Goal: Task Accomplishment & Management: Manage account settings

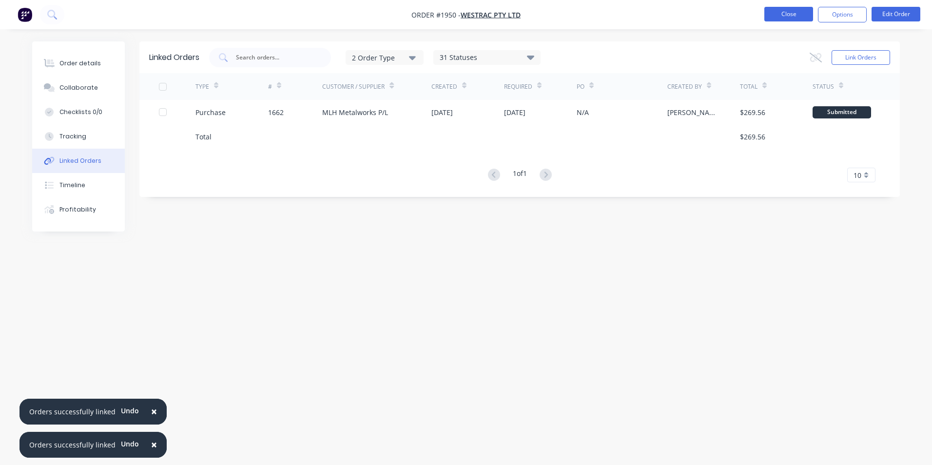
click at [782, 16] on button "Close" at bounding box center [789, 14] width 49 height 15
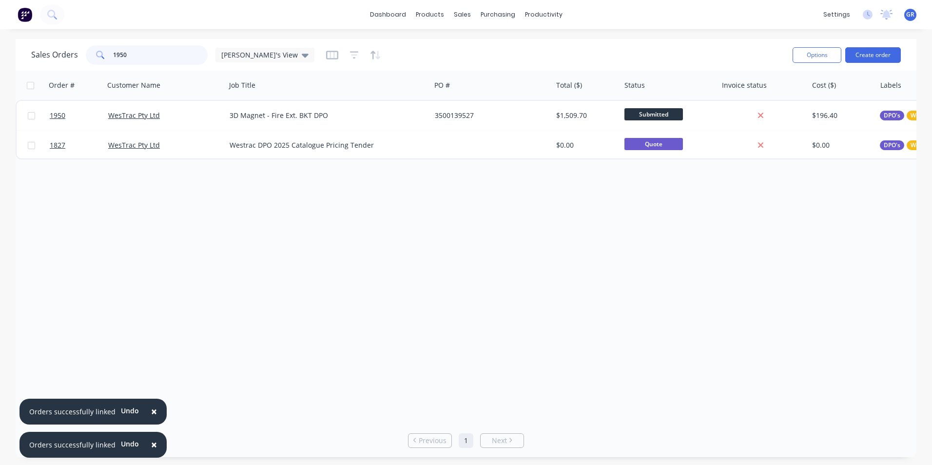
drag, startPoint x: 127, startPoint y: 55, endPoint x: 103, endPoint y: 53, distance: 24.0
click at [103, 53] on div "1950" at bounding box center [147, 55] width 122 height 20
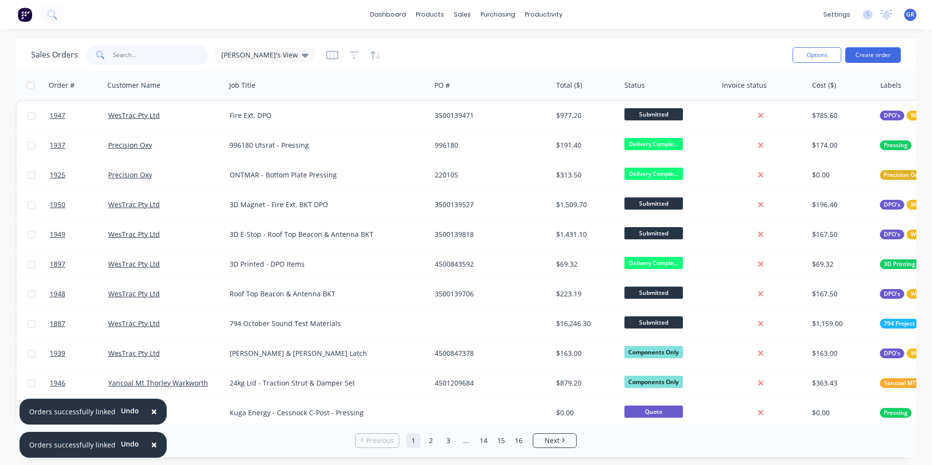
click at [120, 53] on input "text" at bounding box center [160, 55] width 95 height 20
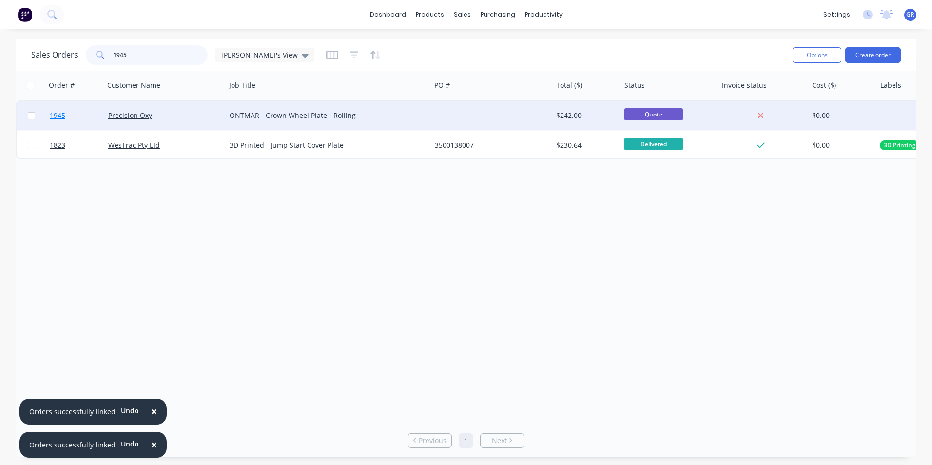
type input "1945"
click at [57, 116] on span "1945" at bounding box center [58, 116] width 16 height 10
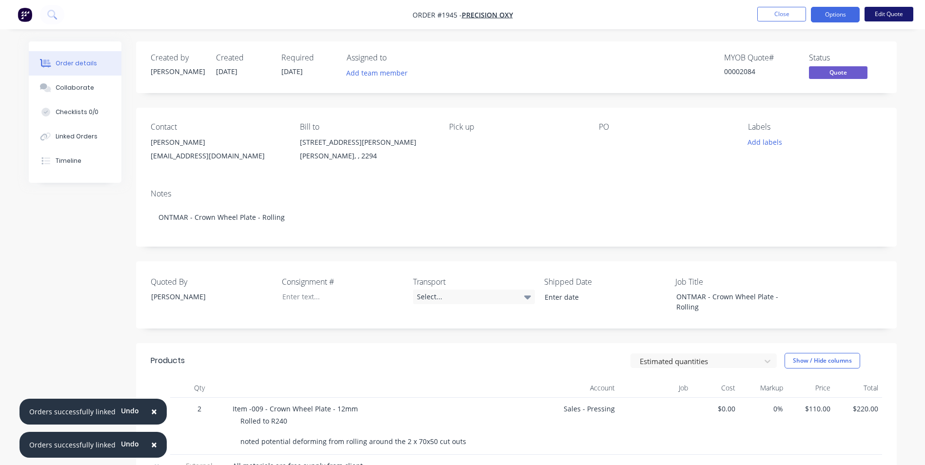
click at [893, 10] on button "Edit Quote" at bounding box center [889, 14] width 49 height 15
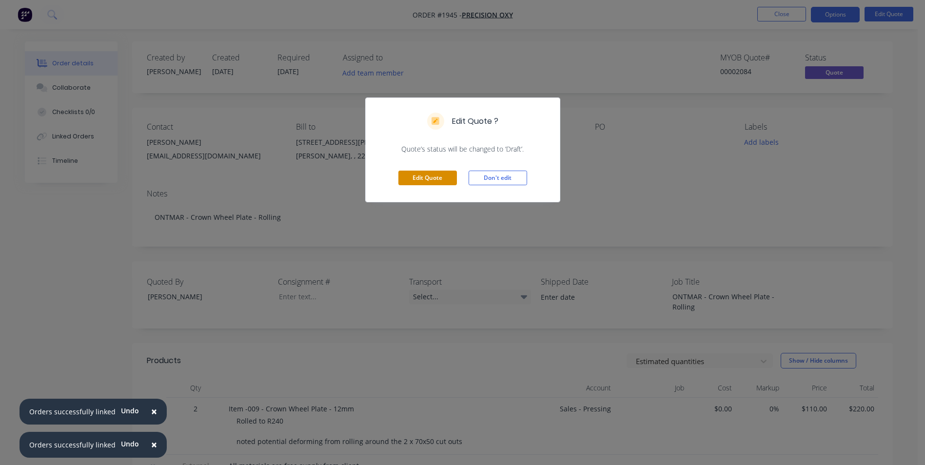
click at [441, 177] on button "Edit Quote" at bounding box center [427, 178] width 59 height 15
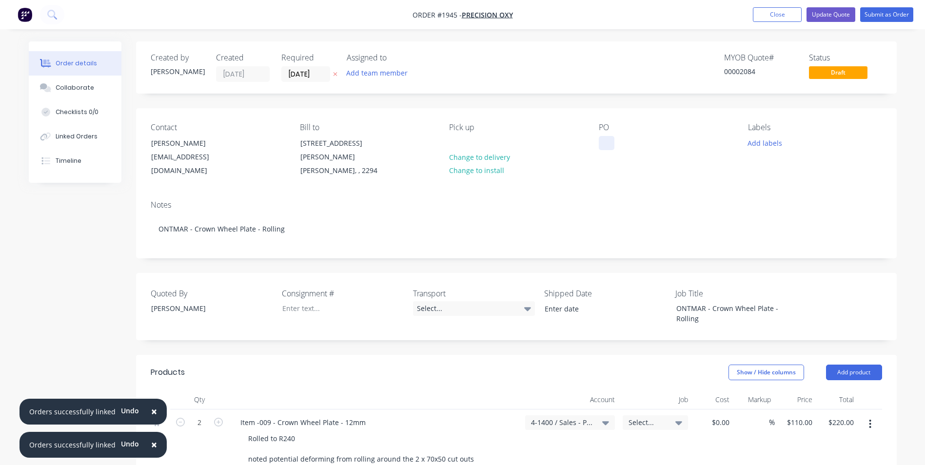
click at [606, 143] on div at bounding box center [607, 143] width 16 height 14
paste div
click at [767, 138] on button "Add labels" at bounding box center [765, 142] width 45 height 13
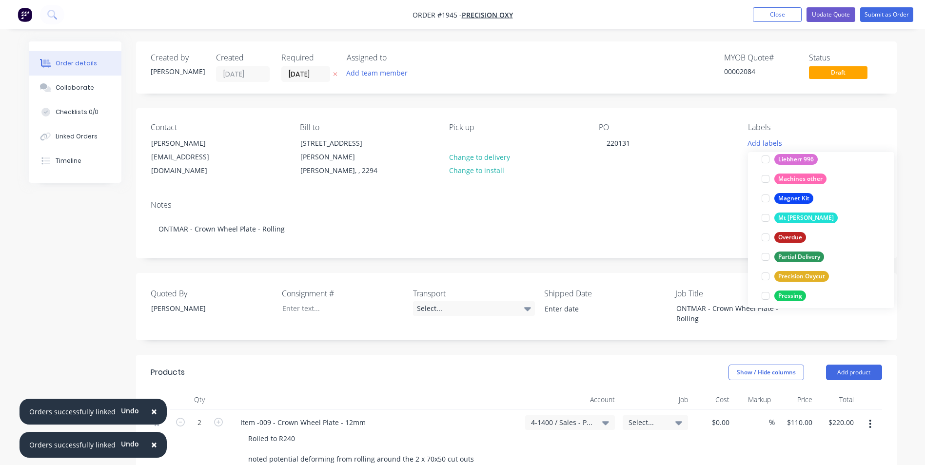
scroll to position [536, 0]
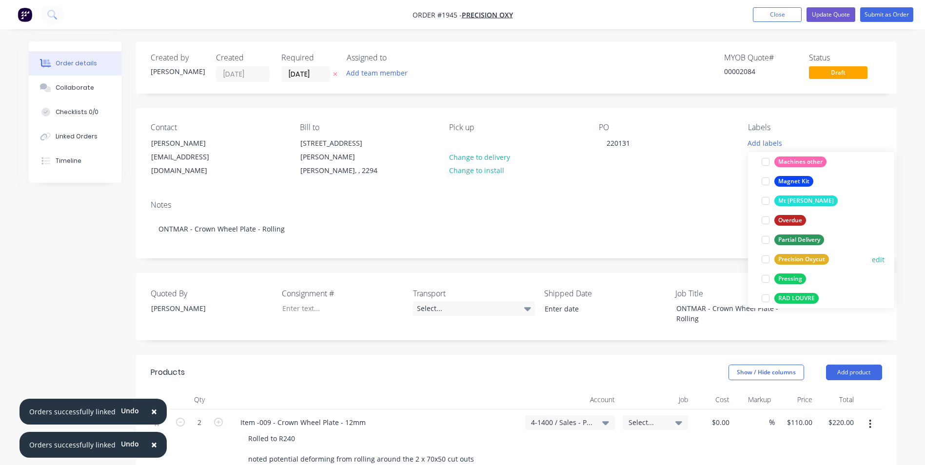
click at [806, 257] on div "Precision Oxycut" at bounding box center [801, 259] width 55 height 11
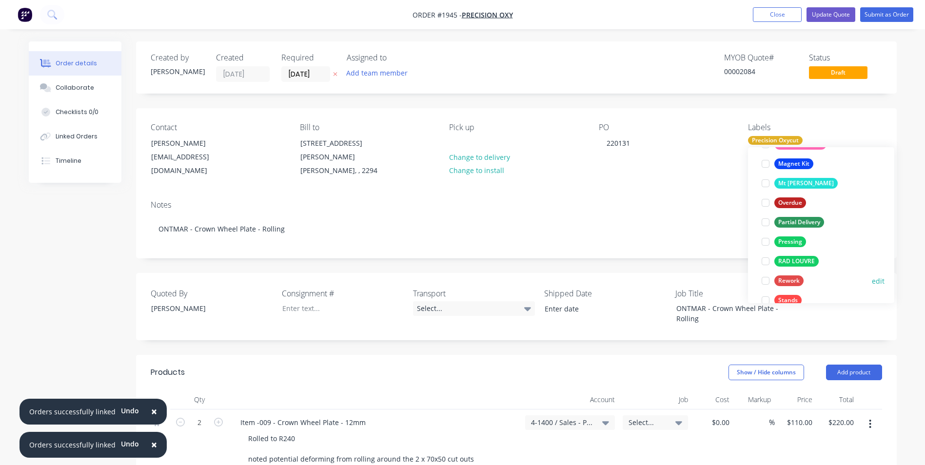
scroll to position [585, 0]
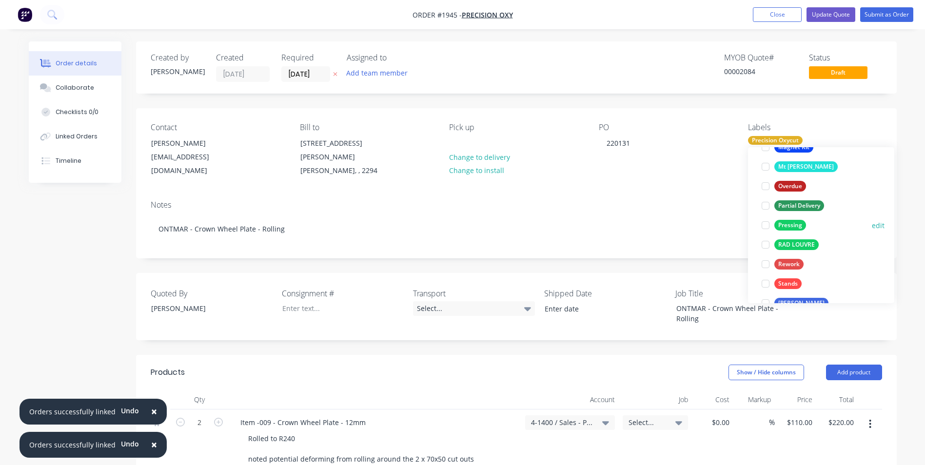
click at [789, 223] on div "Pressing" at bounding box center [790, 225] width 32 height 11
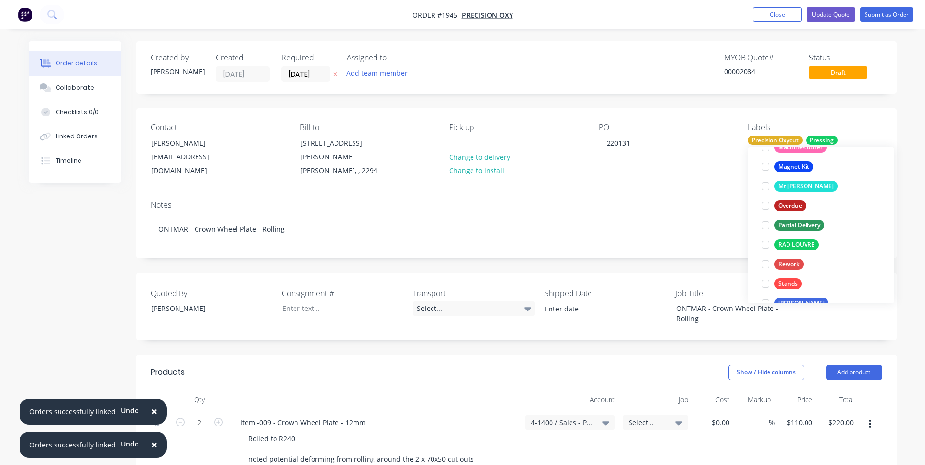
scroll to position [20, 0]
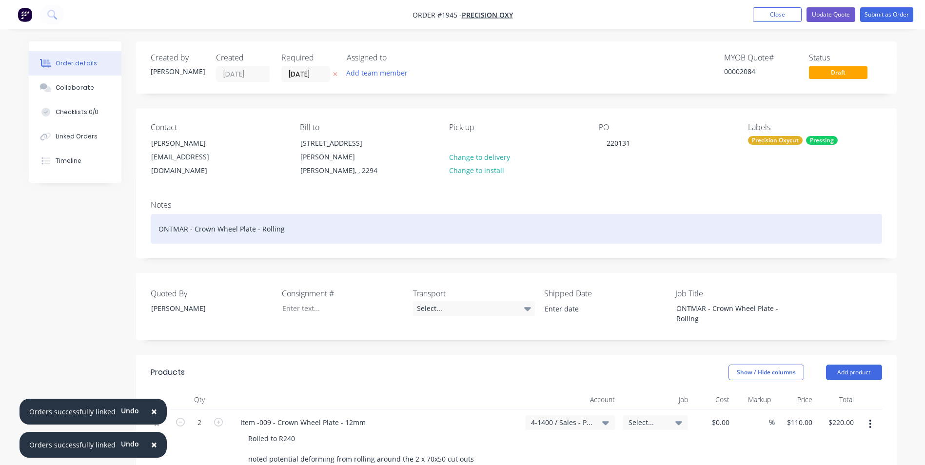
click at [678, 217] on div "ONTMAR - Crown Wheel Plate - Rolling" at bounding box center [516, 229] width 731 height 30
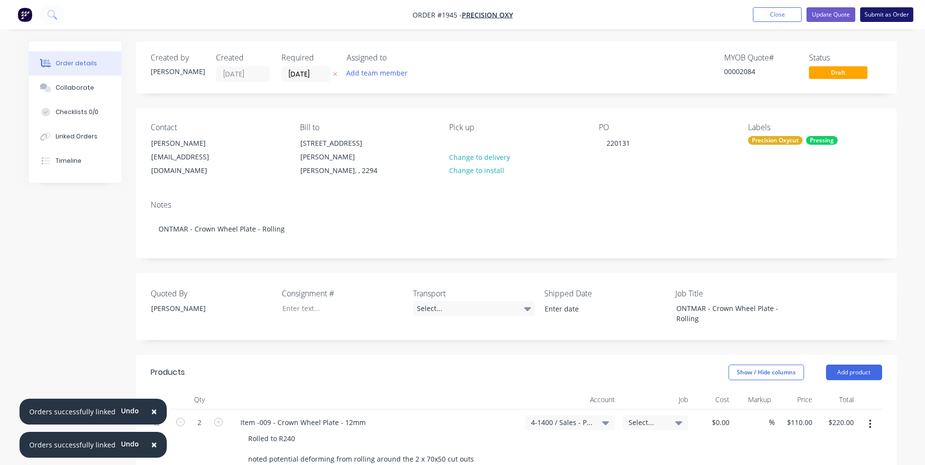
click at [890, 16] on button "Submit as Order" at bounding box center [886, 14] width 53 height 15
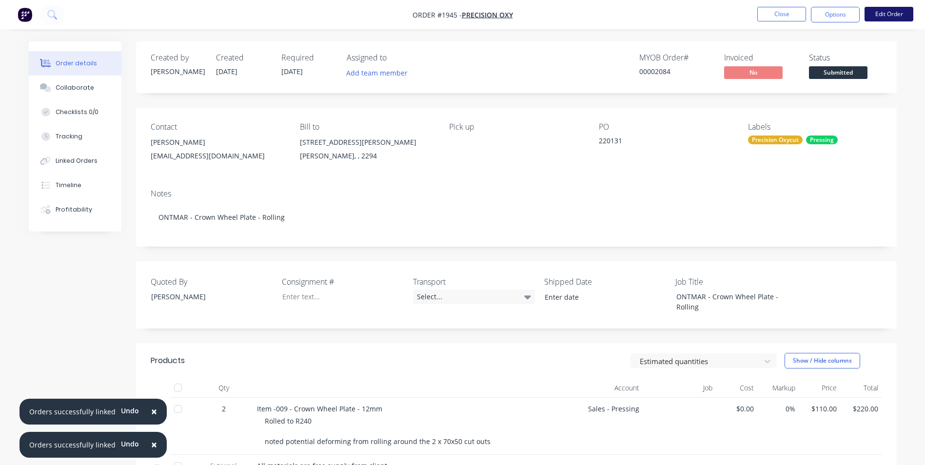
click at [887, 14] on button "Edit Order" at bounding box center [889, 14] width 49 height 15
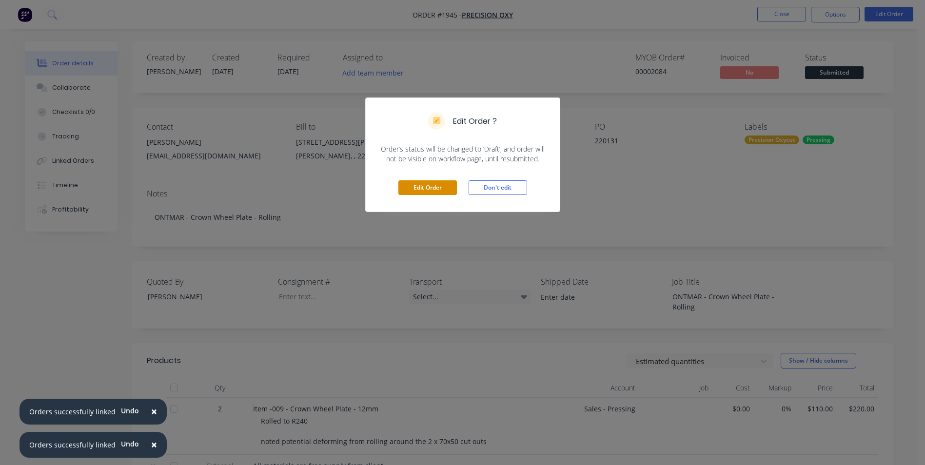
click at [432, 183] on button "Edit Order" at bounding box center [427, 187] width 59 height 15
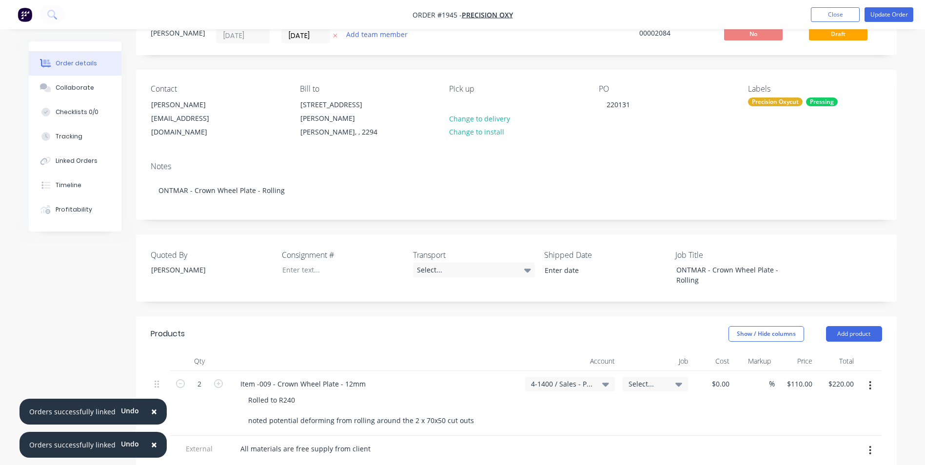
scroll to position [98, 0]
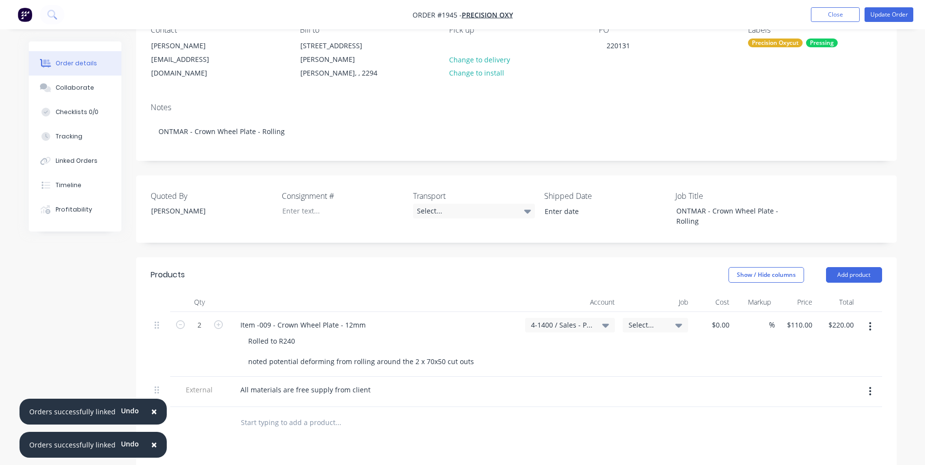
click at [635, 320] on span "Select..." at bounding box center [647, 325] width 37 height 10
click at [600, 346] on input at bounding box center [627, 355] width 100 height 20
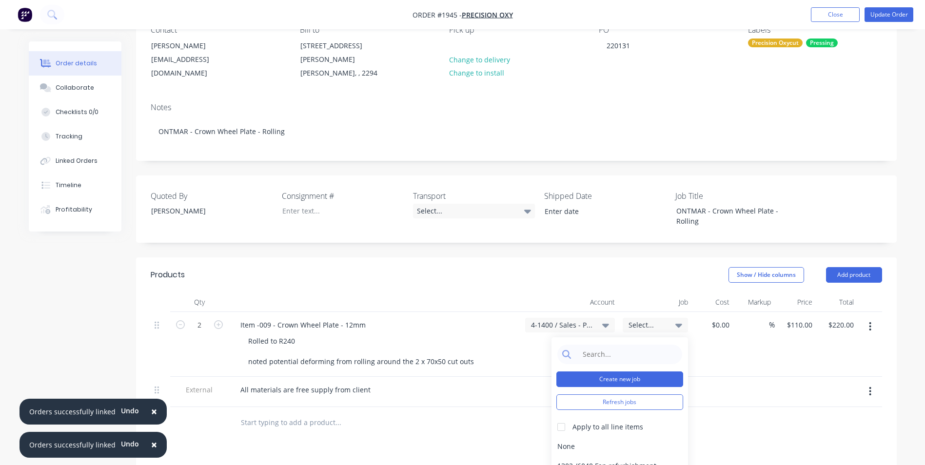
click at [613, 372] on button "Create new job" at bounding box center [619, 380] width 127 height 16
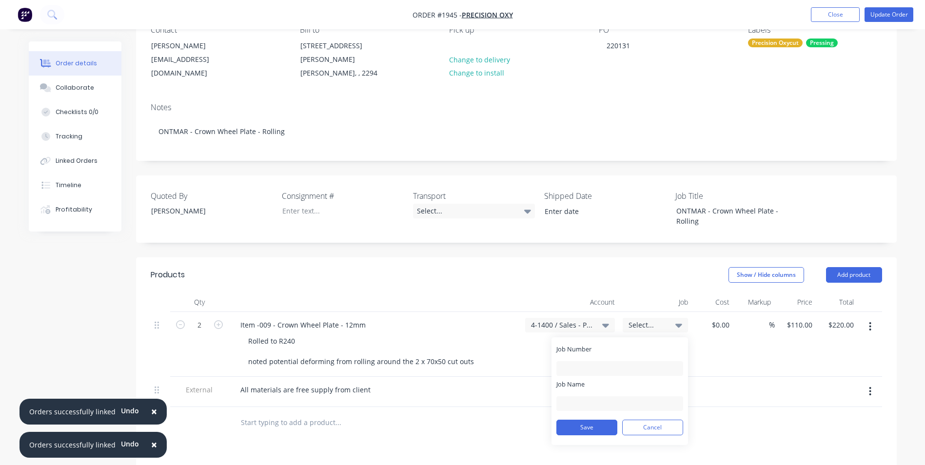
click at [574, 350] on div "Job Number" at bounding box center [619, 360] width 127 height 31
click at [571, 361] on input "Job Number" at bounding box center [619, 368] width 127 height 15
type input "1945"
click at [569, 396] on input "Job Name" at bounding box center [619, 403] width 127 height 15
drag, startPoint x: 660, startPoint y: 393, endPoint x: 586, endPoint y: 392, distance: 74.1
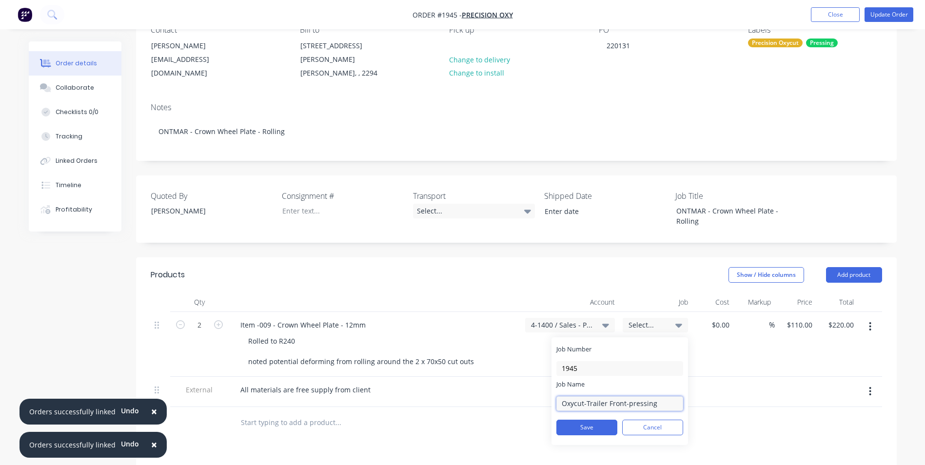
click at [586, 396] on input "Oxycut-Trailer Front-pressing" at bounding box center [619, 403] width 127 height 15
type input "Oxycut-Crown Wheel Rolling"
click at [601, 420] on button "Save" at bounding box center [586, 428] width 61 height 16
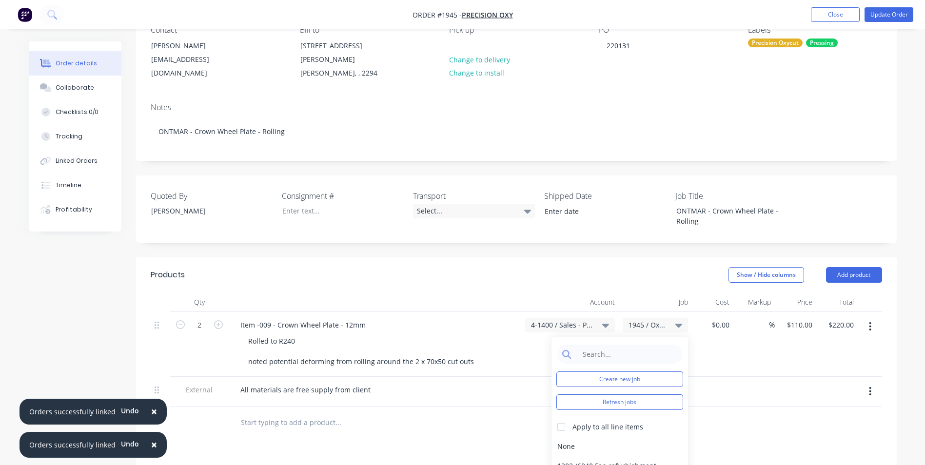
click at [151, 411] on span "×" at bounding box center [154, 412] width 6 height 14
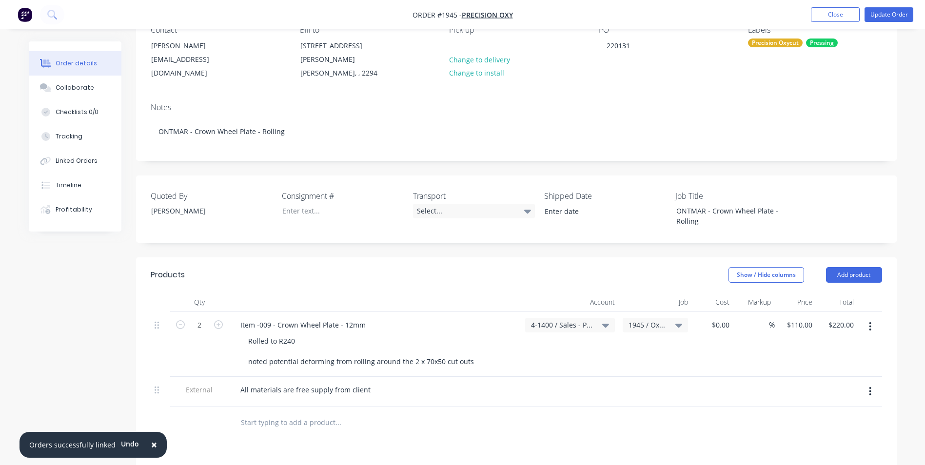
click at [152, 447] on span "×" at bounding box center [154, 445] width 6 height 14
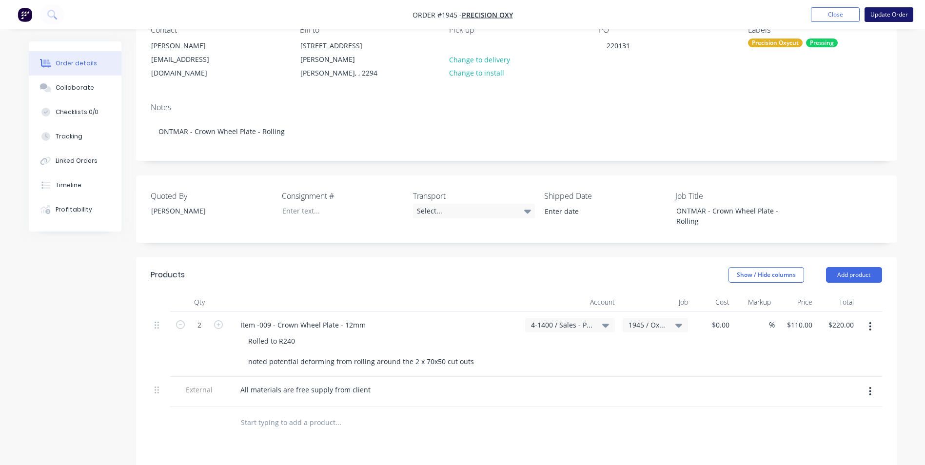
click at [892, 9] on button "Update Order" at bounding box center [889, 14] width 49 height 15
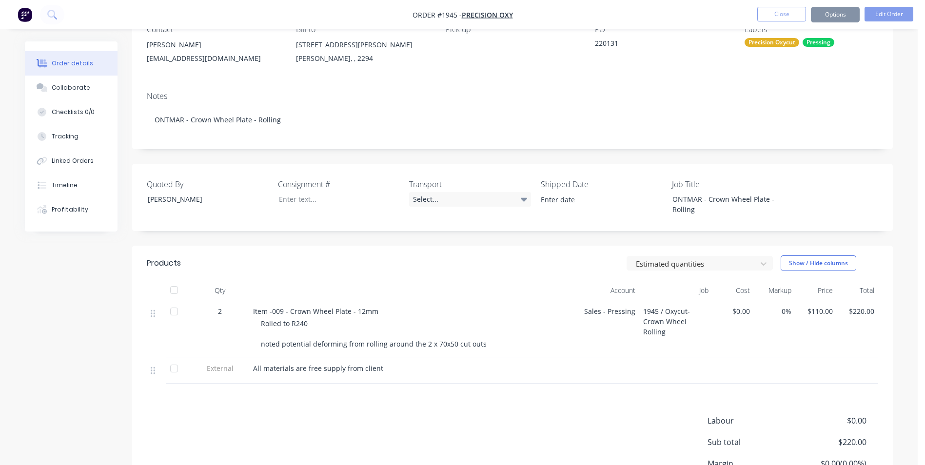
scroll to position [0, 0]
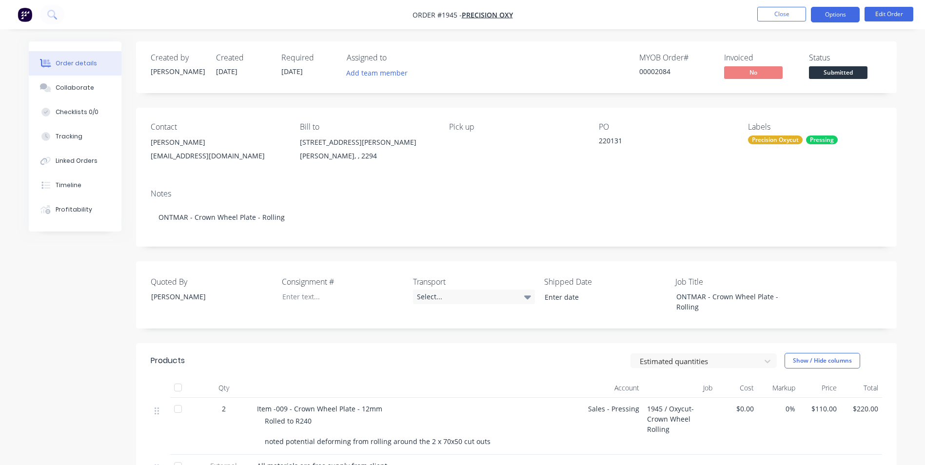
click at [831, 10] on button "Options" at bounding box center [835, 15] width 49 height 16
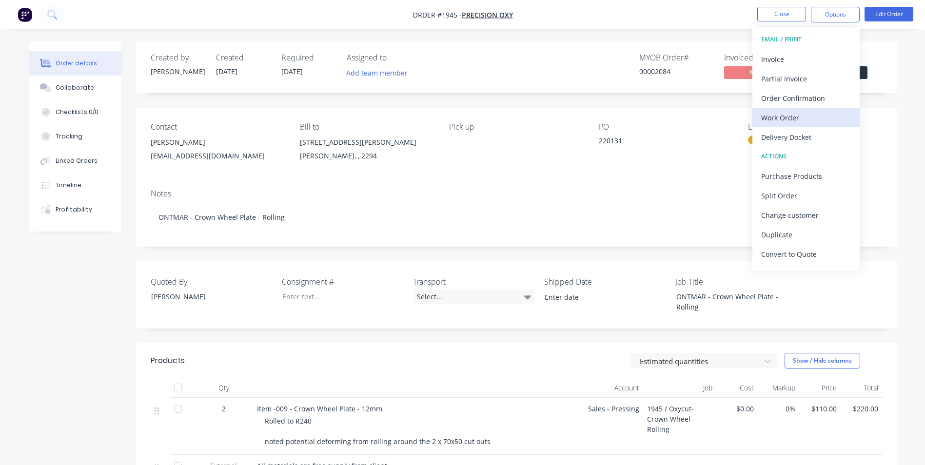
click at [793, 118] on div "Work Order" at bounding box center [806, 118] width 90 height 14
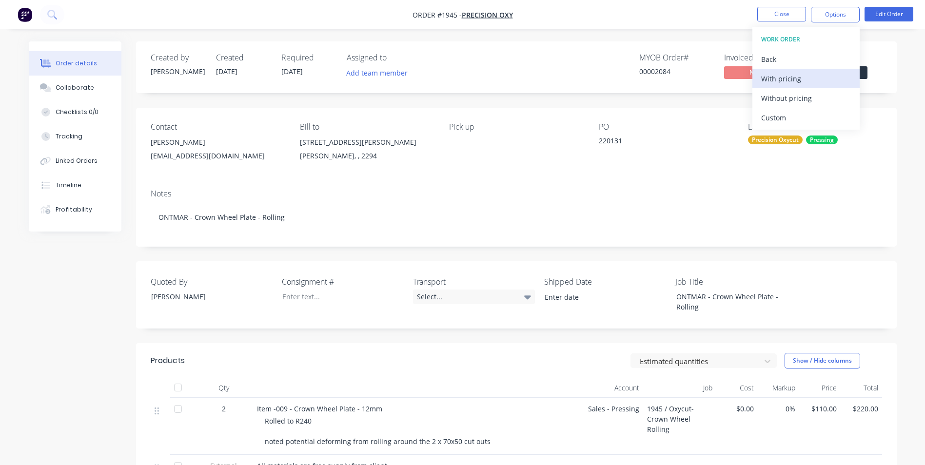
click at [785, 78] on div "With pricing" at bounding box center [806, 79] width 90 height 14
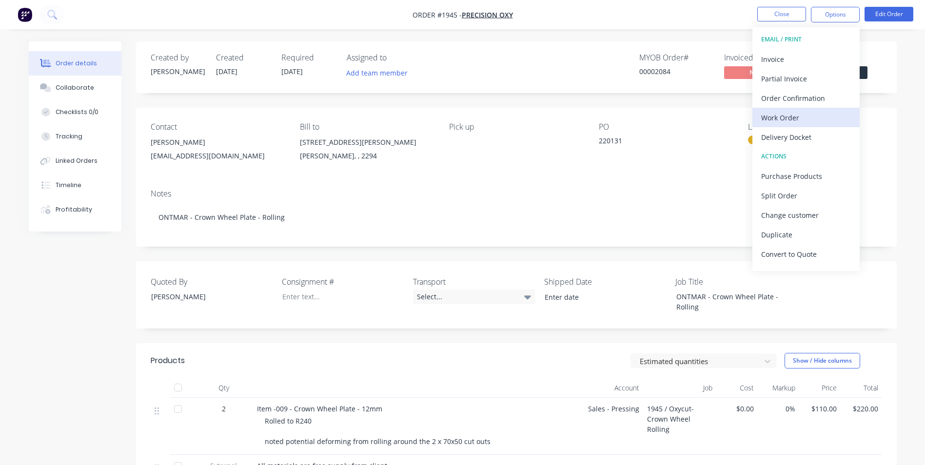
click at [778, 119] on div "Work Order" at bounding box center [806, 118] width 90 height 14
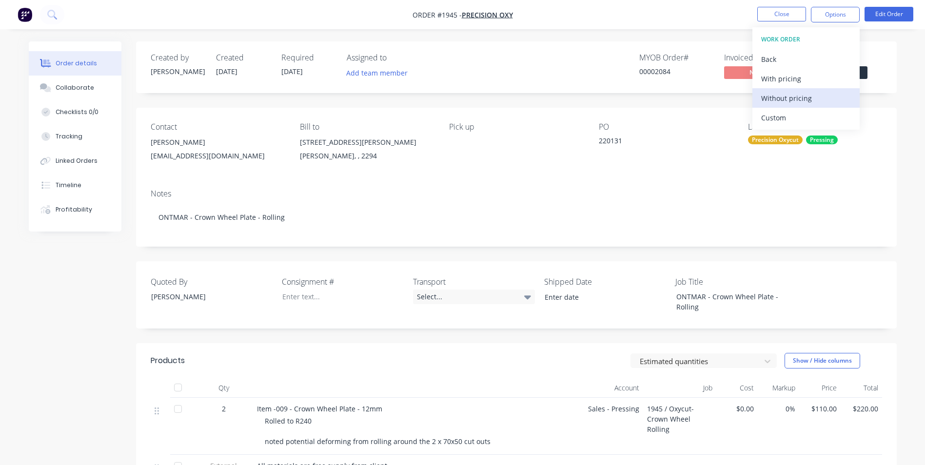
click at [777, 97] on div "Without pricing" at bounding box center [806, 98] width 90 height 14
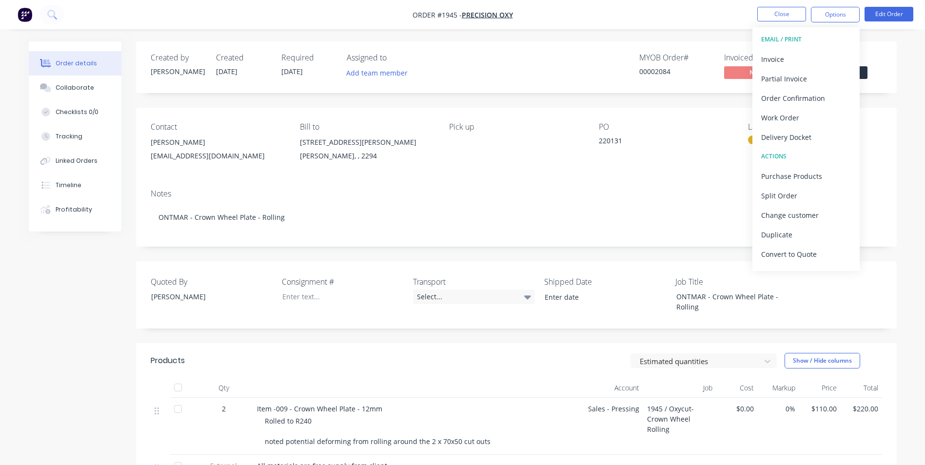
click at [709, 16] on nav "Order #1945 - Precision Oxy Close Options EMAIL / PRINT Invoice Partial Invoice…" at bounding box center [462, 14] width 925 height 29
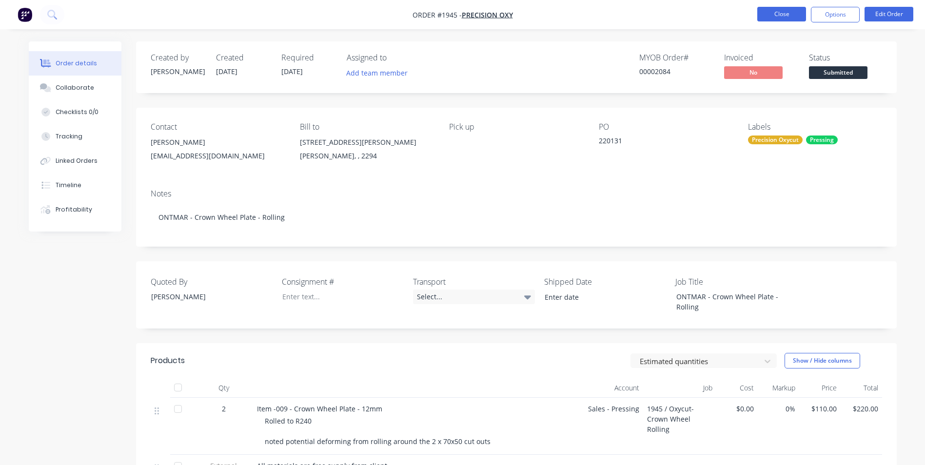
click at [765, 15] on button "Close" at bounding box center [781, 14] width 49 height 15
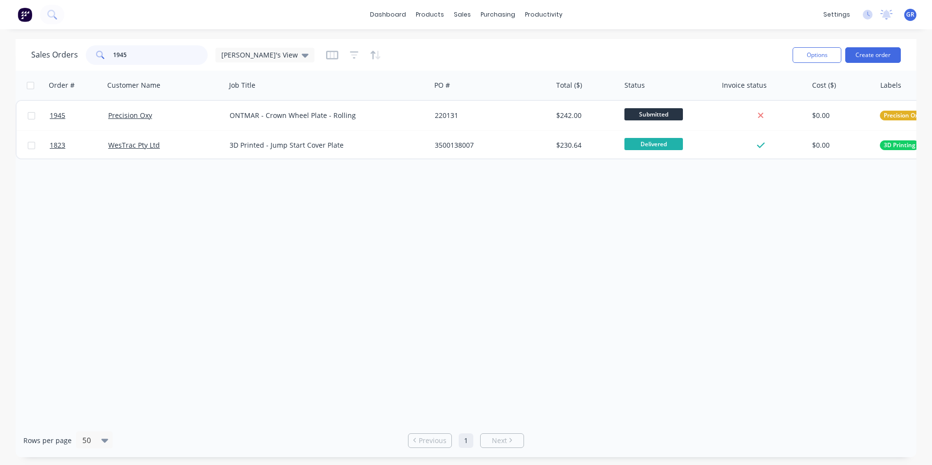
drag, startPoint x: 129, startPoint y: 52, endPoint x: 99, endPoint y: 54, distance: 29.8
click at [99, 54] on div "1945" at bounding box center [147, 55] width 122 height 20
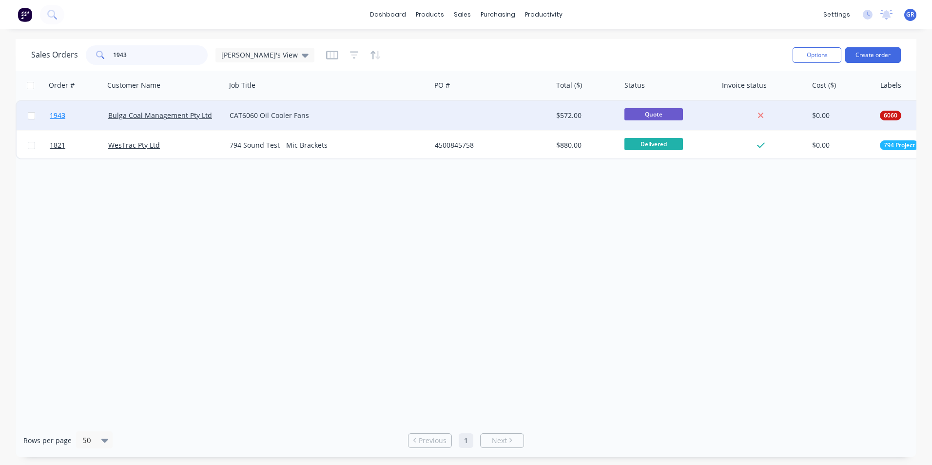
type input "1943"
click at [59, 116] on span "1943" at bounding box center [58, 116] width 16 height 10
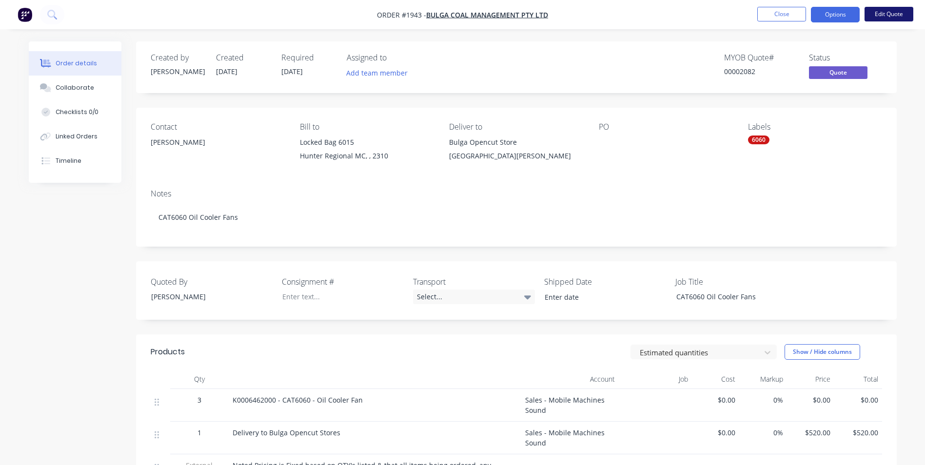
click at [888, 13] on button "Edit Quote" at bounding box center [889, 14] width 49 height 15
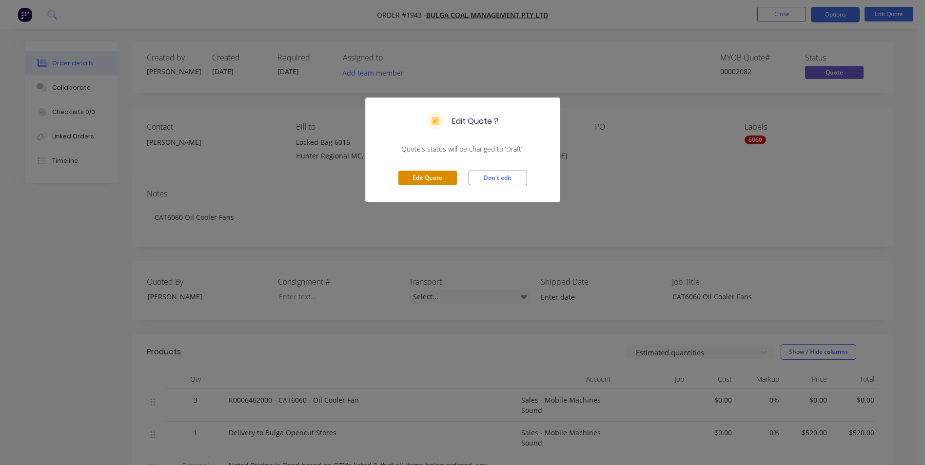
click at [416, 177] on button "Edit Quote" at bounding box center [427, 178] width 59 height 15
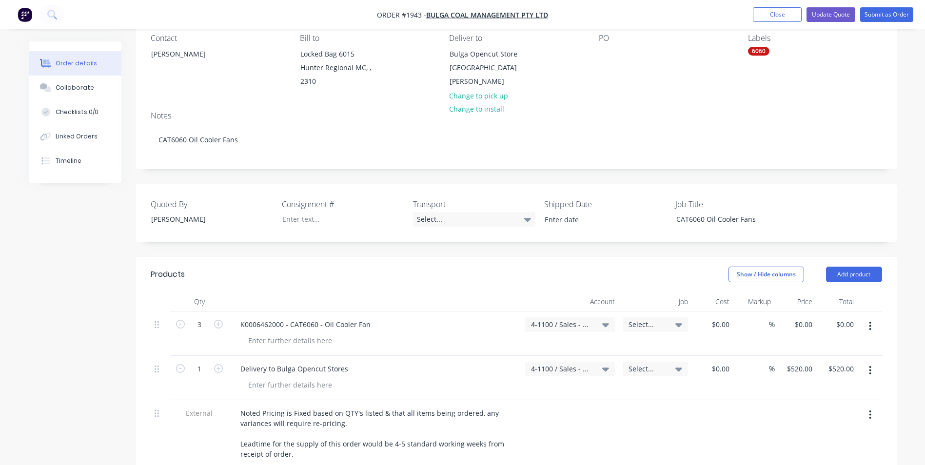
scroll to position [98, 0]
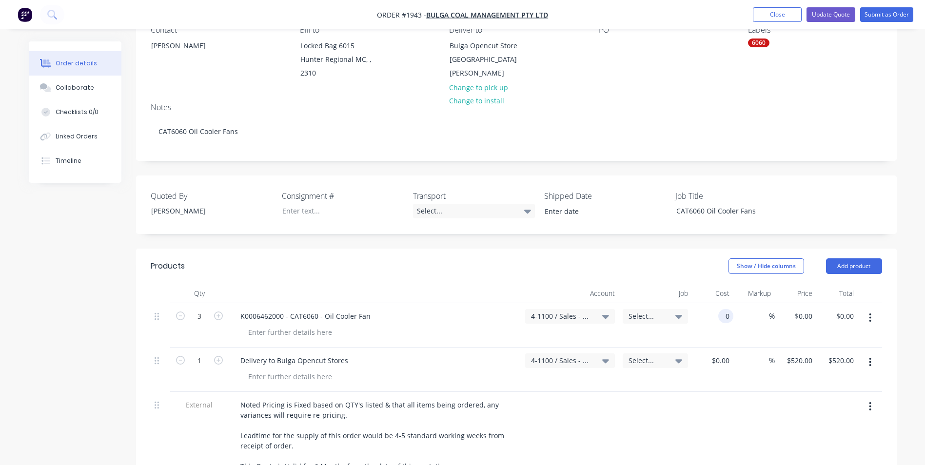
click at [723, 317] on input "0" at bounding box center [727, 316] width 11 height 14
type input "$2,005.00"
type input "$6,015.00"
click at [741, 330] on div "%" at bounding box center [753, 325] width 41 height 44
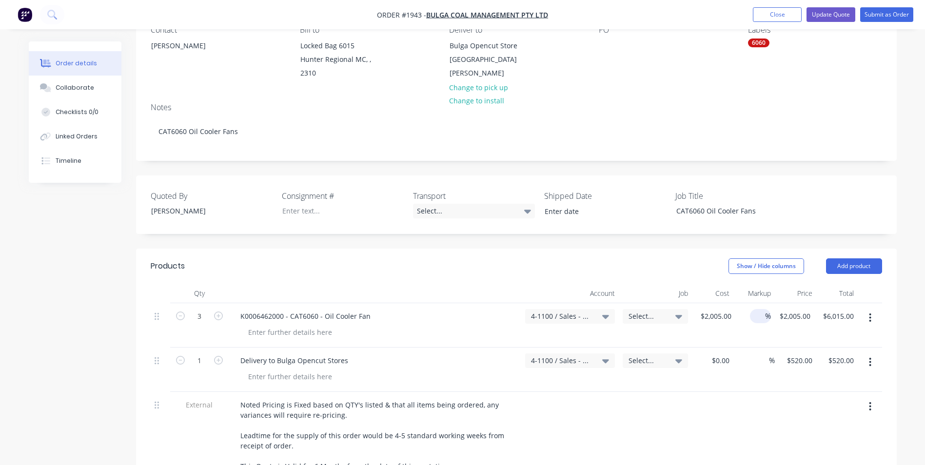
click at [762, 318] on input at bounding box center [759, 316] width 11 height 14
drag, startPoint x: 761, startPoint y: 316, endPoint x: 753, endPoint y: 316, distance: 8.3
click at [753, 316] on input "50" at bounding box center [758, 316] width 13 height 14
type input "20"
type input "$2,406.00"
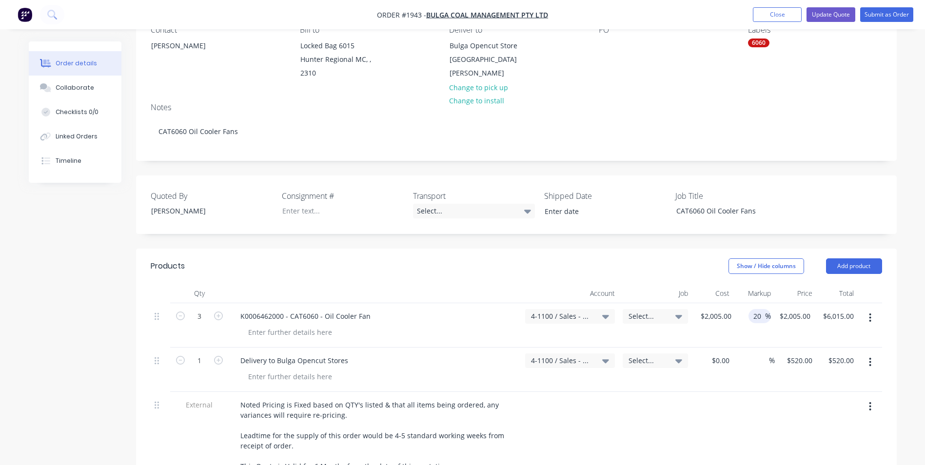
type input "$7,218.00"
click at [760, 337] on div "20 20 %" at bounding box center [753, 325] width 36 height 44
drag, startPoint x: 762, startPoint y: 316, endPoint x: 753, endPoint y: 316, distance: 9.3
click at [753, 316] on input "20" at bounding box center [758, 316] width 13 height 14
type input "45"
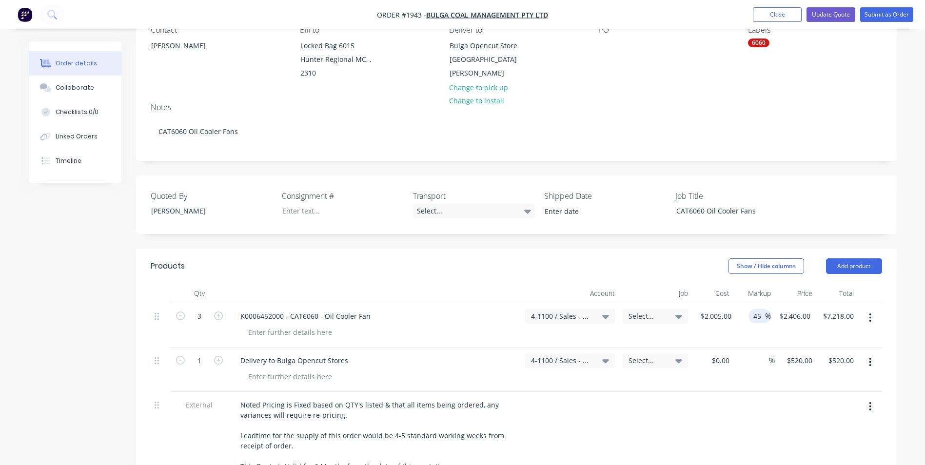
type input "$2,907.25"
type input "$8,721.75"
click at [763, 335] on div "45 45 %" at bounding box center [753, 325] width 36 height 44
click at [802, 318] on input "2907.25" at bounding box center [799, 316] width 30 height 14
type input "3262.05"
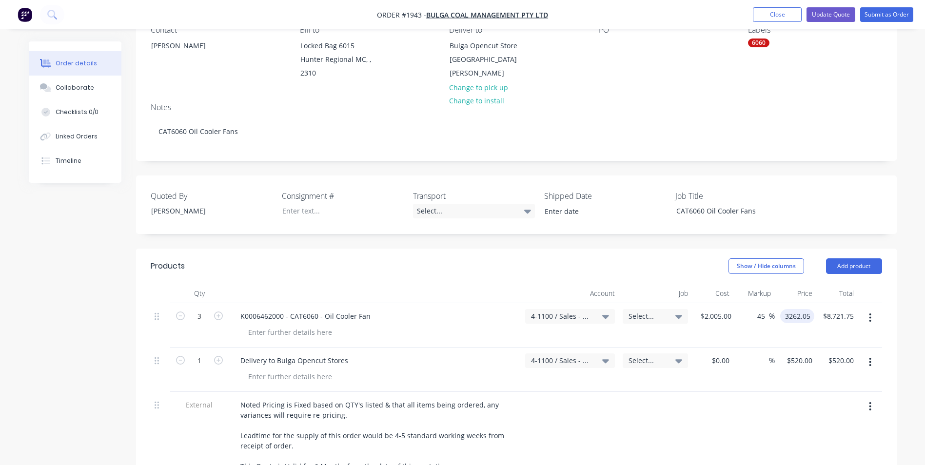
type input "62.7"
type input "$3,262.05"
type input "$9,786.15"
click at [800, 340] on div "$3,262.05 3262.05" at bounding box center [794, 325] width 39 height 44
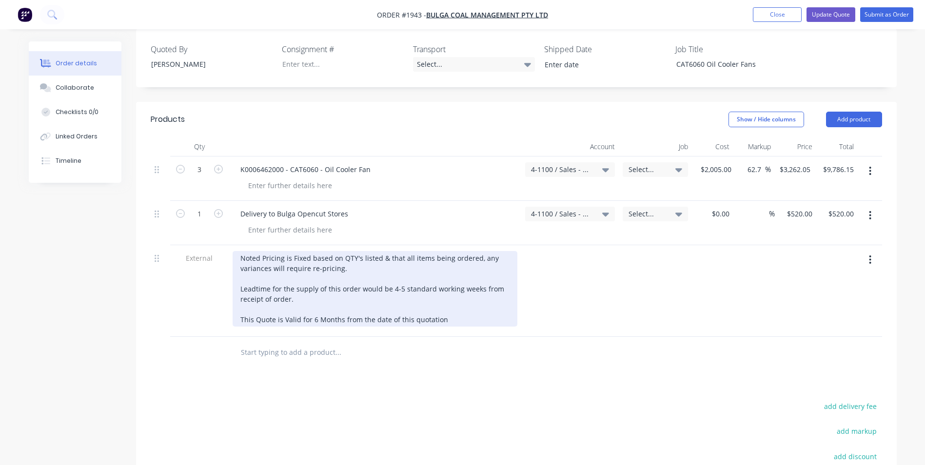
scroll to position [244, 0]
click at [312, 322] on div "Noted Pricing is Fixed based on QTY's listed & that all items being ordered, an…" at bounding box center [375, 290] width 285 height 76
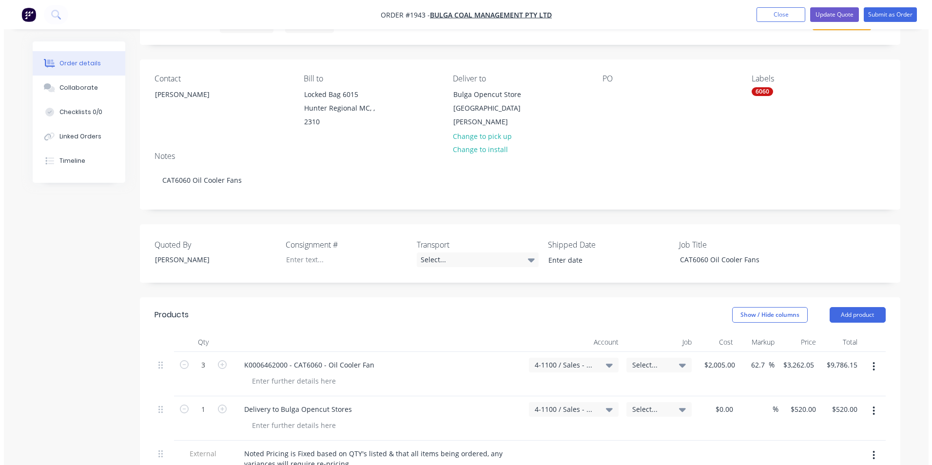
scroll to position [0, 0]
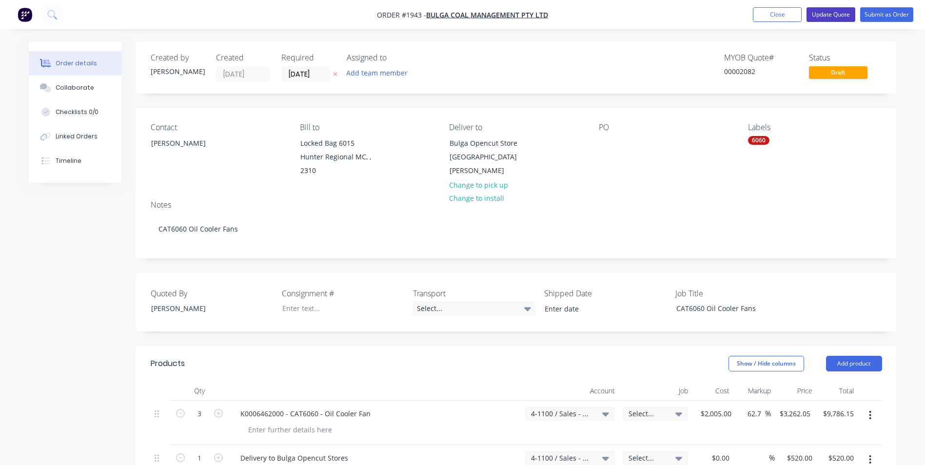
click at [838, 12] on button "Update Quote" at bounding box center [830, 14] width 49 height 15
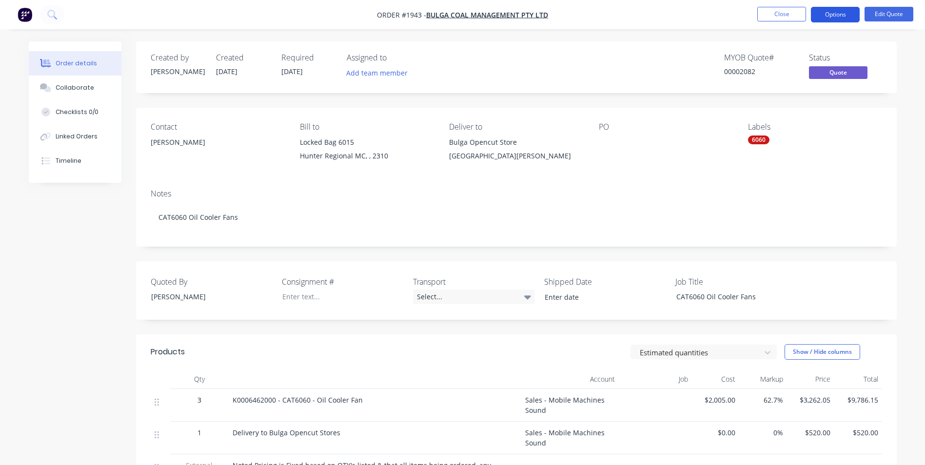
click at [836, 14] on button "Options" at bounding box center [835, 15] width 49 height 16
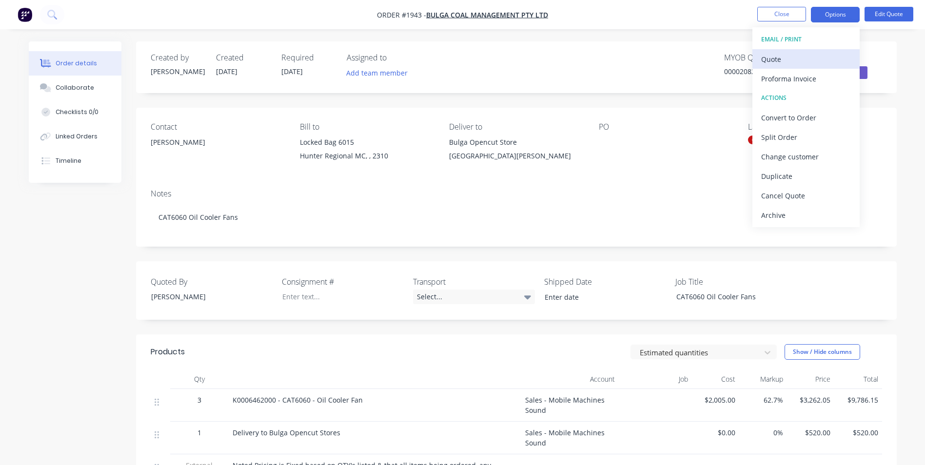
click at [776, 59] on div "Quote" at bounding box center [806, 59] width 90 height 14
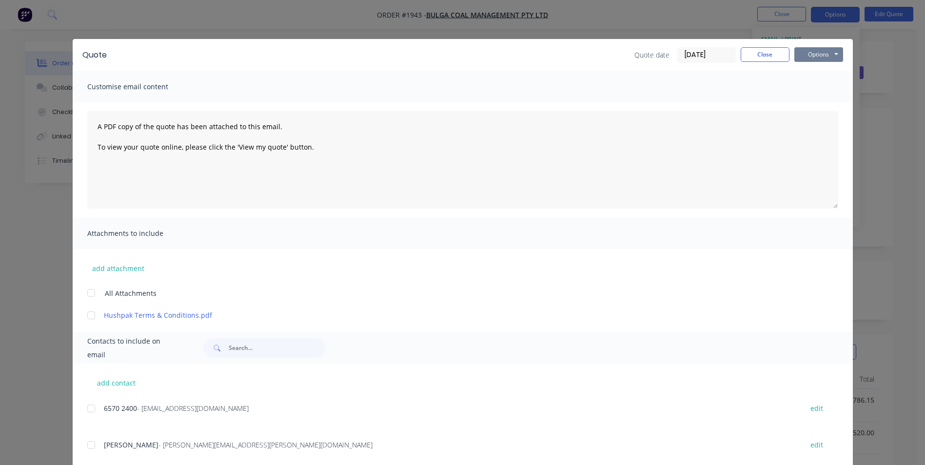
click at [808, 52] on button "Options" at bounding box center [818, 54] width 49 height 15
click at [816, 86] on button "Print" at bounding box center [825, 88] width 62 height 16
click at [760, 51] on button "Close" at bounding box center [765, 54] width 49 height 15
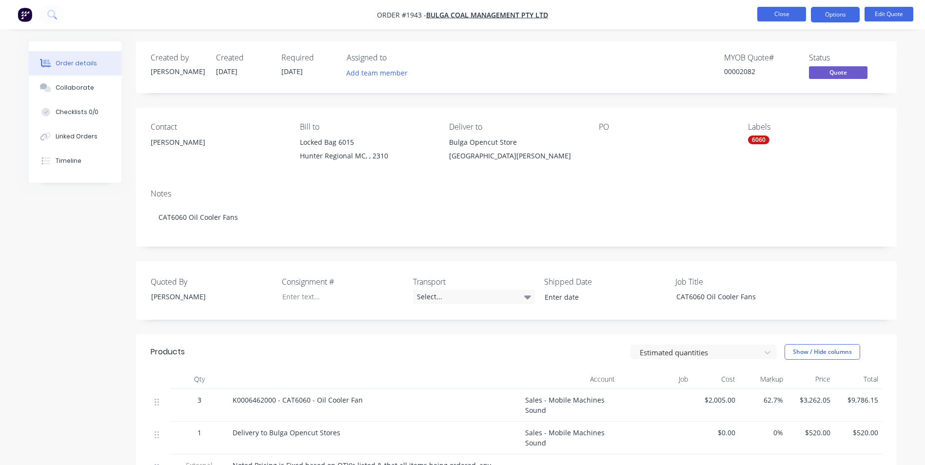
click at [783, 14] on button "Close" at bounding box center [781, 14] width 49 height 15
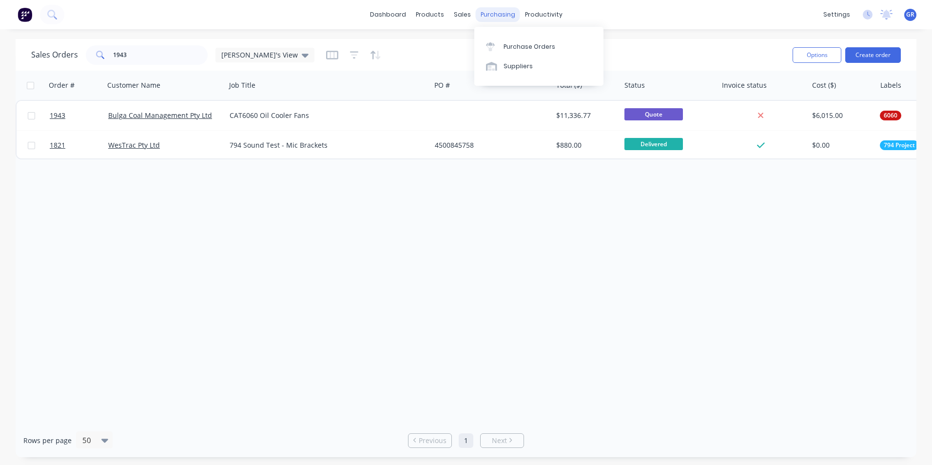
click at [502, 12] on div "purchasing" at bounding box center [498, 14] width 44 height 15
click at [539, 46] on div "Purchase Orders" at bounding box center [530, 46] width 52 height 9
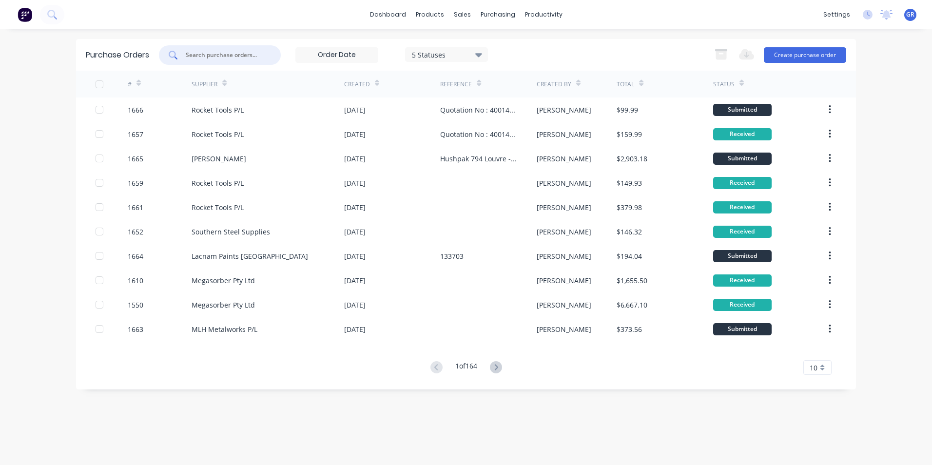
click at [202, 55] on input "text" at bounding box center [225, 55] width 81 height 10
click at [806, 54] on button "Create purchase order" at bounding box center [805, 55] width 82 height 16
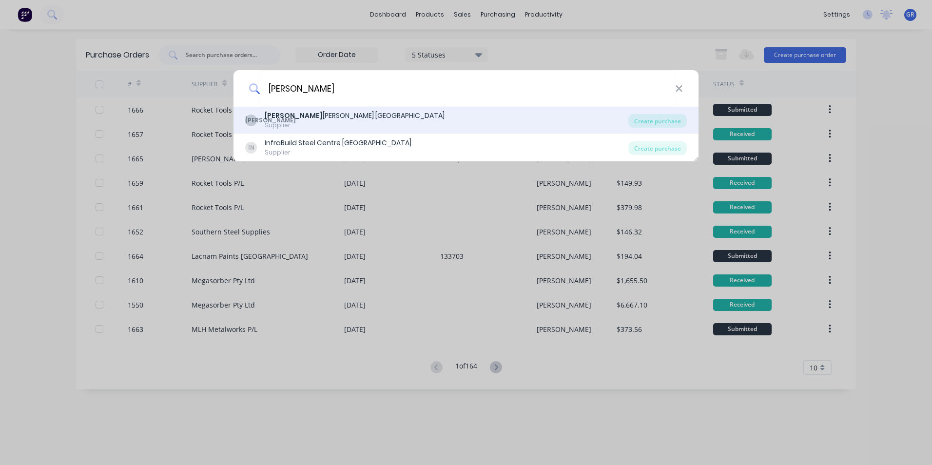
type input "james"
click at [323, 113] on div "James Walker Australia" at bounding box center [355, 116] width 180 height 10
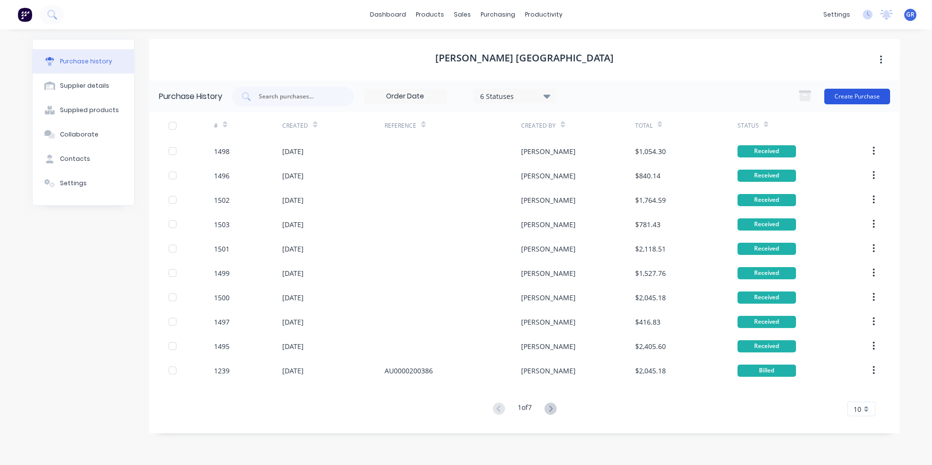
click at [846, 97] on button "Create Purchase" at bounding box center [858, 97] width 66 height 16
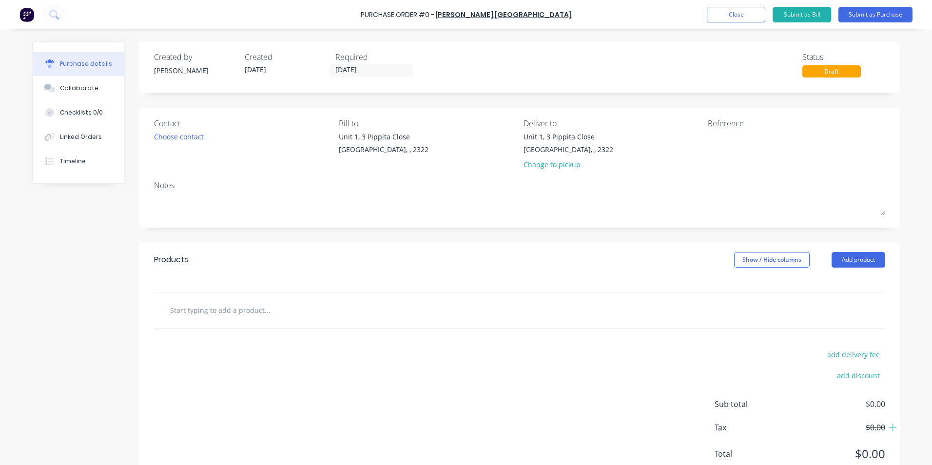
drag, startPoint x: 204, startPoint y: 303, endPoint x: 202, endPoint y: 310, distance: 7.1
click at [203, 304] on input "text" at bounding box center [267, 310] width 195 height 20
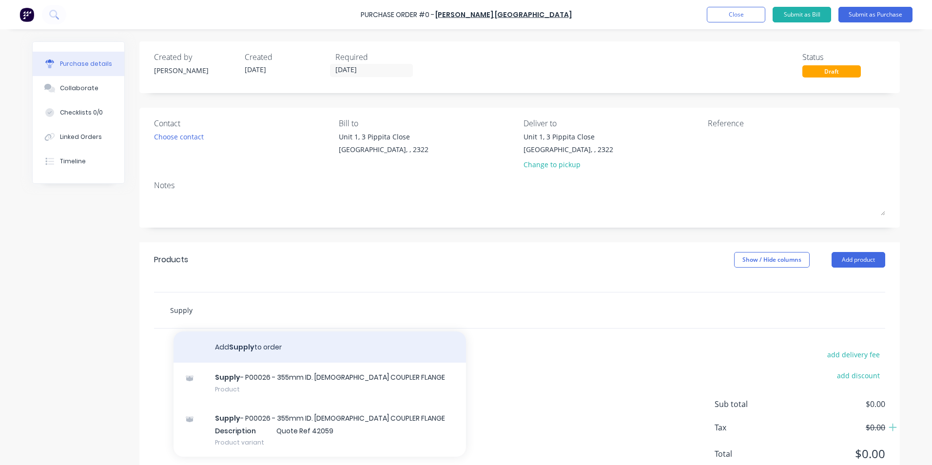
type input "Supply"
click at [240, 346] on button "Add Supply to order" at bounding box center [320, 347] width 293 height 31
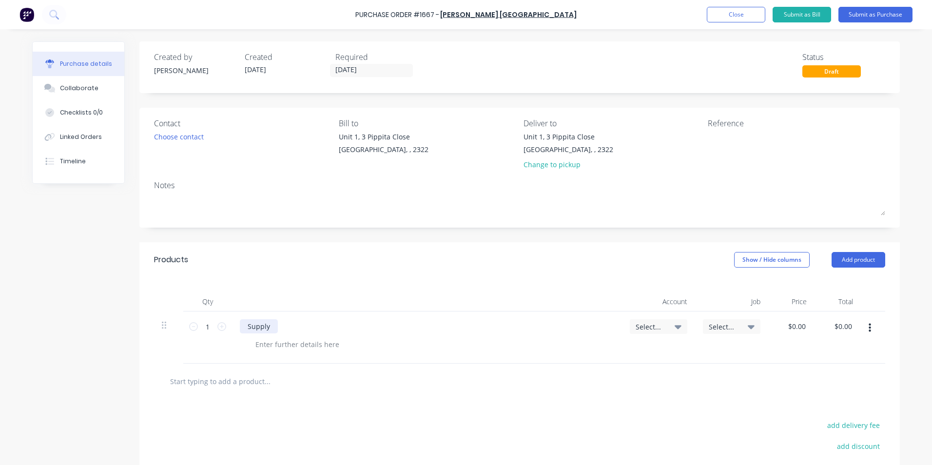
click at [268, 326] on div "Supply" at bounding box center [259, 326] width 38 height 14
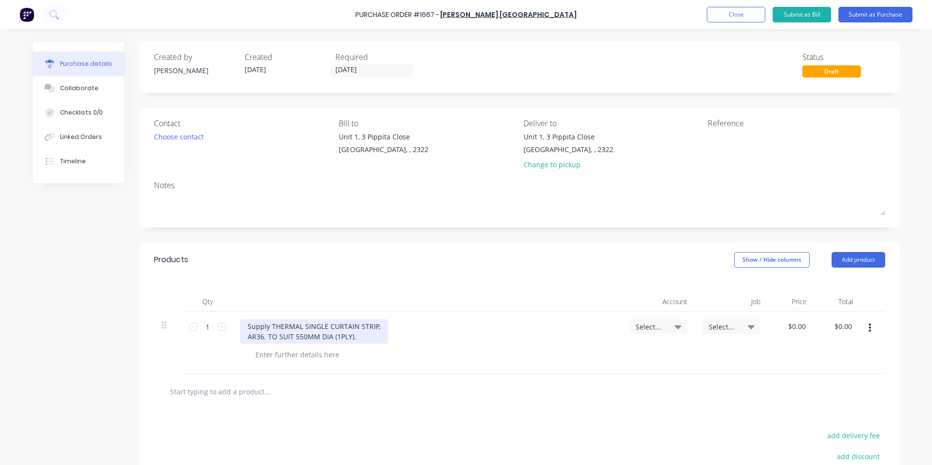
drag, startPoint x: 376, startPoint y: 326, endPoint x: 427, endPoint y: 334, distance: 51.4
click at [377, 326] on div "Supply THERMAL SINGLE CURTAIN STRIP, AR36. TO SUIT 550MM DIA (1PLY)." at bounding box center [314, 331] width 148 height 24
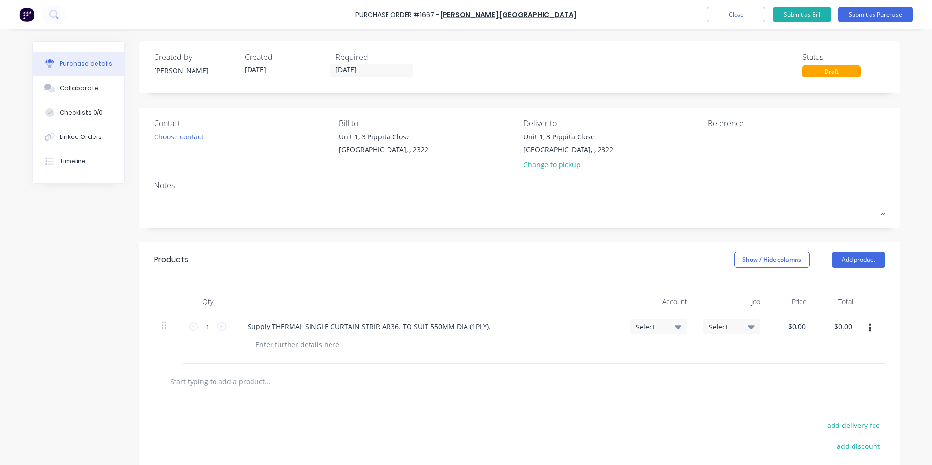
click at [639, 324] on span "Select..." at bounding box center [650, 327] width 29 height 10
click at [611, 354] on input at bounding box center [627, 356] width 100 height 20
type input "1-14"
click at [593, 421] on div "1-1400 / Work in Progress - Materials" at bounding box center [619, 425] width 137 height 20
click at [720, 325] on span "Select..." at bounding box center [723, 327] width 29 height 10
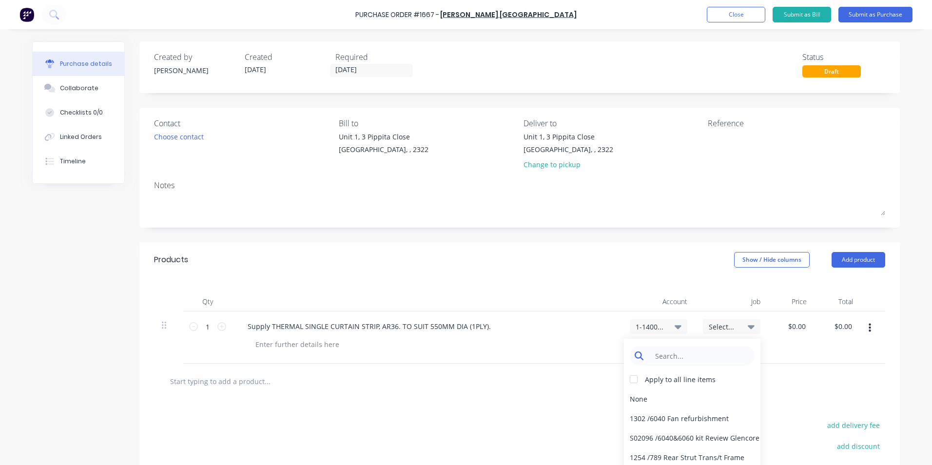
click at [686, 355] on input at bounding box center [700, 356] width 100 height 20
click at [673, 357] on input "188" at bounding box center [700, 356] width 100 height 20
type input "1887"
click at [678, 399] on div "1887 / W/Trac-794-Oct Sound Test" at bounding box center [692, 399] width 137 height 20
click at [791, 326] on input "0.00" at bounding box center [798, 326] width 19 height 14
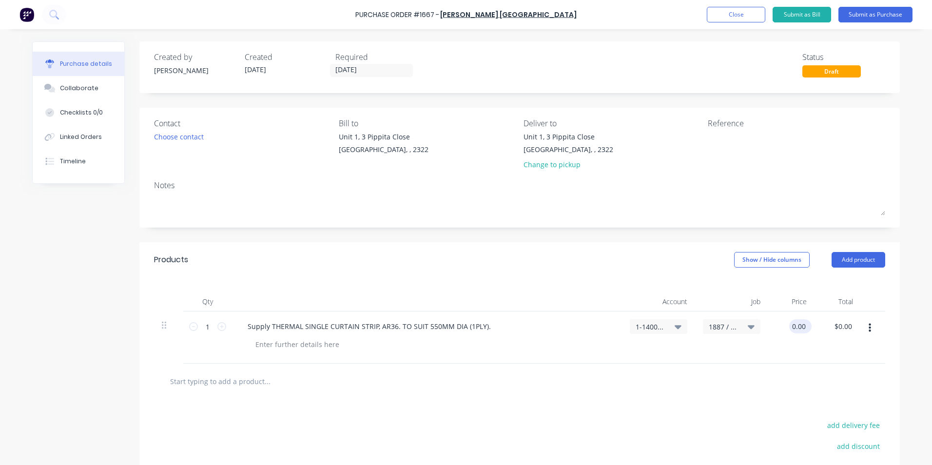
click at [791, 326] on input "0.00" at bounding box center [798, 326] width 19 height 14
type input "$35.00"
click at [790, 361] on div "$35.00 35" at bounding box center [791, 338] width 46 height 52
click at [280, 343] on div at bounding box center [297, 344] width 99 height 14
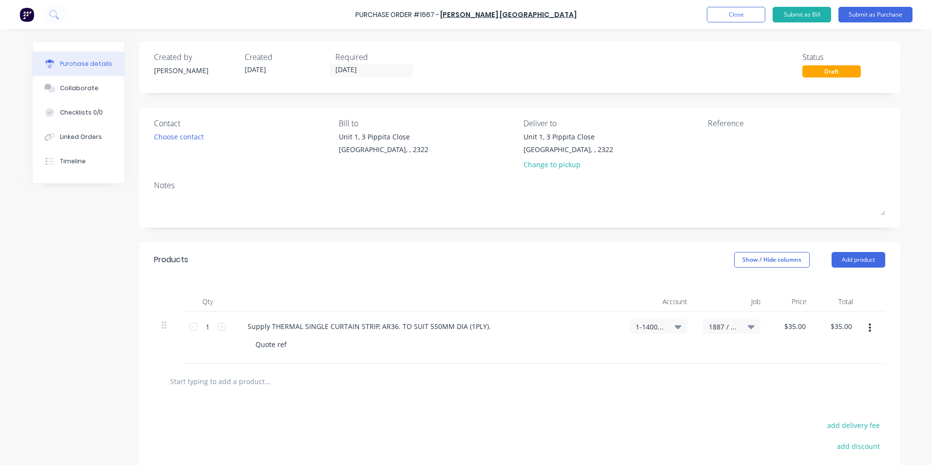
click at [291, 348] on div "Quote ref" at bounding box center [431, 344] width 367 height 14
click at [288, 345] on div "Quote ref" at bounding box center [271, 344] width 47 height 14
click at [363, 68] on input "08/10/25" at bounding box center [372, 70] width 82 height 12
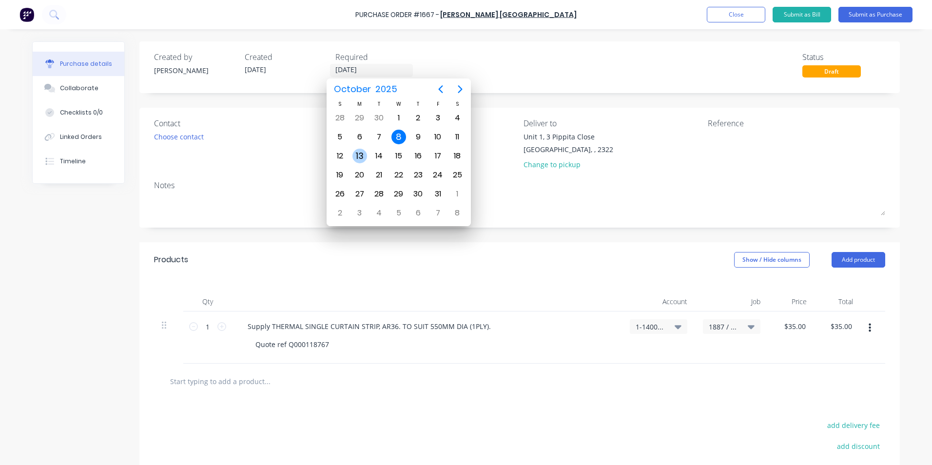
click at [357, 155] on div "13" at bounding box center [360, 156] width 15 height 15
type input "13/10/25"
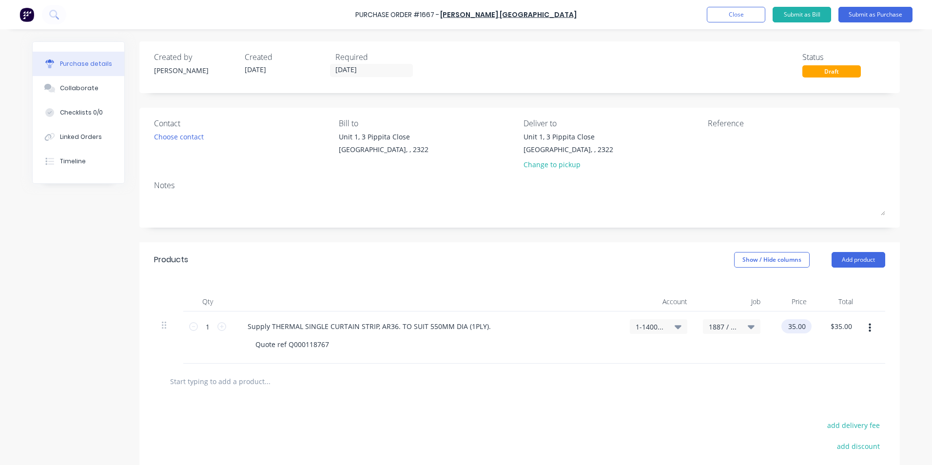
click at [799, 327] on input "35.00" at bounding box center [795, 326] width 26 height 14
click at [796, 327] on input "35.00" at bounding box center [797, 326] width 22 height 14
type input "$35.73"
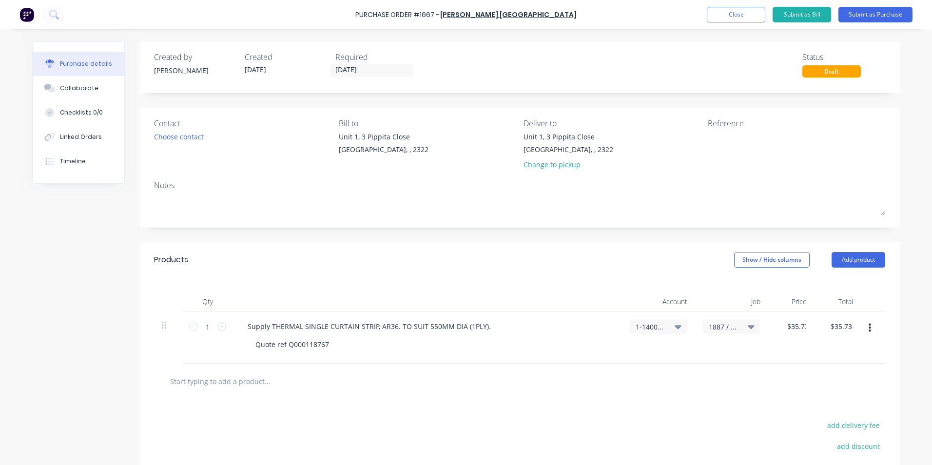
click at [800, 336] on div "$35.73 35.73" at bounding box center [791, 338] width 46 height 52
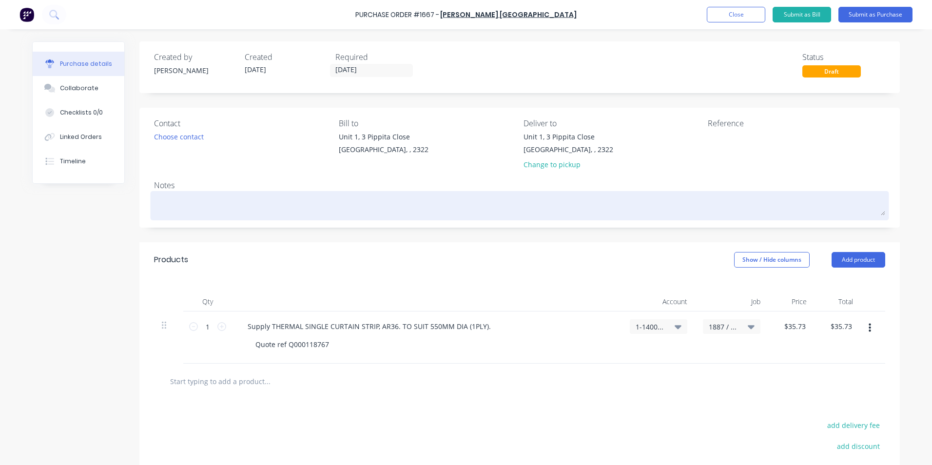
click at [176, 203] on textarea at bounding box center [519, 205] width 731 height 22
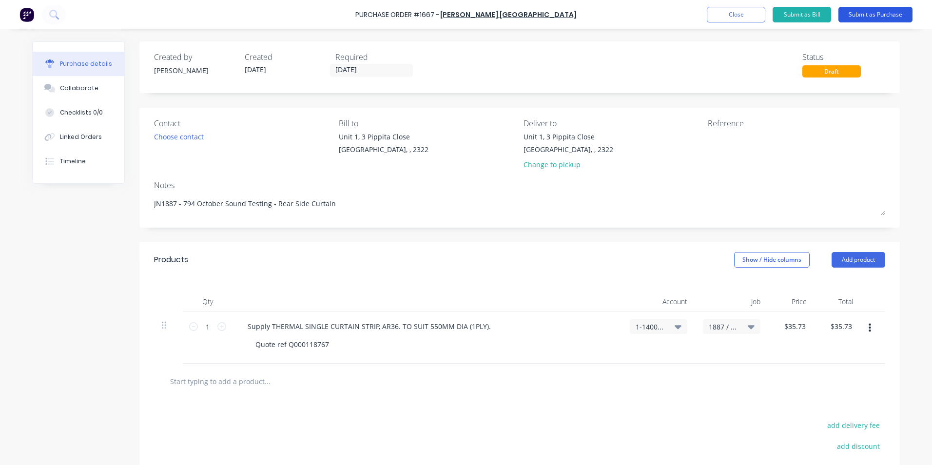
type textarea "JN1887 - 794 October Sound Testing - Rear Side Curtain"
click at [880, 15] on button "Submit as Purchase" at bounding box center [876, 15] width 74 height 16
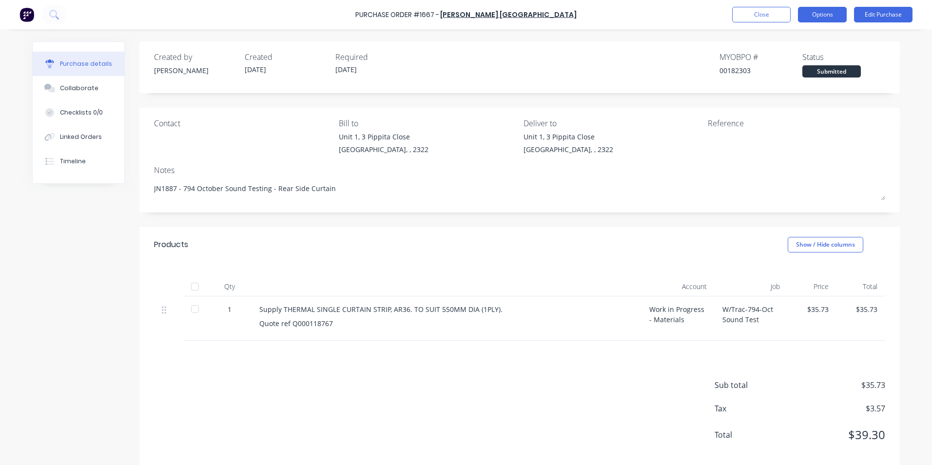
click at [824, 13] on button "Options" at bounding box center [822, 15] width 49 height 16
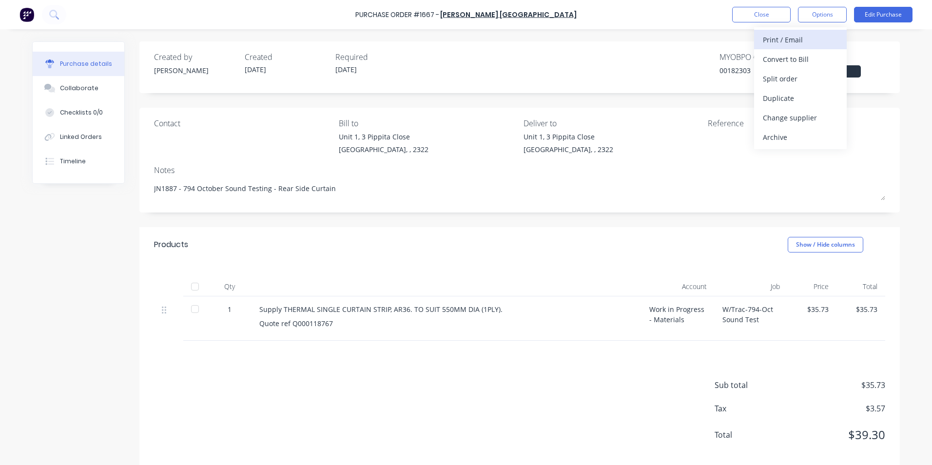
click at [784, 38] on div "Print / Email" at bounding box center [800, 40] width 75 height 14
click at [796, 59] on div "With pricing" at bounding box center [800, 59] width 75 height 14
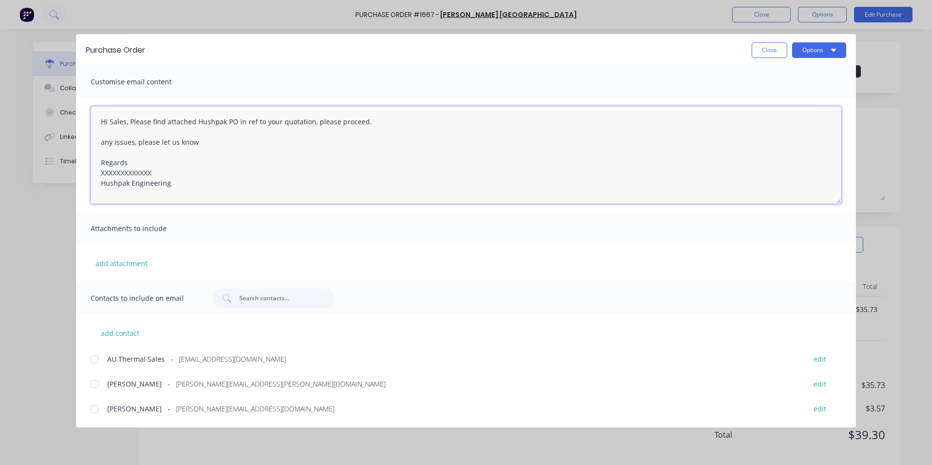
drag, startPoint x: 154, startPoint y: 172, endPoint x: 98, endPoint y: 171, distance: 55.6
click at [98, 171] on textarea "Hi Sales, Please find attached Hushpak PO in ref to your quotation, please proc…" at bounding box center [466, 155] width 751 height 98
drag, startPoint x: 367, startPoint y: 122, endPoint x: 315, endPoint y: 124, distance: 52.2
click at [315, 124] on textarea "Hi Sales, Please find attached Hushpak PO in ref to your quotation, please proc…" at bounding box center [466, 155] width 751 height 98
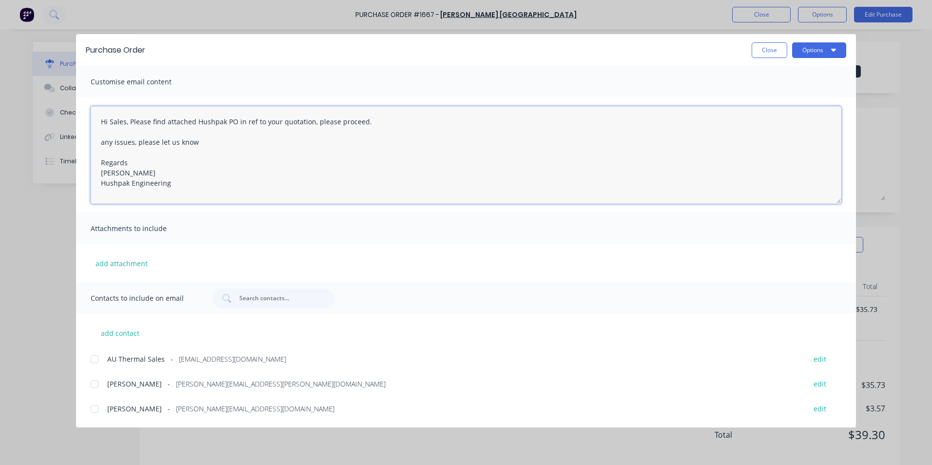
click at [314, 121] on textarea "Hi Sales, Please find attached Hushpak PO in ref to your quotation, please proc…" at bounding box center [466, 155] width 751 height 98
drag, startPoint x: 402, startPoint y: 122, endPoint x: 417, endPoint y: 121, distance: 14.7
click at [402, 122] on textarea "Hi Sales, Please find attached Hushpak PO in ref to your quotation, if you coul…" at bounding box center [466, 155] width 751 height 98
click at [410, 121] on textarea "Hi Sales, Please find attached Hushpak PO in ref to your quotation, if you coul…" at bounding box center [466, 155] width 751 height 98
click at [456, 121] on textarea "Hi Sales, Please find attached Hushpak PO in ref to your quotation, if you coul…" at bounding box center [466, 155] width 751 height 98
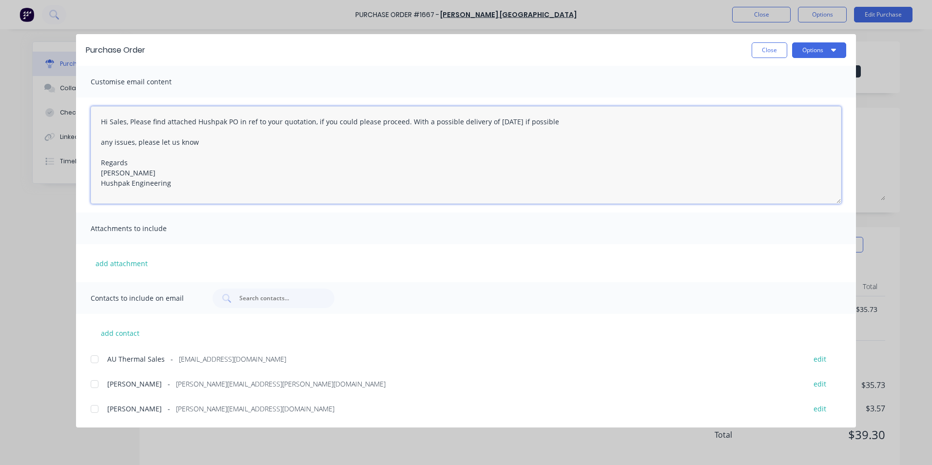
drag, startPoint x: 129, startPoint y: 122, endPoint x: 169, endPoint y: 122, distance: 40.0
click at [133, 122] on textarea "Hi Sales, Please find attached Hushpak PO in ref to your quotation, if you coul…" at bounding box center [466, 155] width 751 height 98
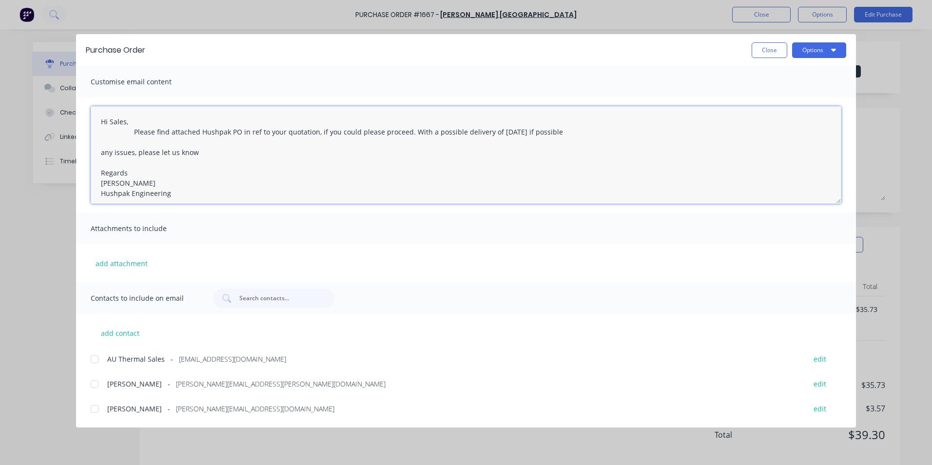
click at [409, 134] on textarea "Hi Sales, Please find attached Hushpak PO in ref to your quotation, if you coul…" at bounding box center [466, 155] width 751 height 98
type textarea "Hi Sales, Please find attached Hushpak PO in ref to your quotation, if you coul…"
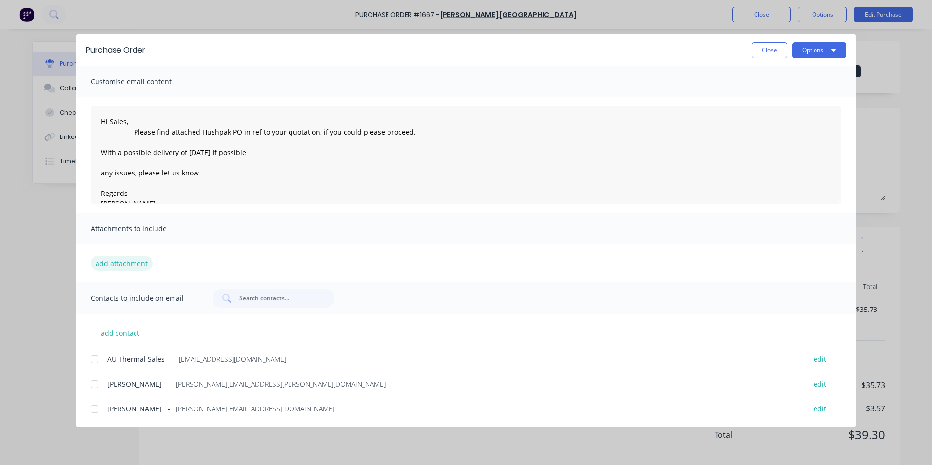
click at [136, 260] on button "add attachment" at bounding box center [122, 263] width 62 height 15
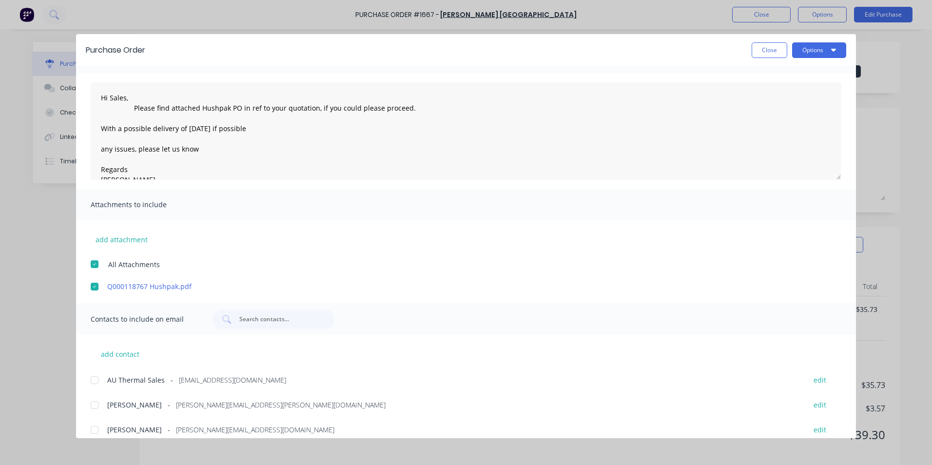
scroll to position [34, 0]
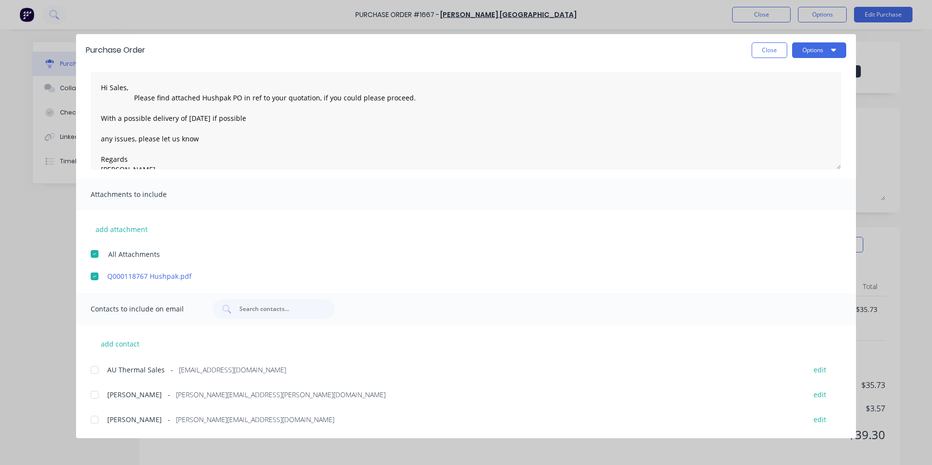
click at [94, 394] on div at bounding box center [95, 395] width 20 height 20
click at [94, 371] on div at bounding box center [95, 370] width 20 height 20
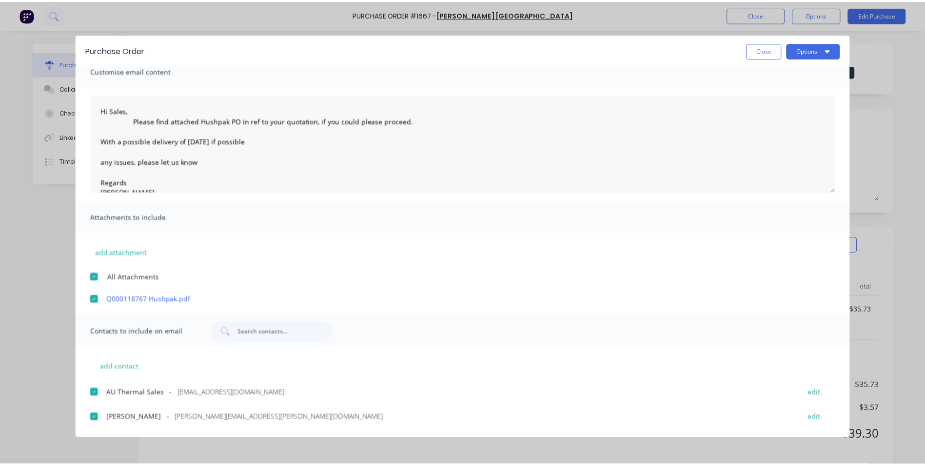
scroll to position [0, 0]
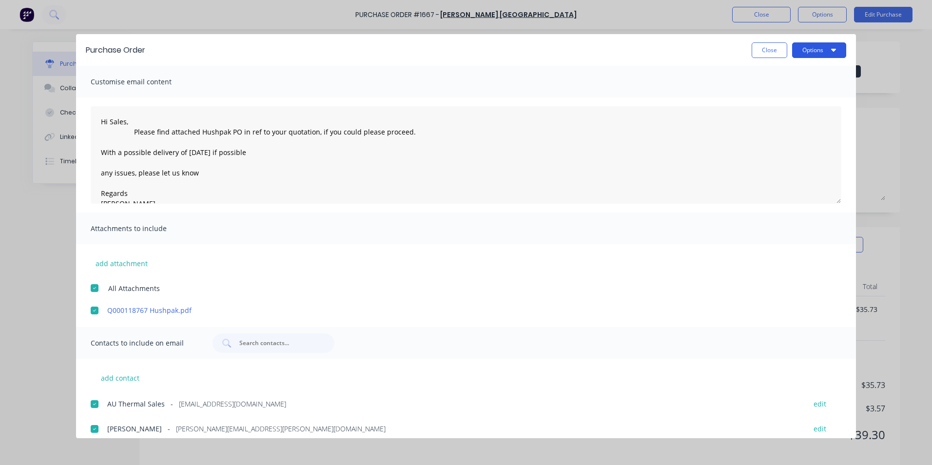
click at [812, 51] on button "Options" at bounding box center [819, 50] width 54 height 16
click at [781, 114] on div "Email" at bounding box center [800, 114] width 75 height 14
click at [762, 47] on button "Close" at bounding box center [770, 50] width 36 height 16
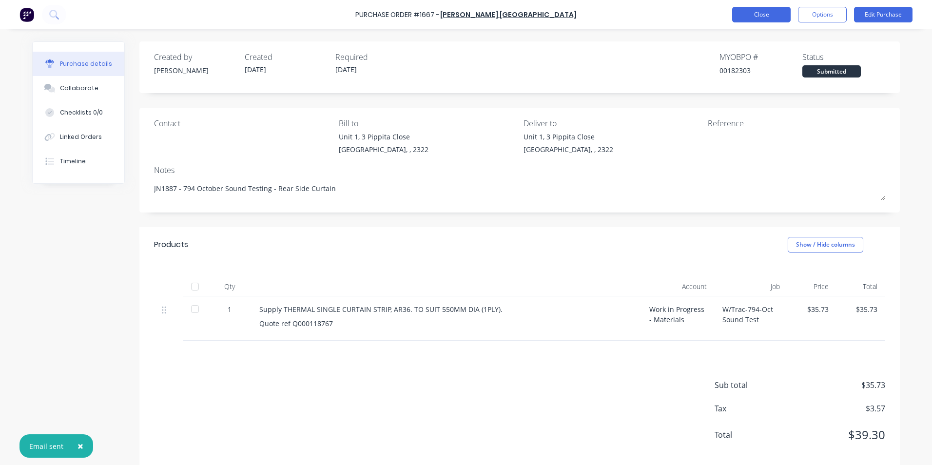
click at [771, 15] on button "Close" at bounding box center [761, 15] width 59 height 16
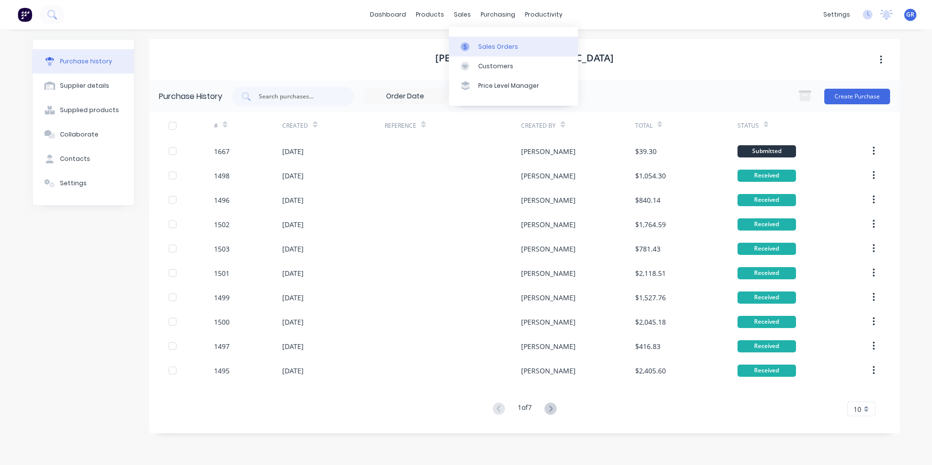
click at [488, 47] on div "Sales Orders" at bounding box center [498, 46] width 40 height 9
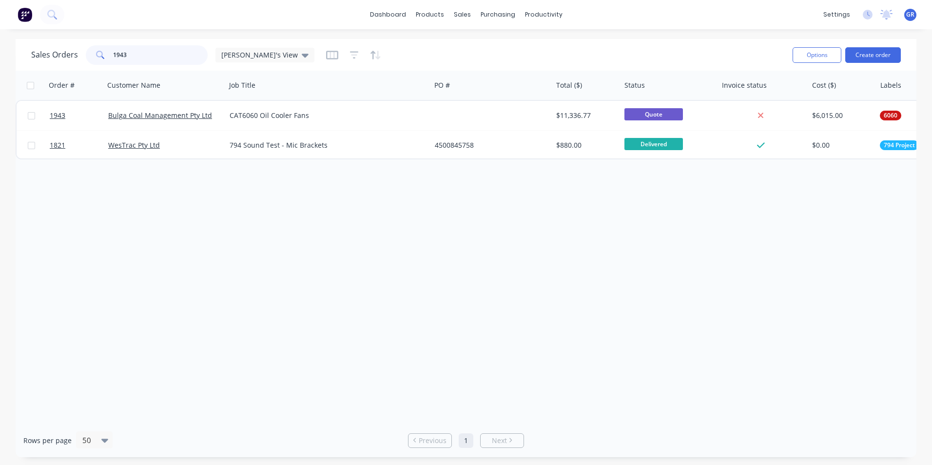
drag, startPoint x: 130, startPoint y: 54, endPoint x: 94, endPoint y: 54, distance: 36.1
click at [94, 54] on div "1943" at bounding box center [147, 55] width 122 height 20
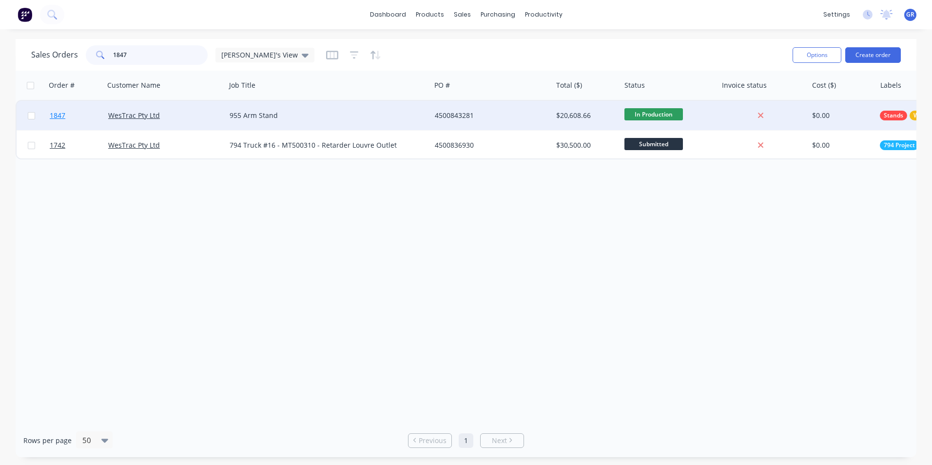
type input "1847"
click at [60, 116] on span "1847" at bounding box center [58, 116] width 16 height 10
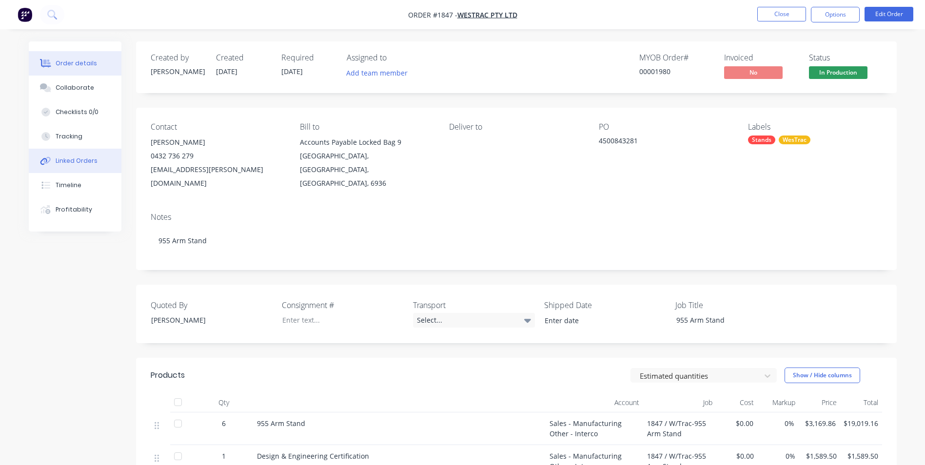
click at [74, 160] on div "Linked Orders" at bounding box center [77, 161] width 42 height 9
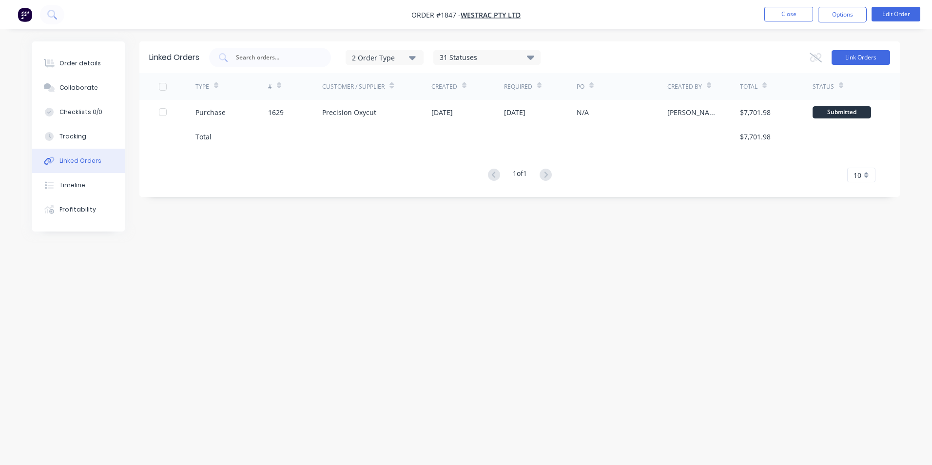
click at [864, 56] on button "Link Orders" at bounding box center [861, 57] width 59 height 15
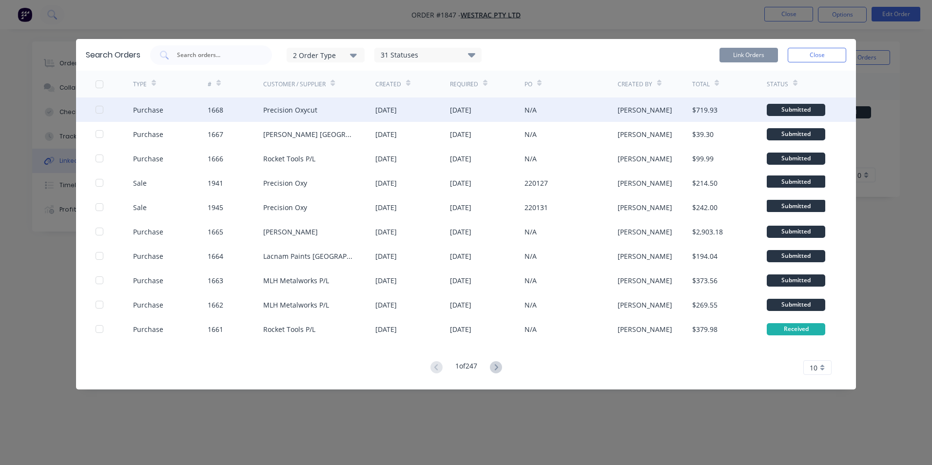
click at [98, 109] on div at bounding box center [100, 110] width 20 height 20
click at [745, 59] on button "Link Orders" at bounding box center [749, 55] width 59 height 15
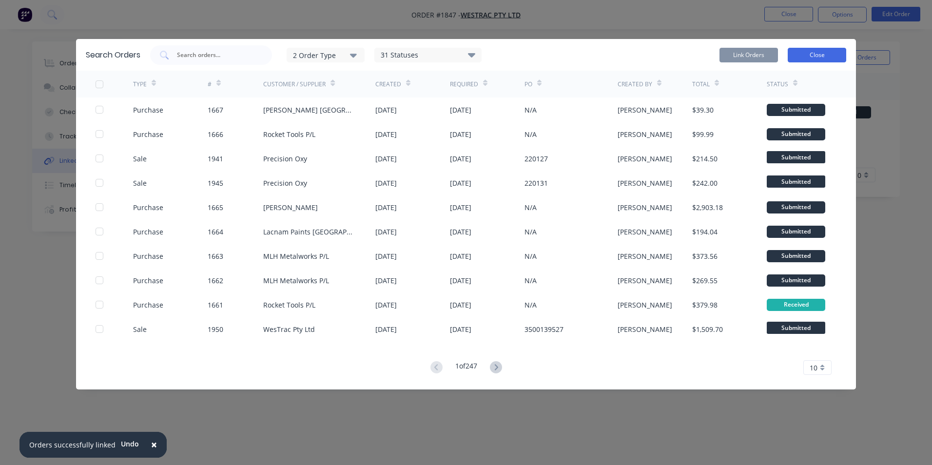
click at [819, 55] on button "Close" at bounding box center [817, 55] width 59 height 15
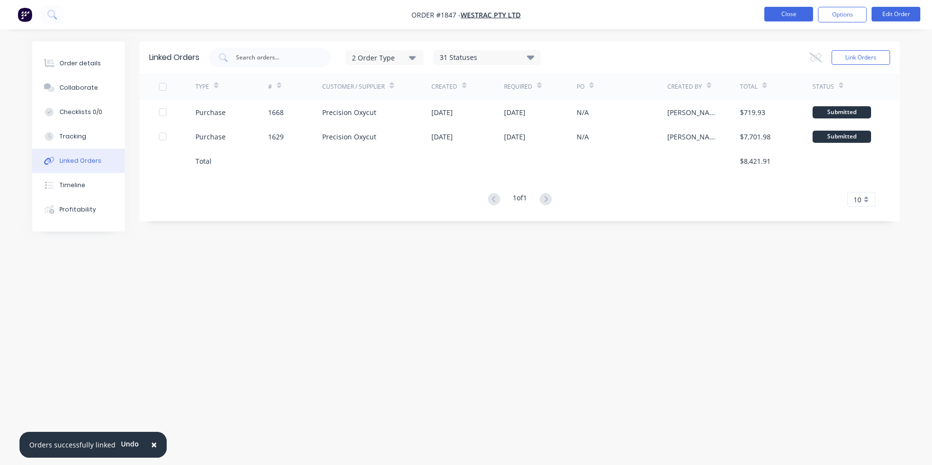
click at [793, 14] on button "Close" at bounding box center [789, 14] width 49 height 15
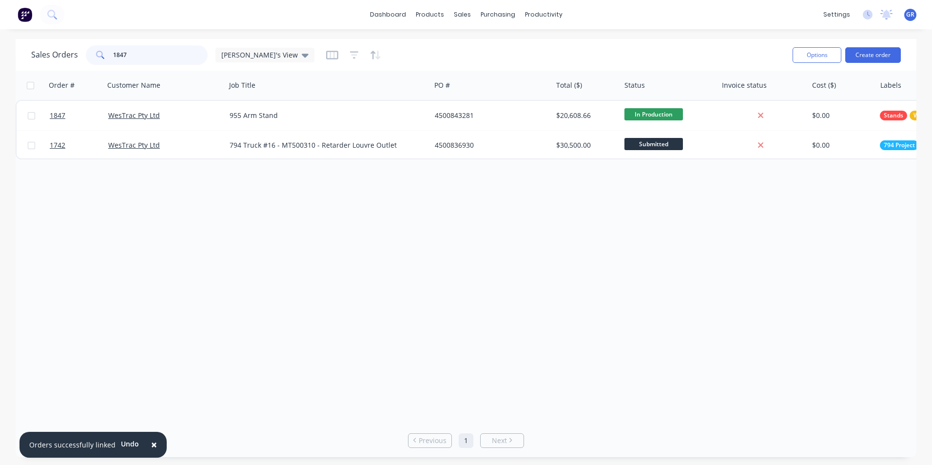
drag, startPoint x: 134, startPoint y: 57, endPoint x: 92, endPoint y: 57, distance: 41.9
click at [92, 57] on div "1847" at bounding box center [147, 55] width 122 height 20
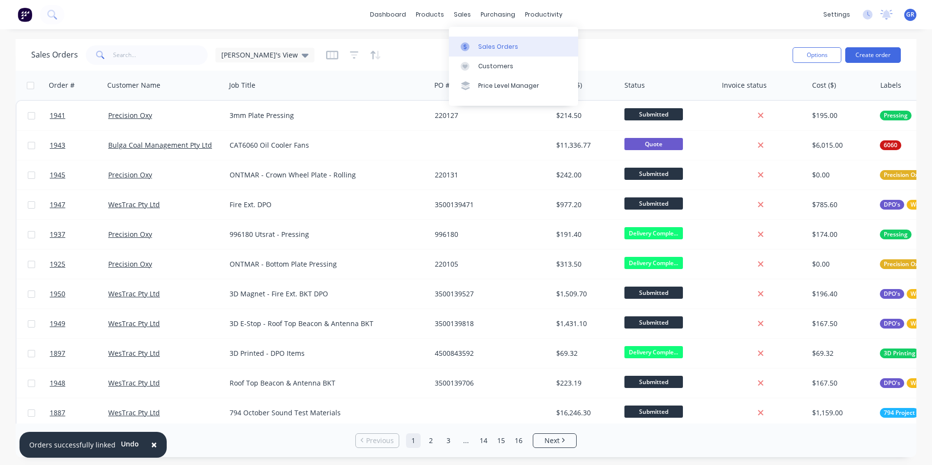
click at [500, 45] on div "Sales Orders" at bounding box center [498, 46] width 40 height 9
click at [871, 53] on button "Create order" at bounding box center [874, 55] width 56 height 16
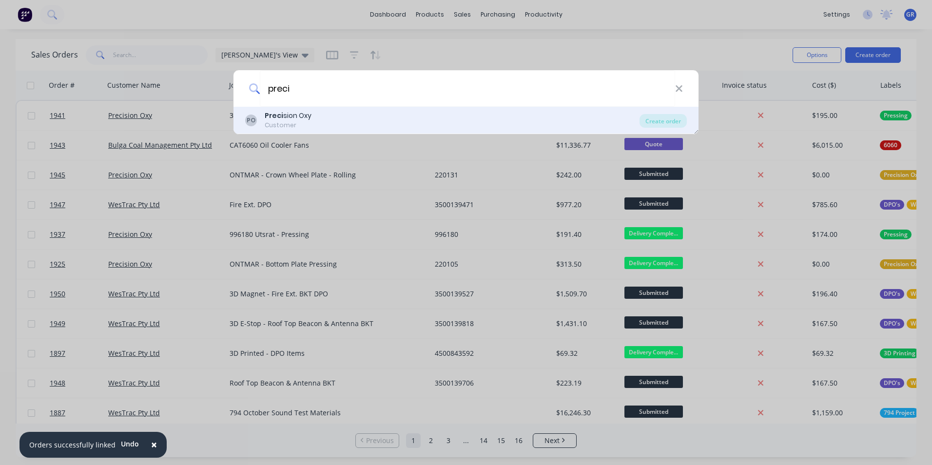
type input "preci"
click at [300, 116] on div "Preci sion Oxy" at bounding box center [288, 116] width 47 height 10
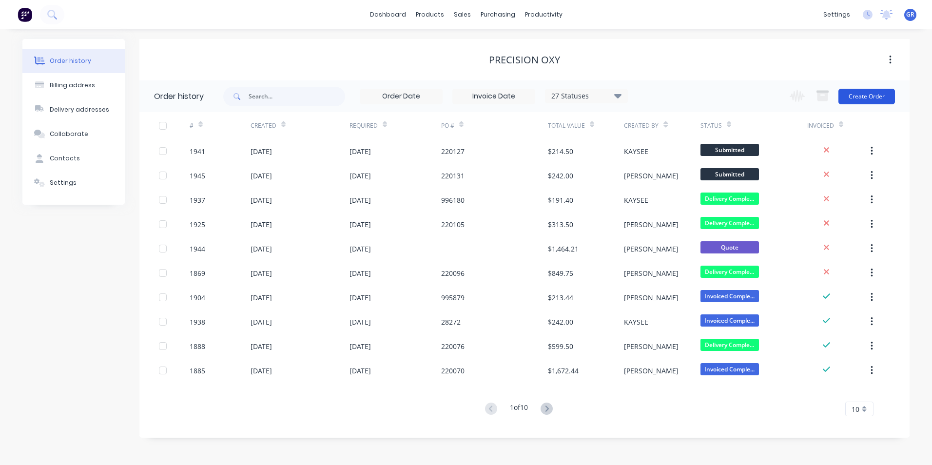
click at [868, 94] on button "Create Order" at bounding box center [867, 97] width 57 height 16
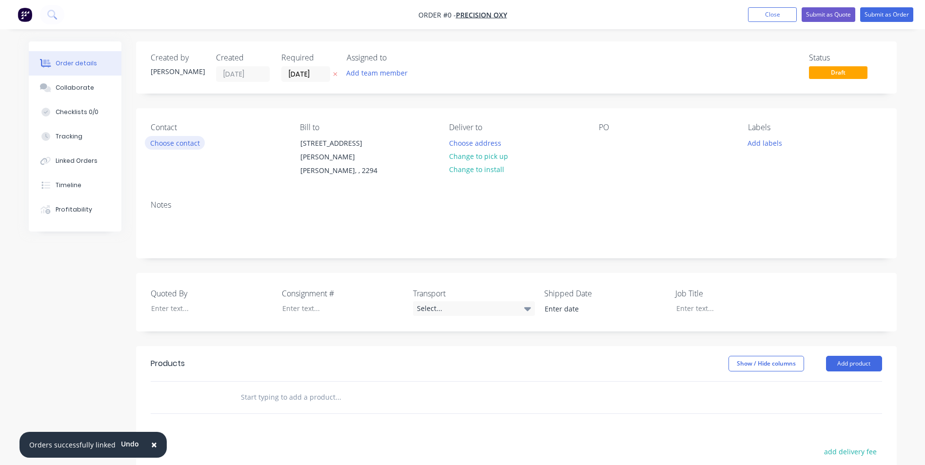
click at [188, 143] on button "Choose contact" at bounding box center [175, 142] width 60 height 13
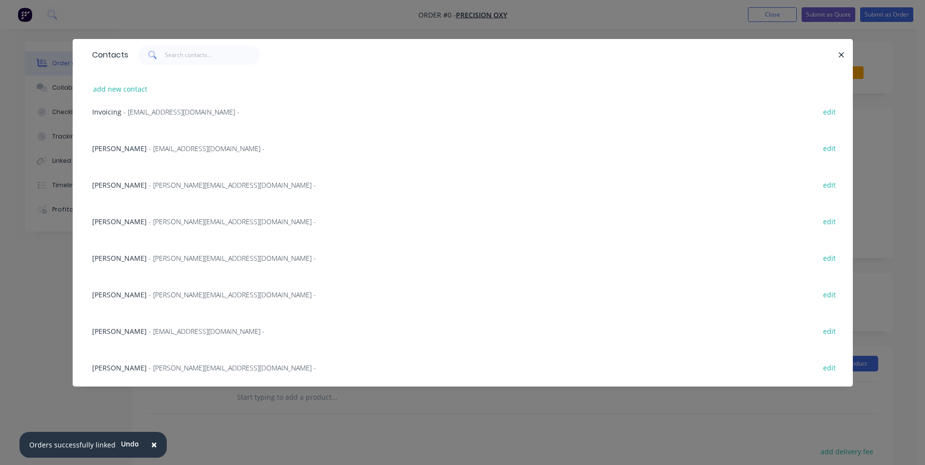
scroll to position [379, 0]
click at [149, 332] on span "- jodit@oxycut.com.au -" at bounding box center [232, 331] width 167 height 9
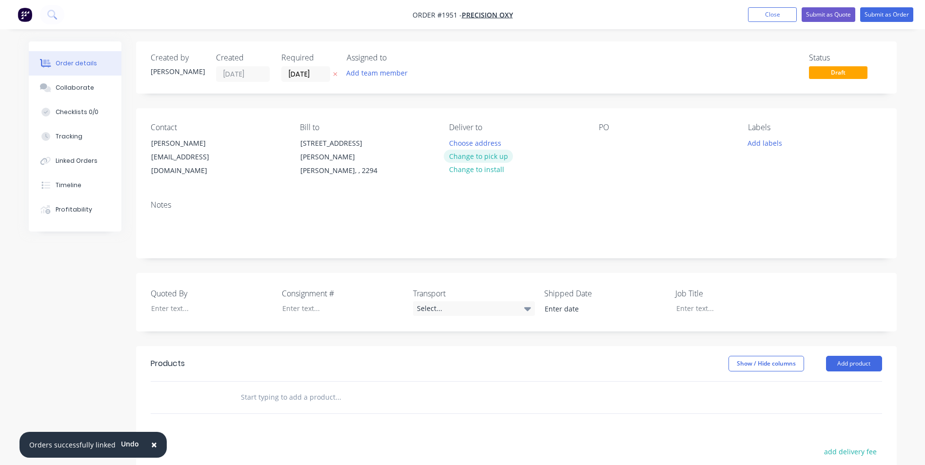
click at [492, 156] on button "Change to pick up" at bounding box center [478, 156] width 69 height 13
click at [605, 139] on div at bounding box center [607, 143] width 16 height 14
paste div
click at [765, 140] on button "Add labels" at bounding box center [765, 142] width 45 height 13
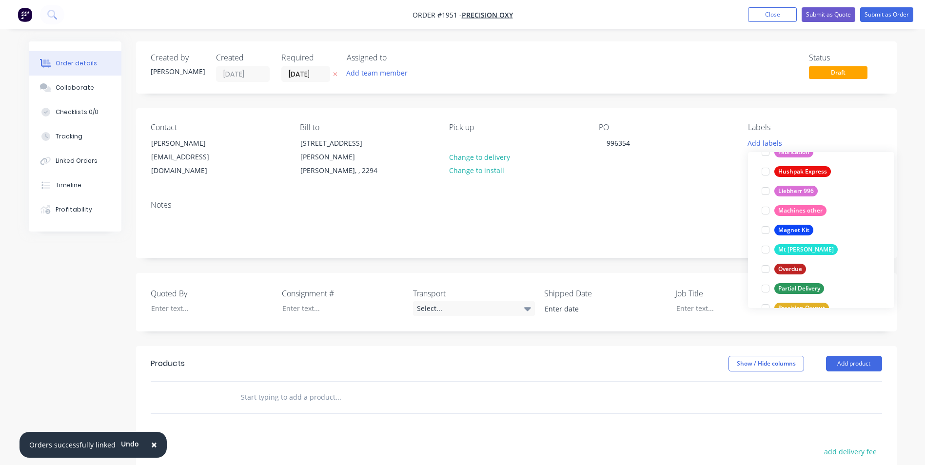
scroll to position [536, 0]
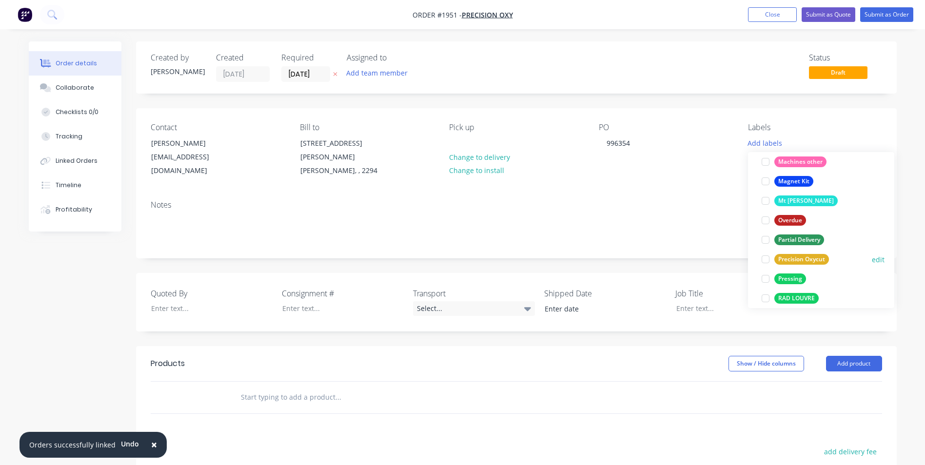
click at [808, 257] on div "Precision Oxycut" at bounding box center [801, 259] width 55 height 11
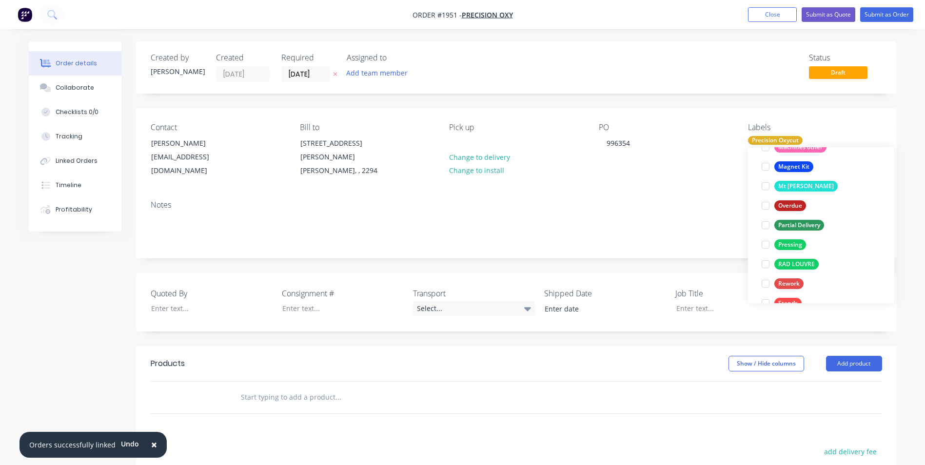
scroll to position [585, 0]
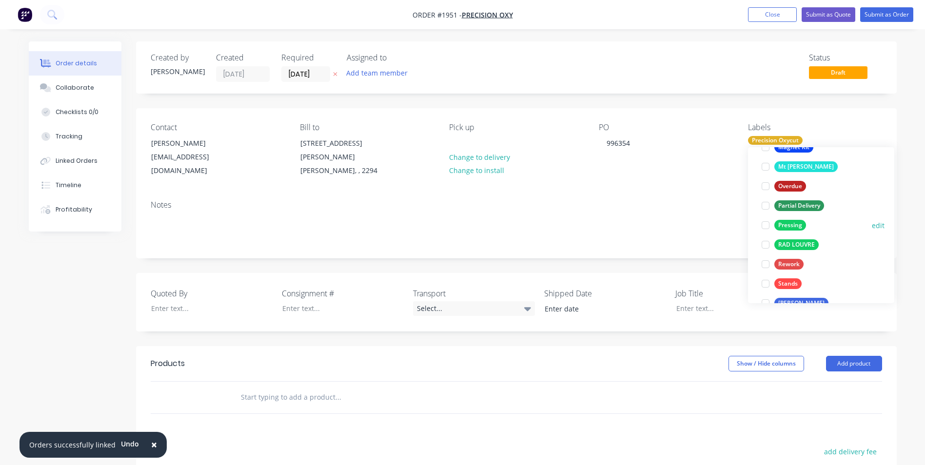
click at [790, 224] on div "Pressing" at bounding box center [790, 225] width 32 height 11
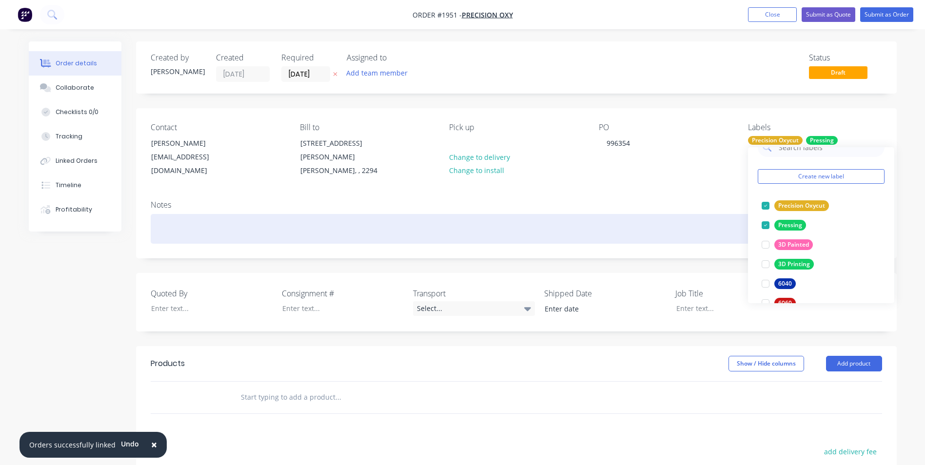
click at [674, 214] on div at bounding box center [516, 229] width 731 height 30
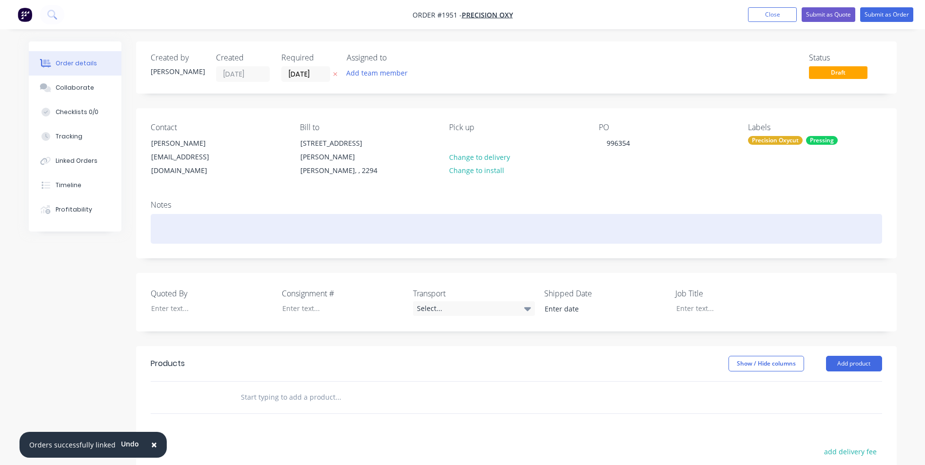
click at [154, 216] on div at bounding box center [516, 229] width 731 height 30
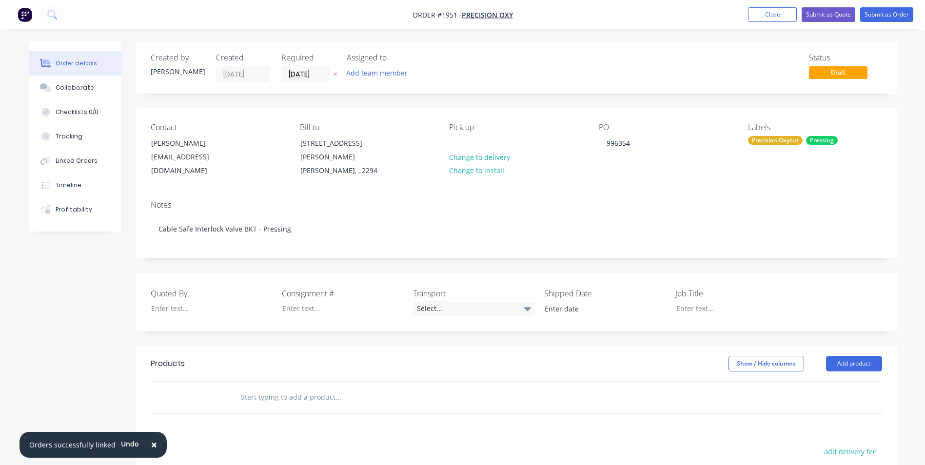
click at [263, 388] on input "text" at bounding box center [337, 398] width 195 height 20
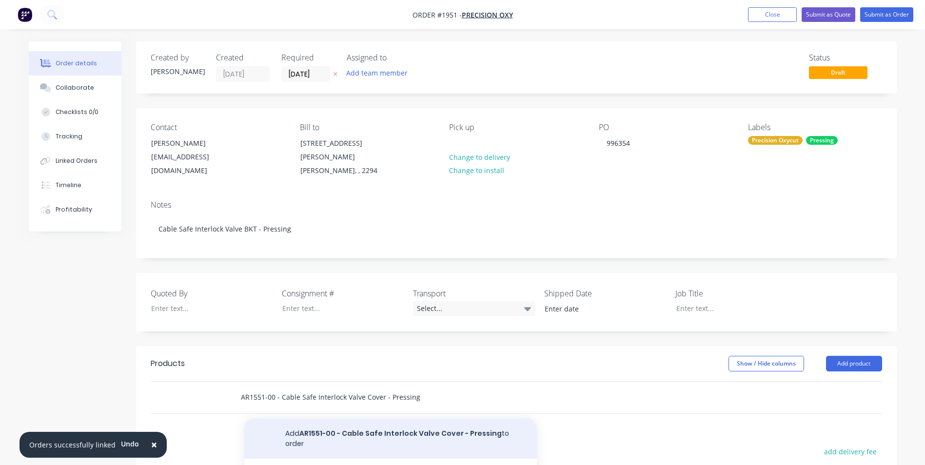
type input "AR1551-00 - Cable Safe Interlock Valve Cover - Pressing"
click at [417, 422] on button "Add AR1551-00 - Cable Safe Interlock Valve Cover - Pressing to order" at bounding box center [390, 439] width 293 height 40
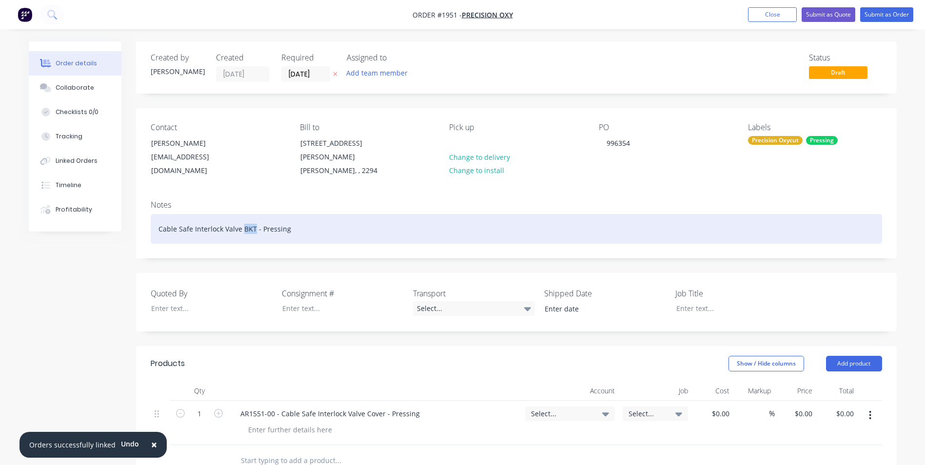
drag, startPoint x: 254, startPoint y: 218, endPoint x: 242, endPoint y: 219, distance: 11.2
click at [242, 219] on div "Cable Safe Interlock Valve BKT - Pressing" at bounding box center [516, 229] width 731 height 30
drag, startPoint x: 310, startPoint y: 218, endPoint x: 142, endPoint y: 212, distance: 167.9
click at [142, 212] on div "Notes Cable Safe Interlock Valve Cover - Pressing" at bounding box center [516, 225] width 761 height 65
copy div "Cable Safe Interlock Valve Cover - Pressing"
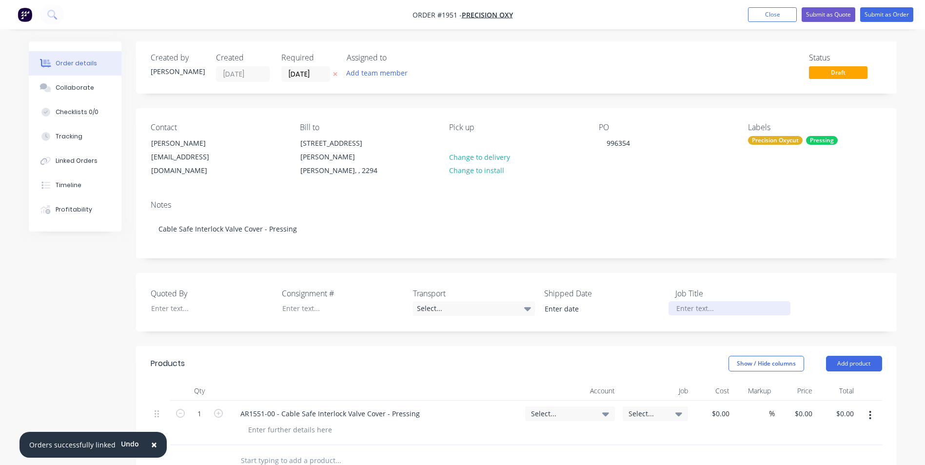
click at [695, 301] on div at bounding box center [730, 308] width 122 height 14
paste div
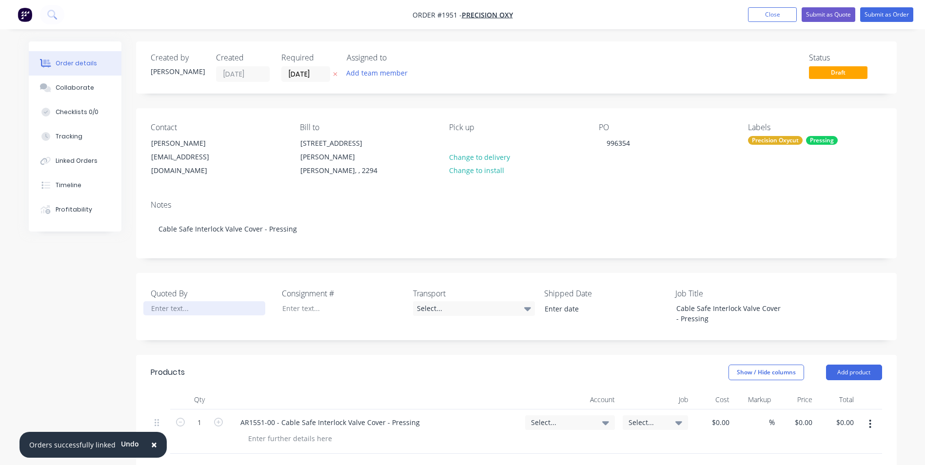
click at [151, 301] on div at bounding box center [204, 308] width 122 height 14
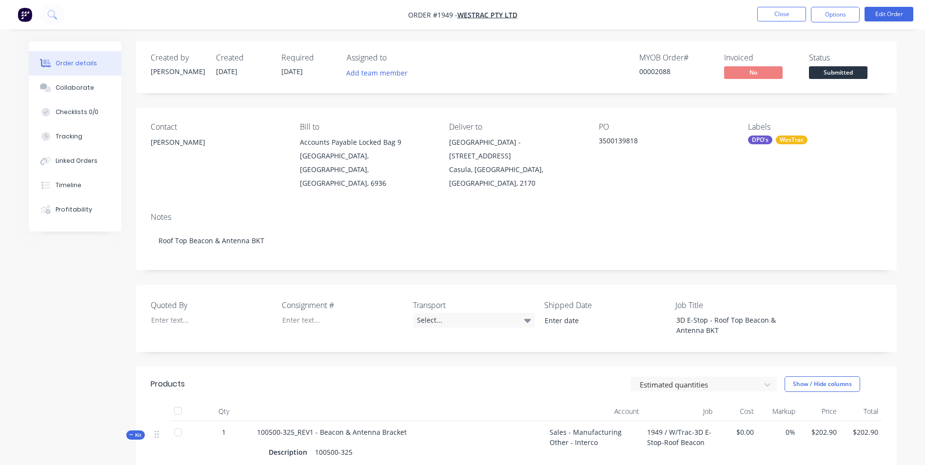
click at [778, 14] on button "Close" at bounding box center [781, 14] width 49 height 15
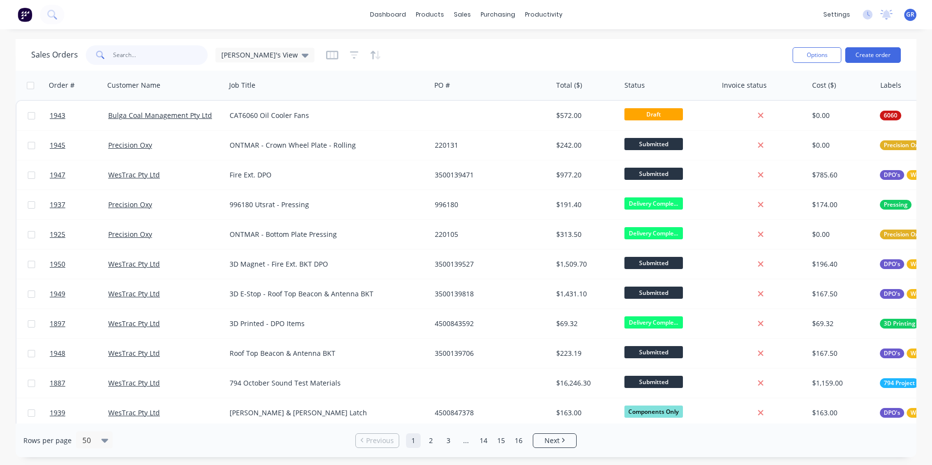
click at [129, 53] on input "text" at bounding box center [160, 55] width 95 height 20
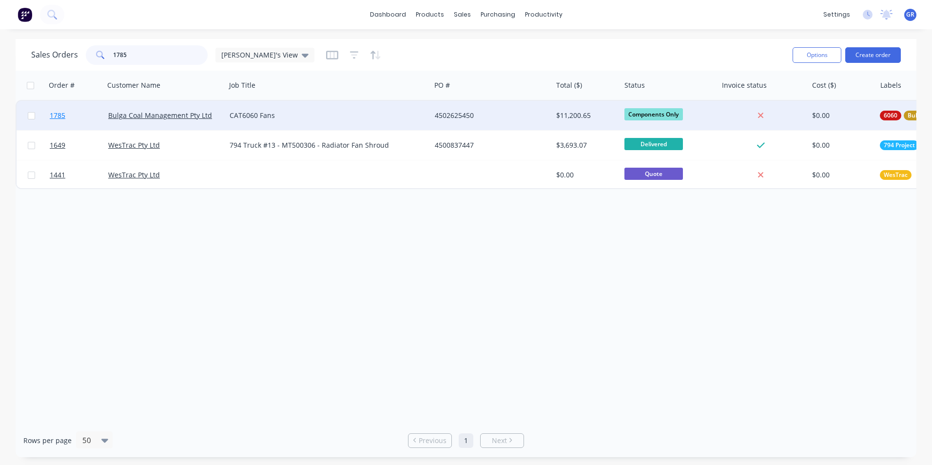
type input "1785"
click at [61, 115] on span "1785" at bounding box center [58, 116] width 16 height 10
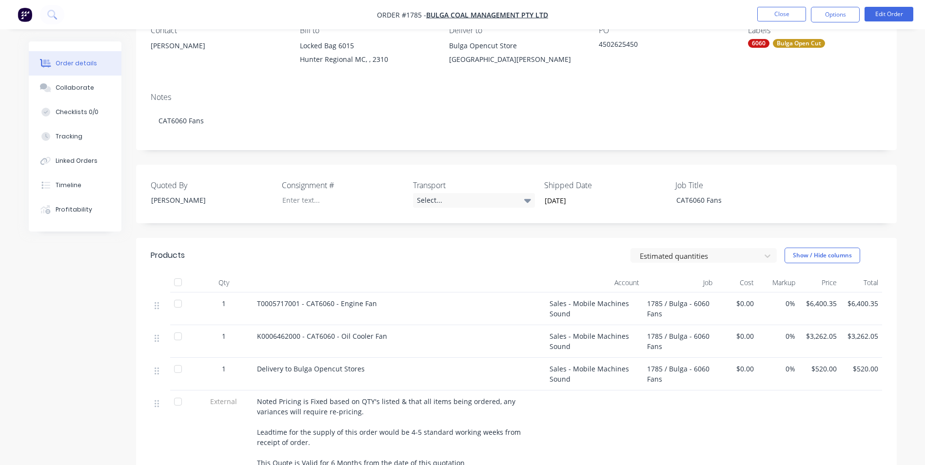
scroll to position [98, 0]
click at [778, 11] on button "Close" at bounding box center [781, 14] width 49 height 15
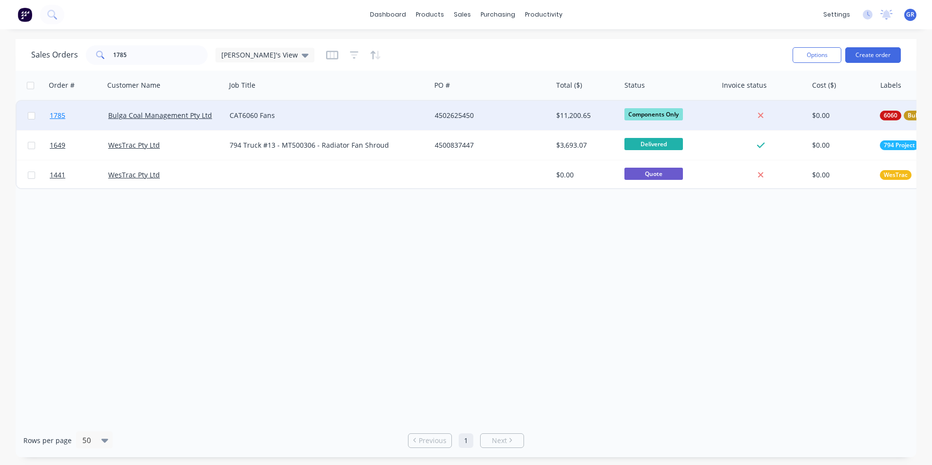
click at [65, 116] on span "1785" at bounding box center [58, 116] width 16 height 10
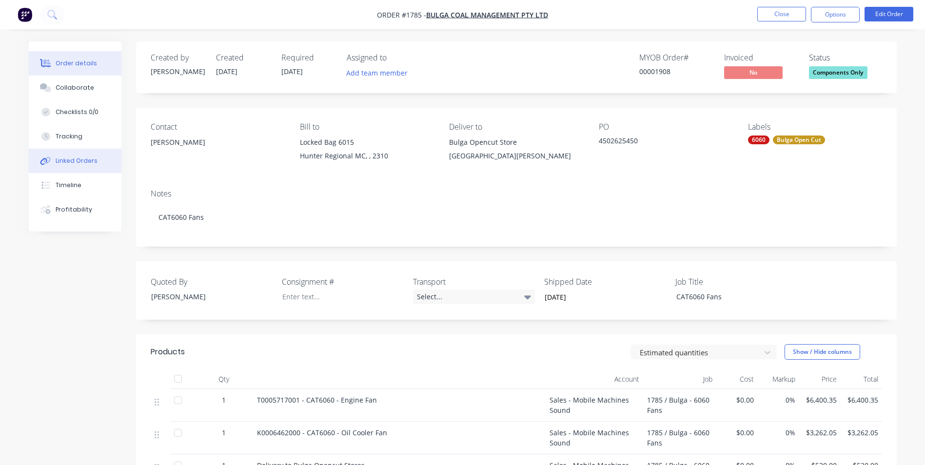
click at [71, 158] on div "Linked Orders" at bounding box center [77, 161] width 42 height 9
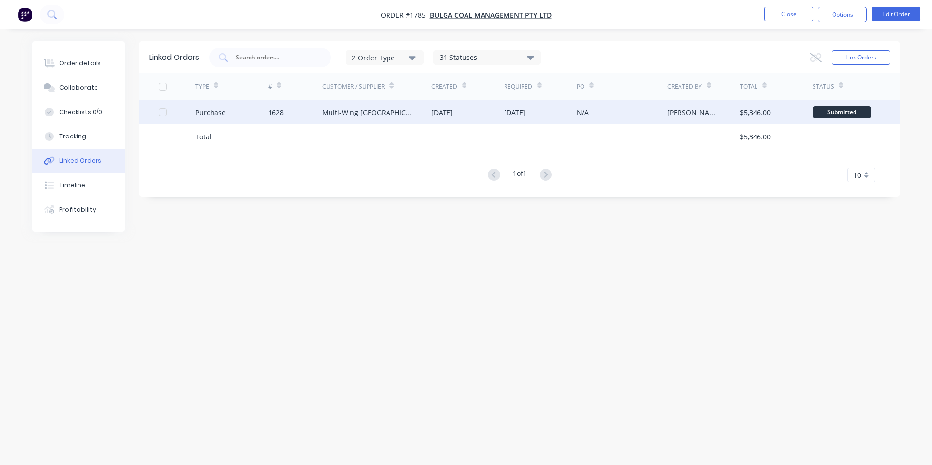
click at [275, 111] on div "1628" at bounding box center [276, 112] width 16 height 10
type textarea "x"
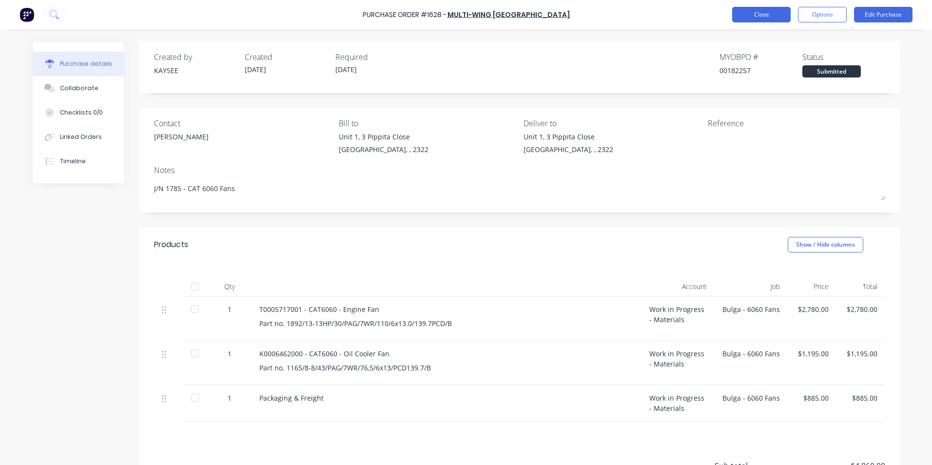
click at [744, 10] on button "Close" at bounding box center [761, 15] width 59 height 16
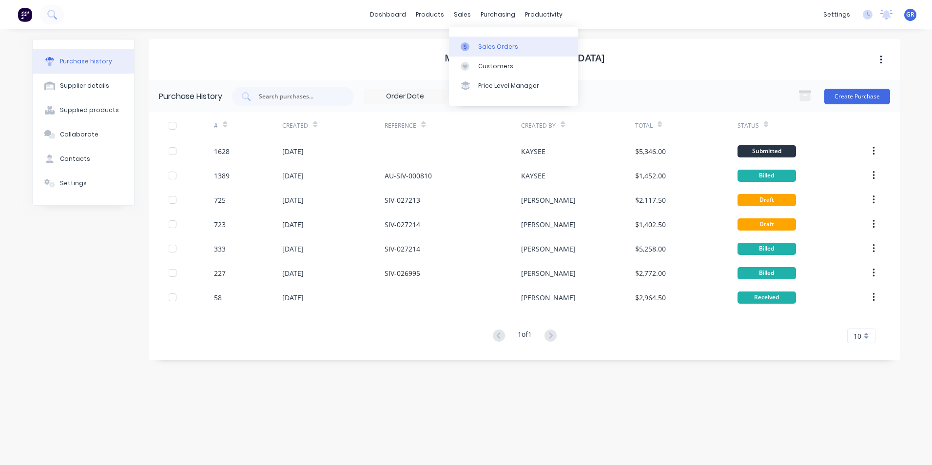
click at [483, 41] on link "Sales Orders" at bounding box center [513, 47] width 129 height 20
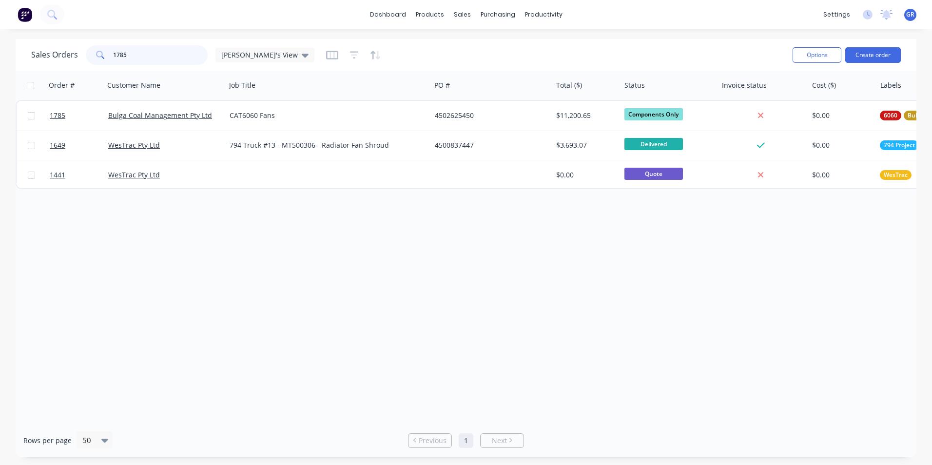
drag, startPoint x: 133, startPoint y: 52, endPoint x: 96, endPoint y: 54, distance: 37.6
click at [96, 54] on div "1785" at bounding box center [147, 55] width 122 height 20
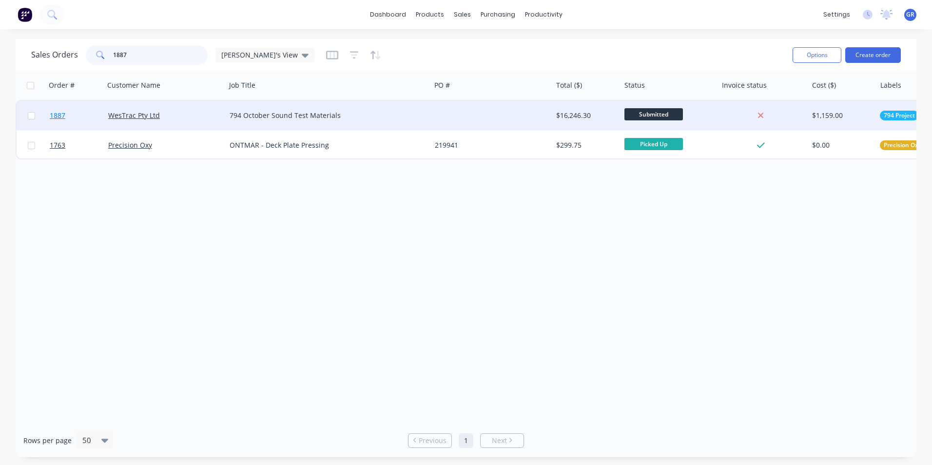
type input "1887"
click at [57, 115] on span "1887" at bounding box center [58, 116] width 16 height 10
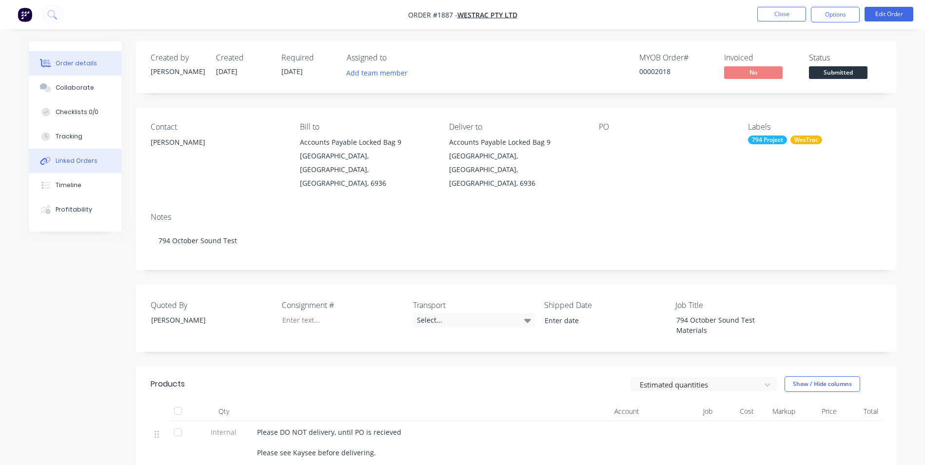
click at [70, 157] on div "Linked Orders" at bounding box center [77, 161] width 42 height 9
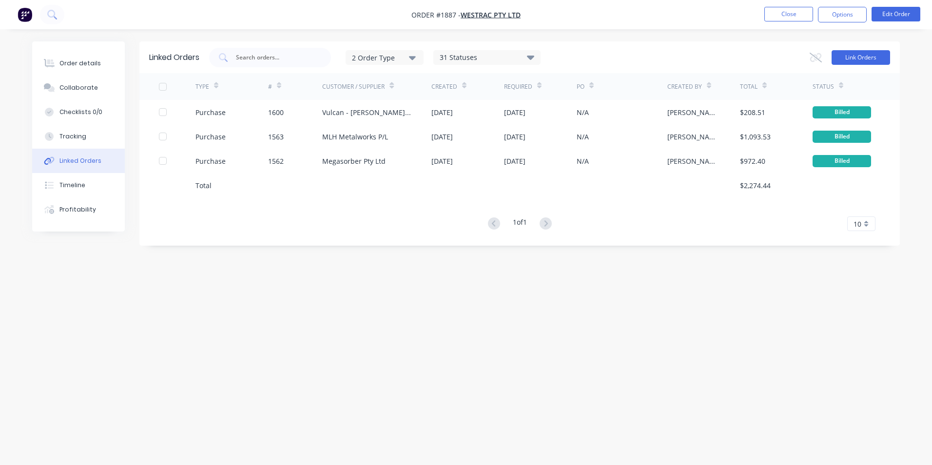
click at [863, 55] on button "Link Orders" at bounding box center [861, 57] width 59 height 15
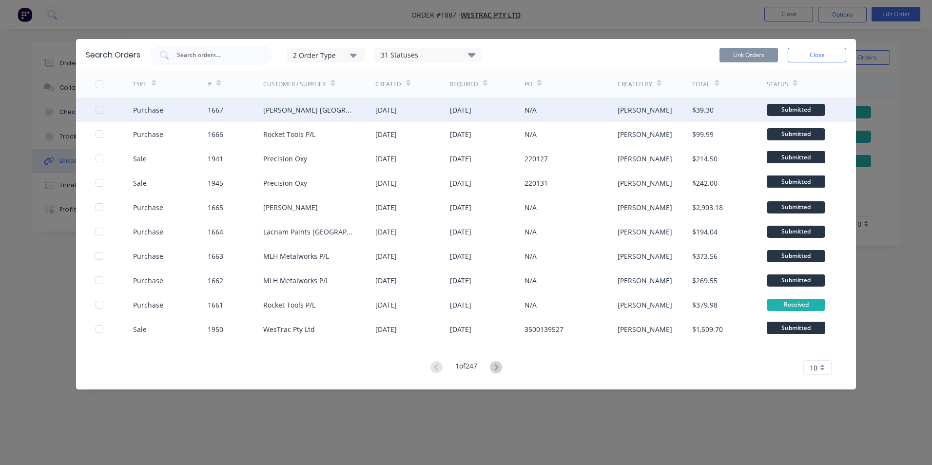
click at [100, 107] on div at bounding box center [100, 110] width 20 height 20
click at [758, 55] on button "Link Orders" at bounding box center [749, 55] width 59 height 15
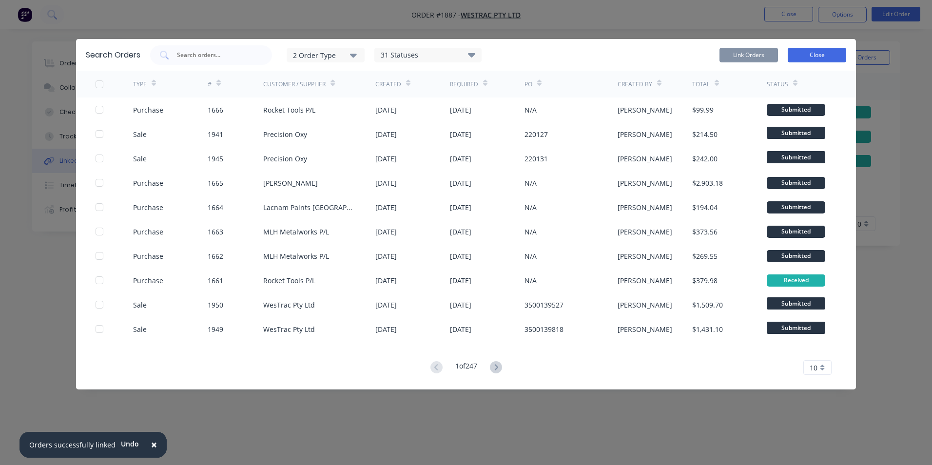
click at [826, 59] on button "Close" at bounding box center [817, 55] width 59 height 15
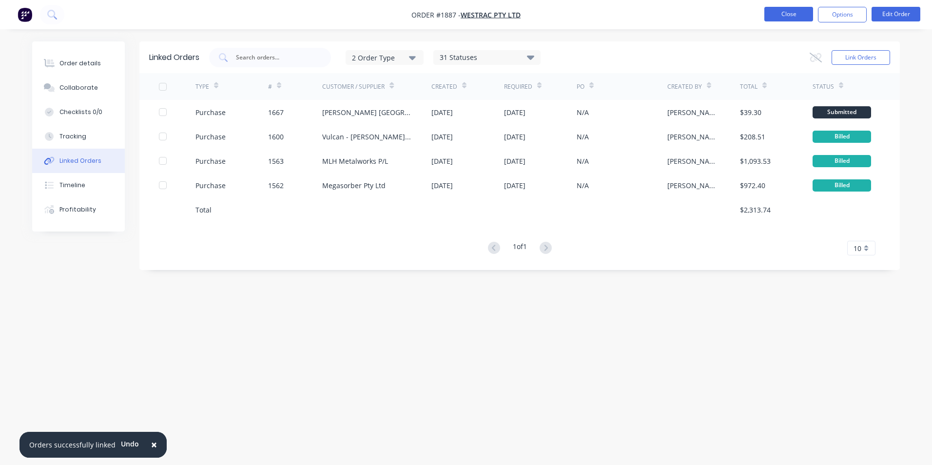
click at [790, 14] on button "Close" at bounding box center [789, 14] width 49 height 15
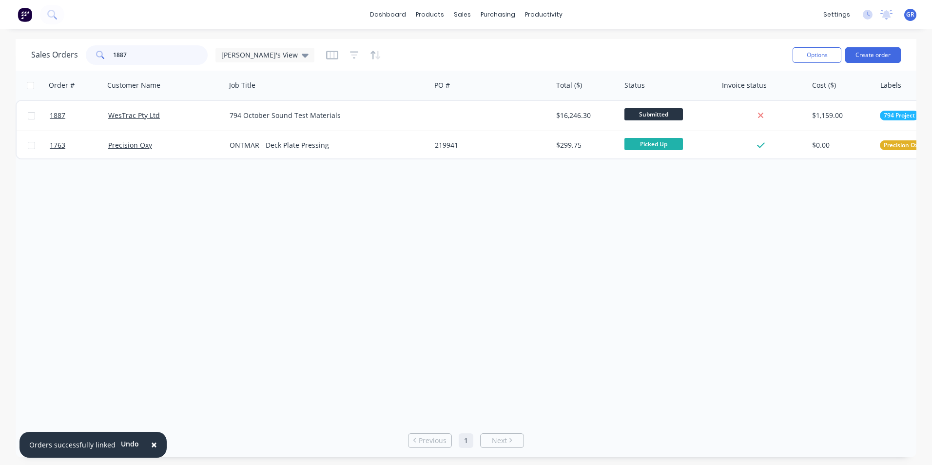
drag, startPoint x: 131, startPoint y: 55, endPoint x: 75, endPoint y: 56, distance: 56.1
click at [75, 56] on div "Sales Orders 1887 Greg's View" at bounding box center [172, 55] width 283 height 20
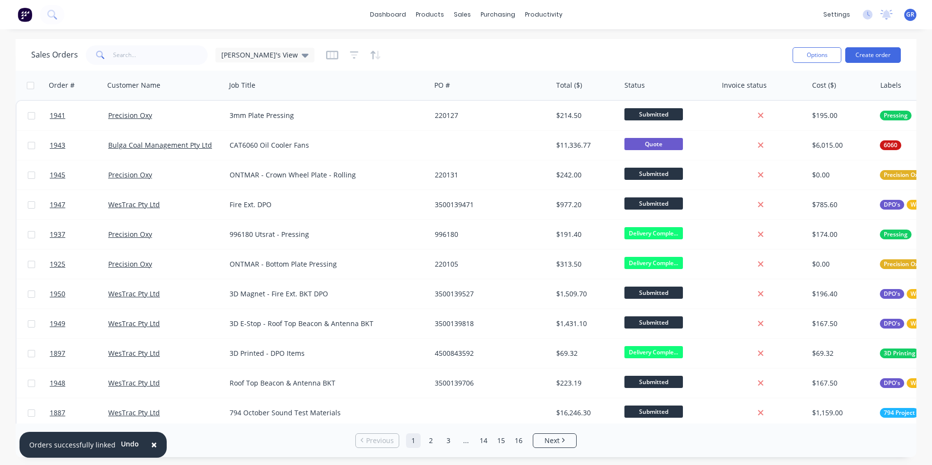
drag, startPoint x: 150, startPoint y: 444, endPoint x: 155, endPoint y: 439, distance: 6.6
click at [151, 444] on span "×" at bounding box center [154, 445] width 6 height 14
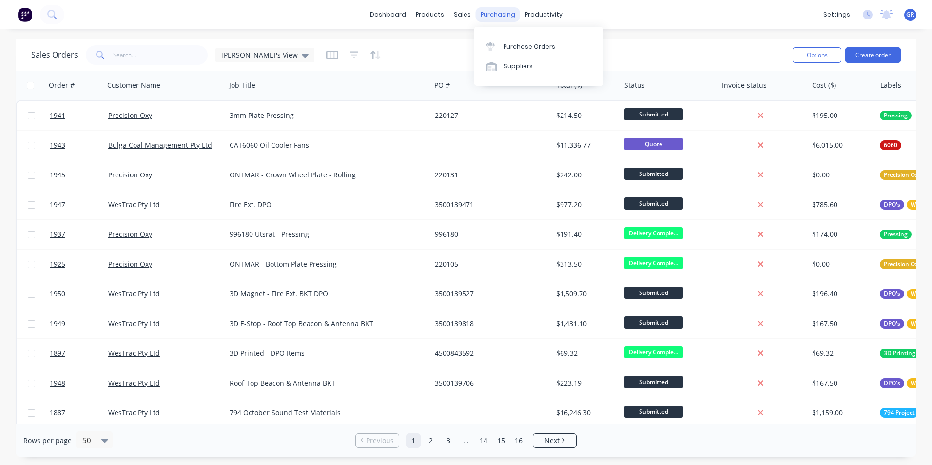
click at [495, 14] on div "purchasing" at bounding box center [498, 14] width 44 height 15
click at [525, 44] on div "Purchase Orders" at bounding box center [530, 46] width 52 height 9
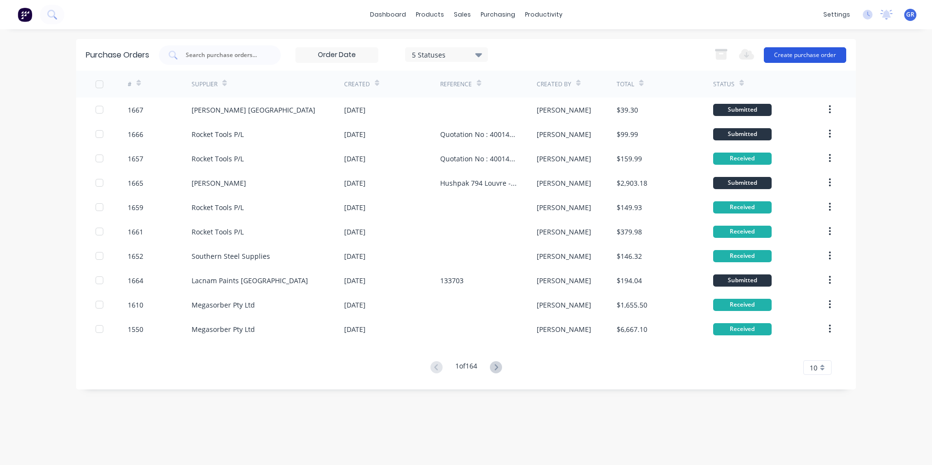
click at [793, 54] on button "Create purchase order" at bounding box center [805, 55] width 82 height 16
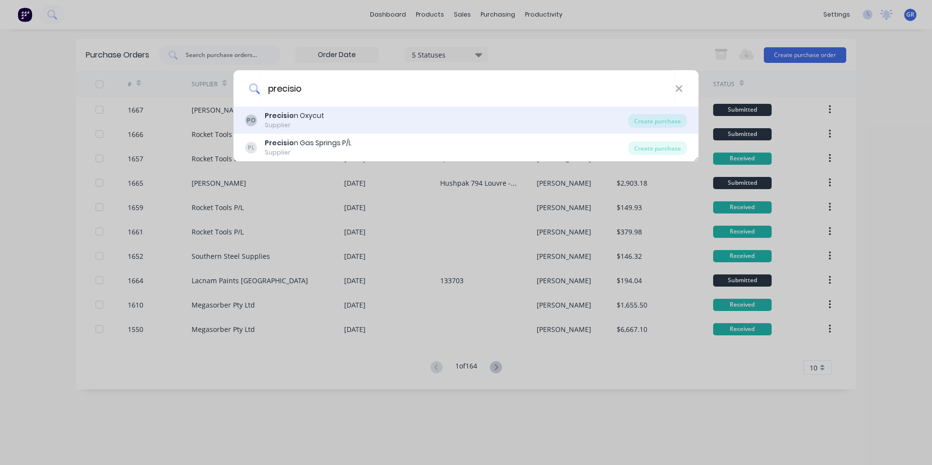
type input "precisio"
click at [294, 114] on div "Precisio n Oxycut" at bounding box center [294, 116] width 59 height 10
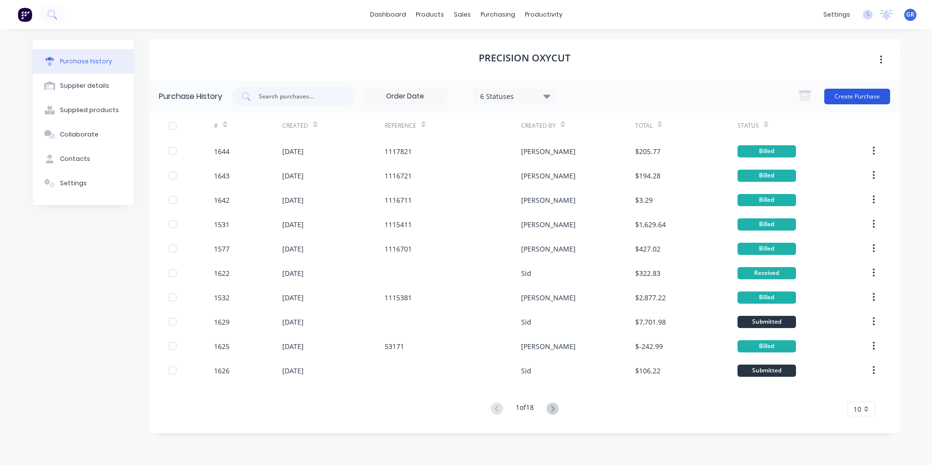
click at [849, 98] on button "Create Purchase" at bounding box center [858, 97] width 66 height 16
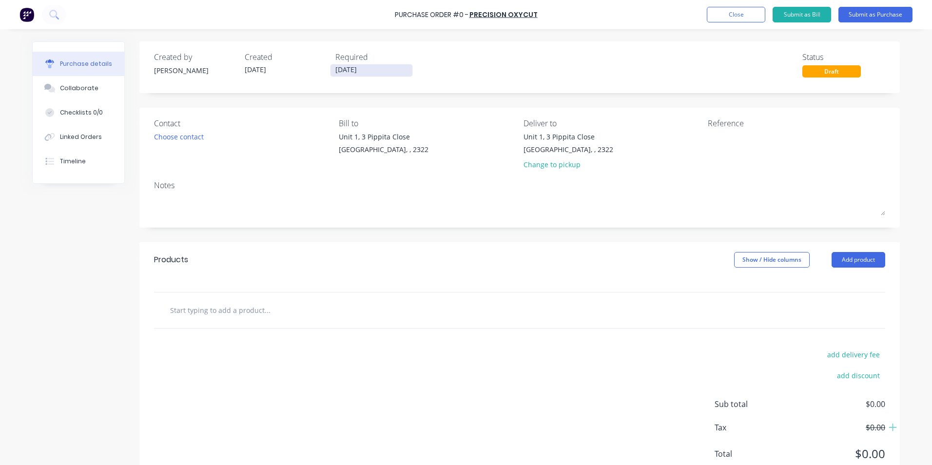
click at [349, 71] on input "[DATE]" at bounding box center [372, 70] width 82 height 12
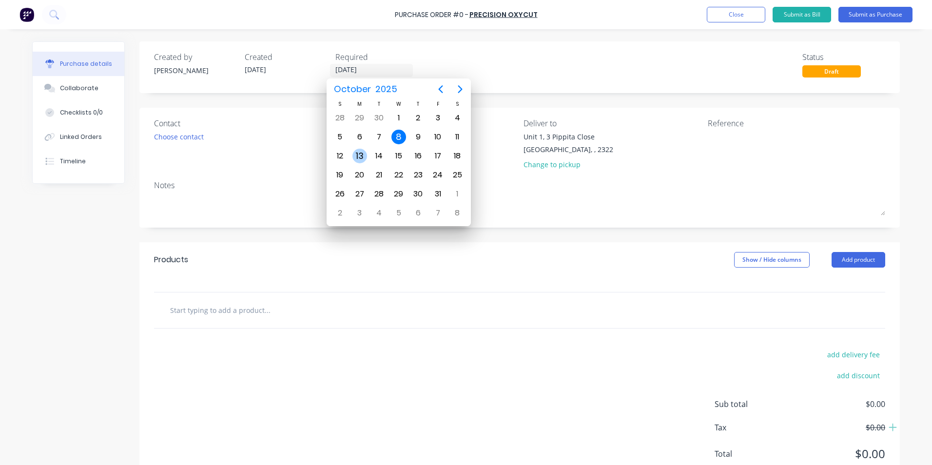
click at [359, 156] on div "13" at bounding box center [360, 156] width 15 height 15
type input "[DATE]"
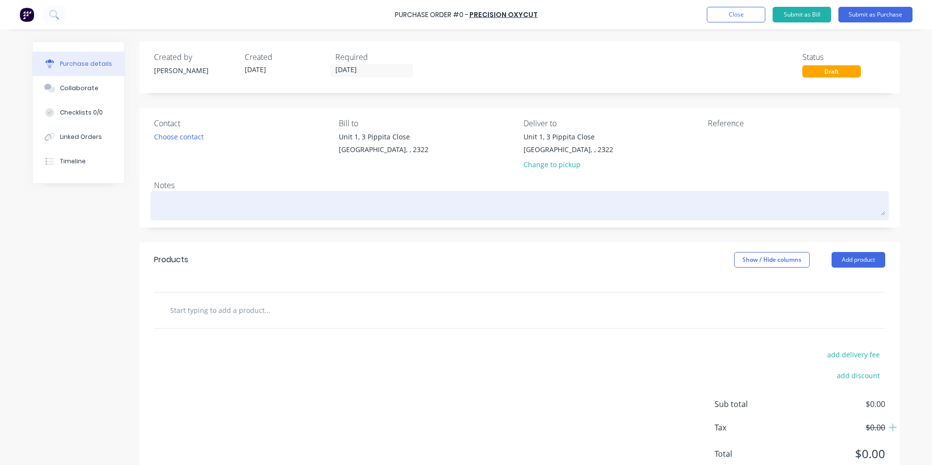
click at [180, 205] on textarea at bounding box center [519, 205] width 731 height 22
type textarea "x"
type textarea "J"
type textarea "x"
type textarea "JN"
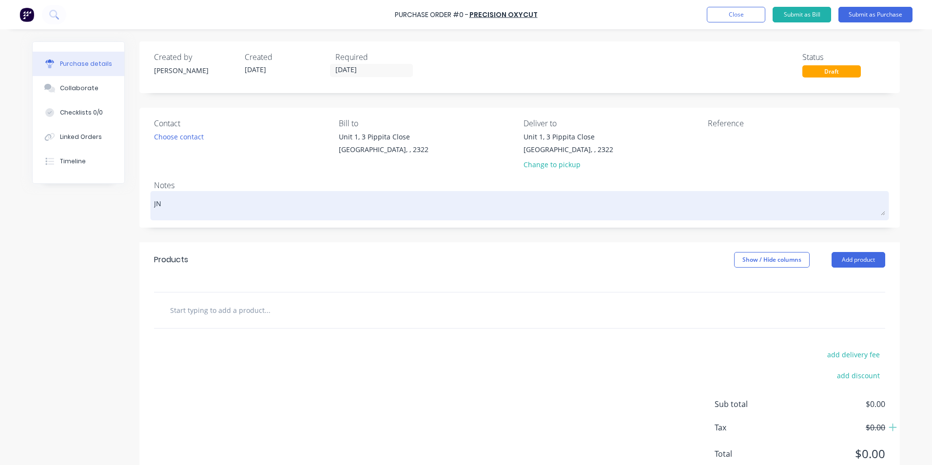
type textarea "x"
type textarea "JN1"
type textarea "x"
type textarea "JN18"
type textarea "x"
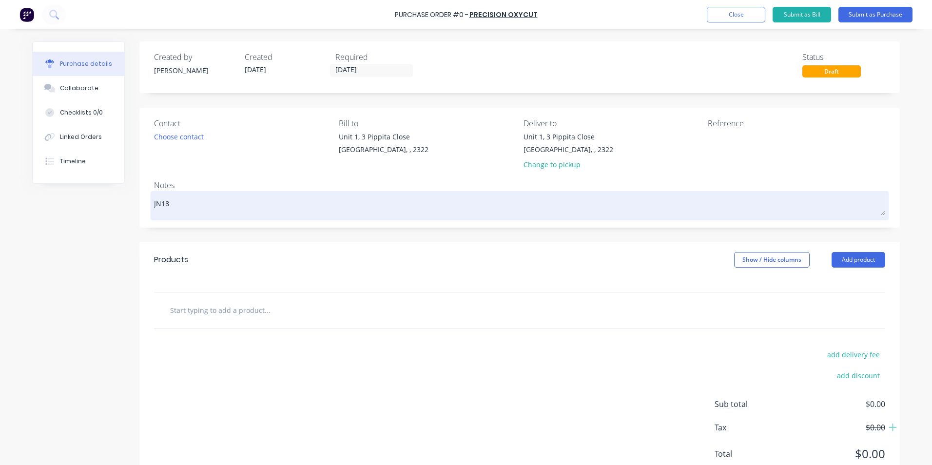
type textarea "JN184"
type textarea "x"
type textarea "JN1847"
type textarea "x"
type textarea "JN1847"
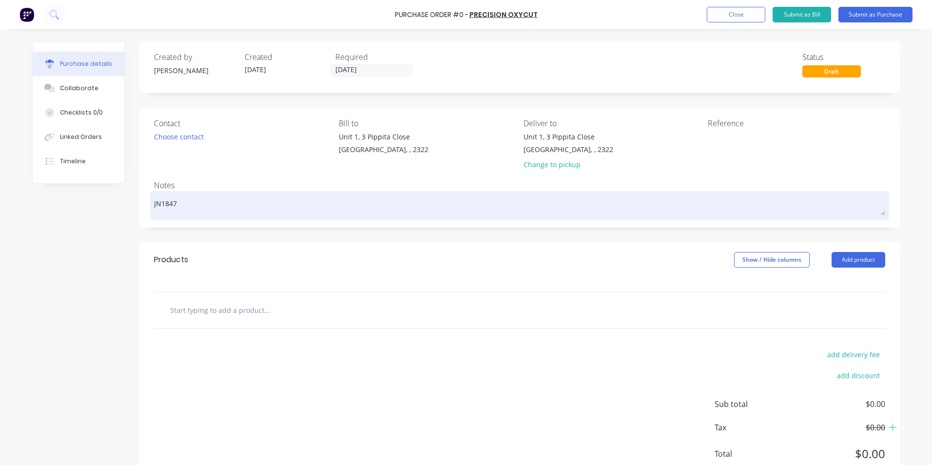
type textarea "x"
type textarea "JN1847 -"
type textarea "x"
type textarea "JN1847 - W"
type textarea "x"
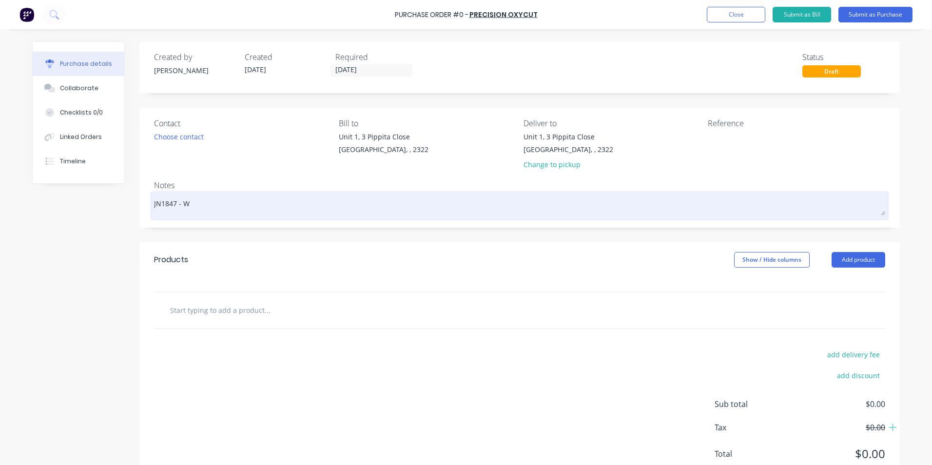
type textarea "JN1847 - We"
type textarea "x"
type textarea "JN1847 - Wes"
type textarea "x"
type textarea "JN1847 - We"
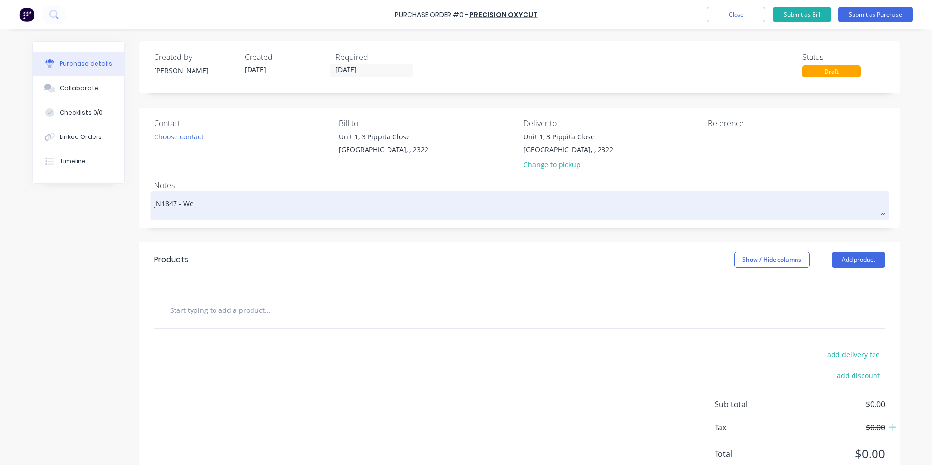
type textarea "x"
type textarea "JN1847 - W"
type textarea "x"
type textarea "JN1847 -"
type textarea "x"
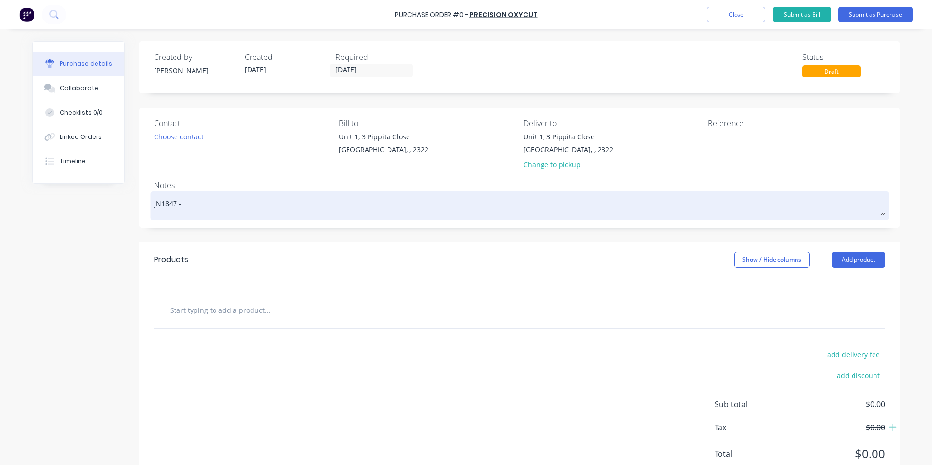
type textarea "JN1847 - 9"
type textarea "x"
type textarea "JN1847 - 95"
type textarea "x"
type textarea "JN1847 - 955"
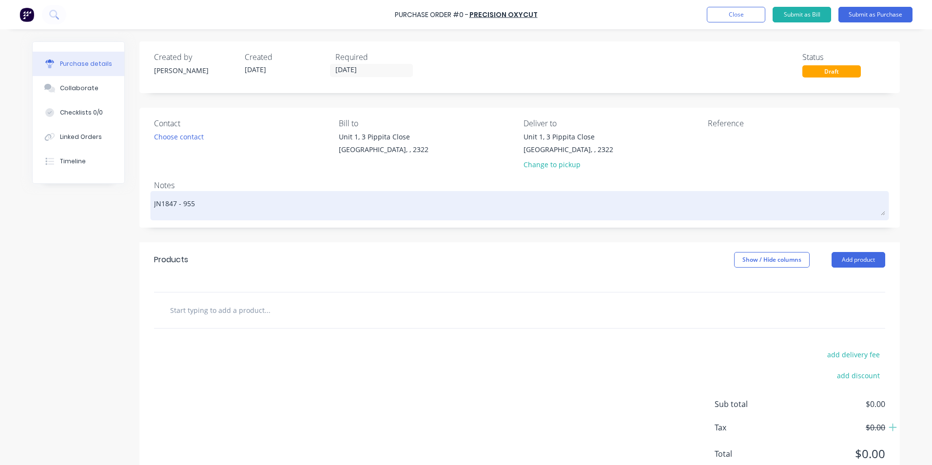
type textarea "x"
type textarea "JN1847 - 955"
type textarea "x"
type textarea "JN1847 - 955 W"
type textarea "x"
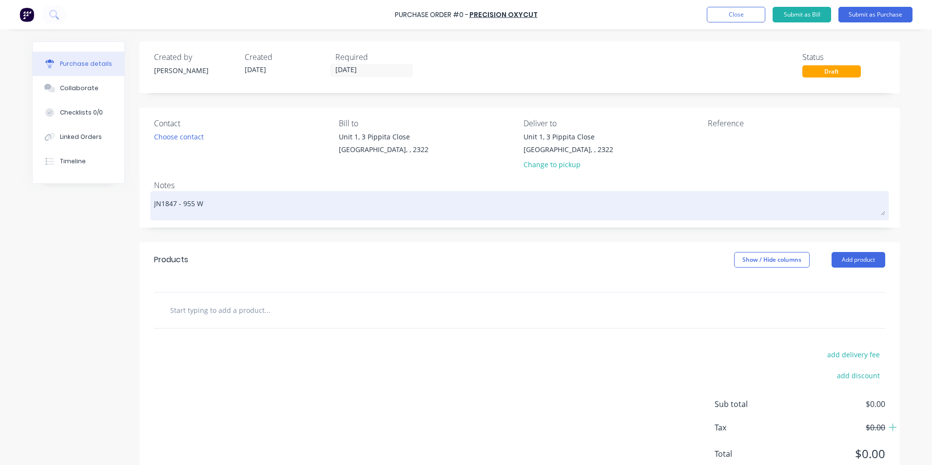
type textarea "JN1847 - 955 Wh"
type textarea "x"
type textarea "JN1847 - 955 Whe"
type textarea "x"
type textarea "JN1847 - 955 Whee"
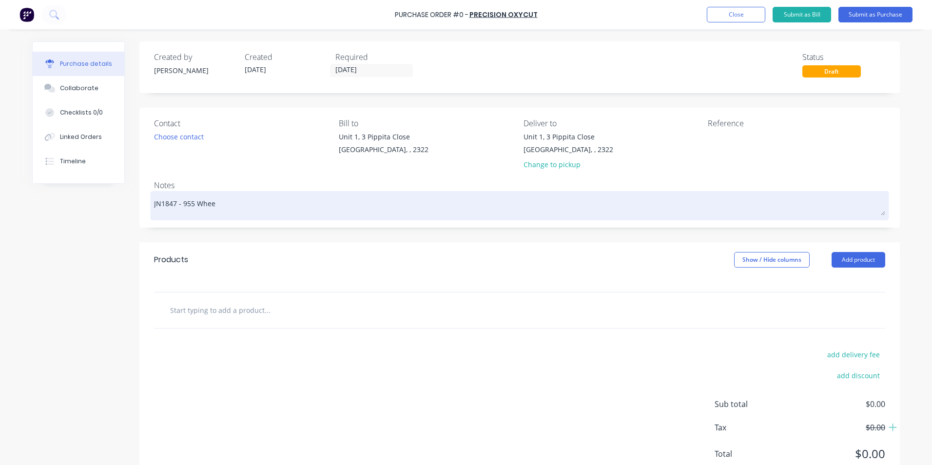
type textarea "x"
type textarea "JN1847 - 955 Wheel"
type textarea "x"
type textarea "JN1847 - 955 Wheel"
type textarea "x"
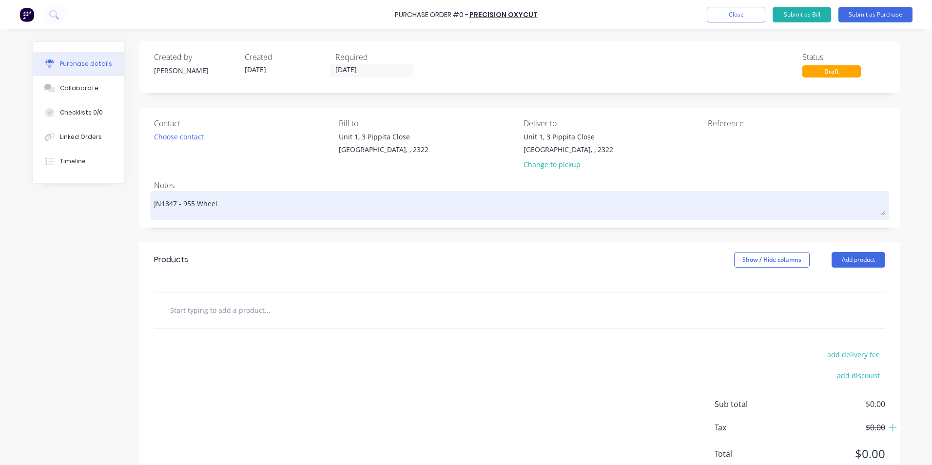
type textarea "JN1847 - 955 Wheel L"
type textarea "x"
type textarea "JN1847 - 955 Wheel Lo"
type textarea "x"
type textarea "JN1847 - 955 Wheel Loa"
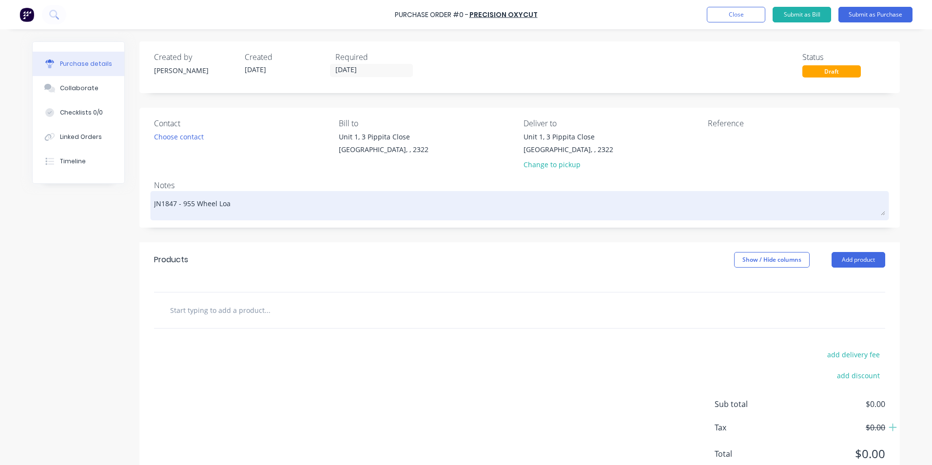
type textarea "x"
type textarea "JN1847 - 955 Wheel Load"
type textarea "x"
type textarea "JN1847 - 955 Wheel Loade"
type textarea "x"
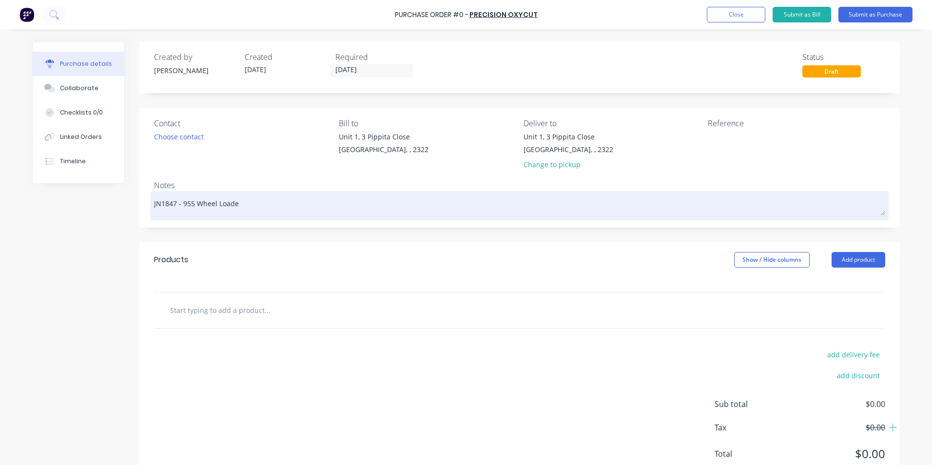
type textarea "JN1847 - 955 Wheel Loader"
type textarea "x"
type textarea "JN1847 - 955 Wheel Loader"
type textarea "x"
type textarea "JN1847 - 955 Wheel Loader A"
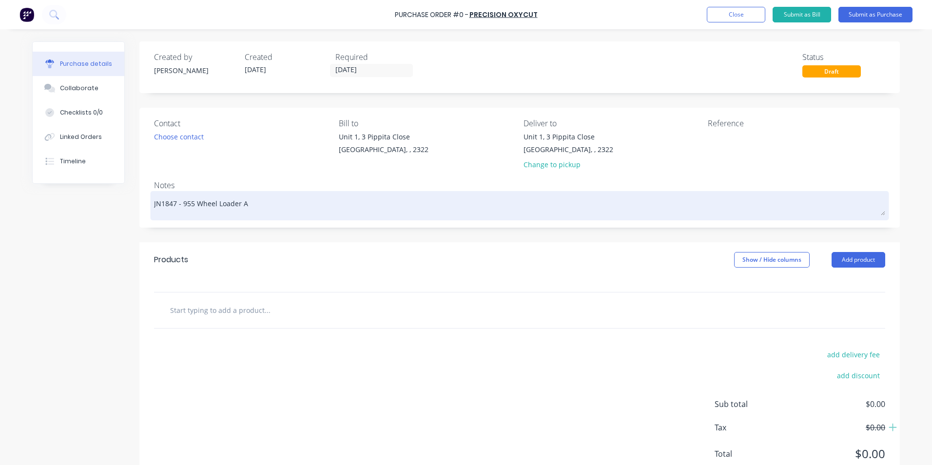
type textarea "x"
type textarea "JN1847 - 955 Wheel Loader Ar"
type textarea "x"
type textarea "JN1847 - 955 Wheel Loader Arm"
type textarea "x"
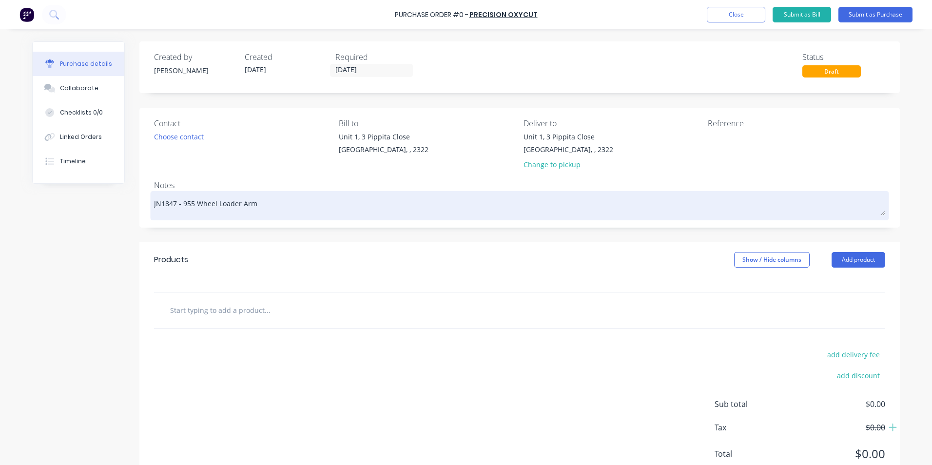
type textarea "JN1847 - 955 Wheel Loader Arm"
type textarea "x"
type textarea "JN1847 - 955 Wheel Loader Arm S"
type textarea "x"
type textarea "JN1847 - 955 Wheel Loader Arm St"
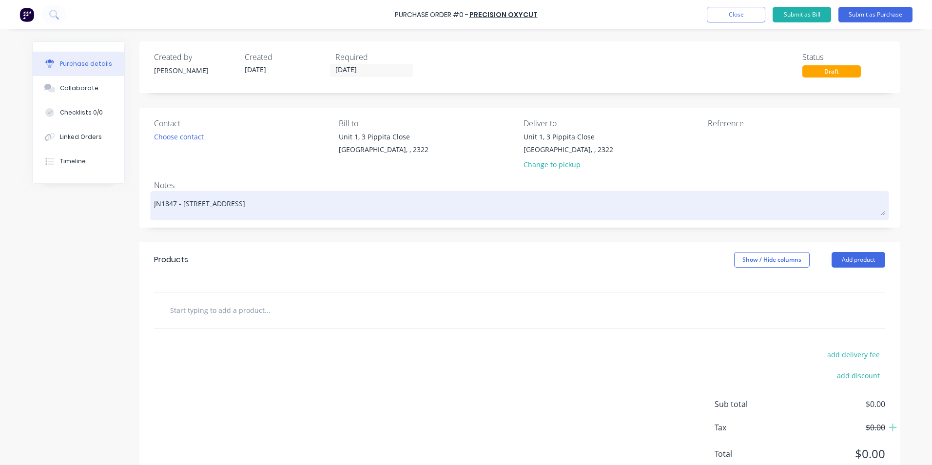
type textarea "x"
type textarea "JN1847 - 955 Wheel Loader Arm Sta"
type textarea "x"
type textarea "JN1847 - 955 Wheel Loader Arm Stan"
type textarea "x"
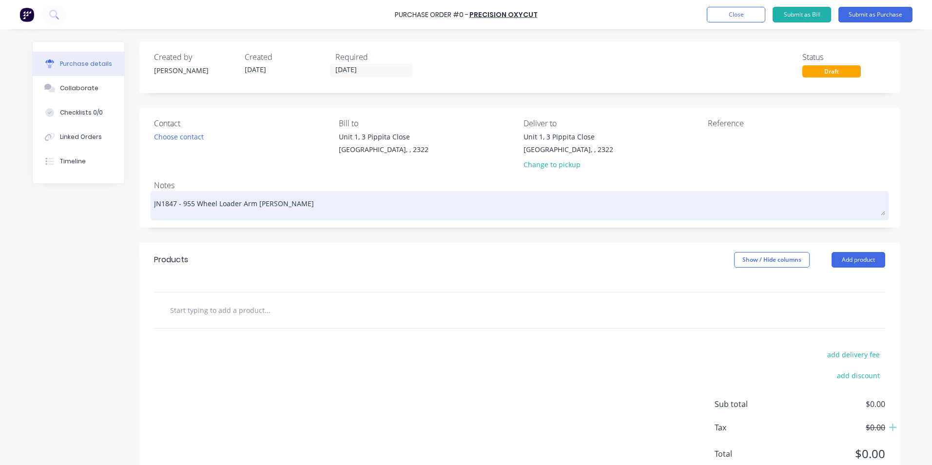
type textarea "JN1847 - 955 Wheel Loader Arm Stand"
type textarea "x"
type textarea "JN1847 - 955 Wheel Loader Arm Stand"
type textarea "x"
type textarea "JN1847 - 955 Wheel Loader Arm Stand -"
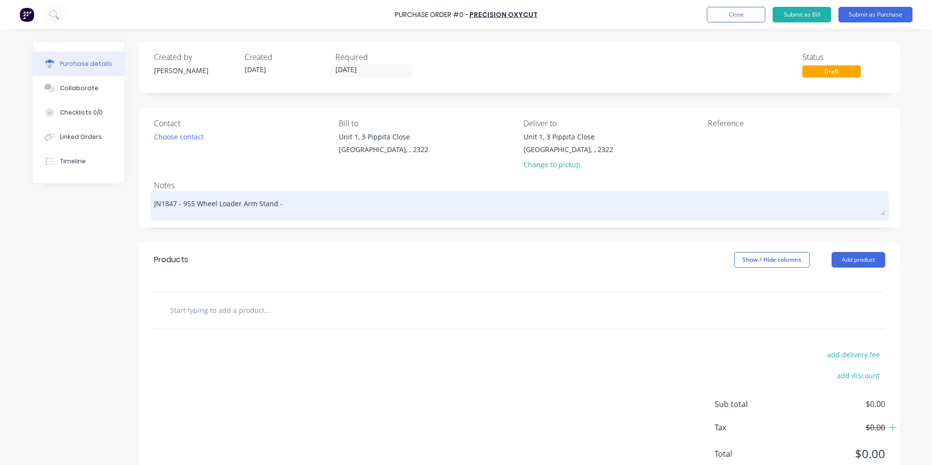
type textarea "x"
type textarea "JN1847 - 955 Wheel Loader Arm Stand -"
type textarea "x"
type textarea "JN1847 - 955 Wheel Loader Arm Stand - r"
type textarea "x"
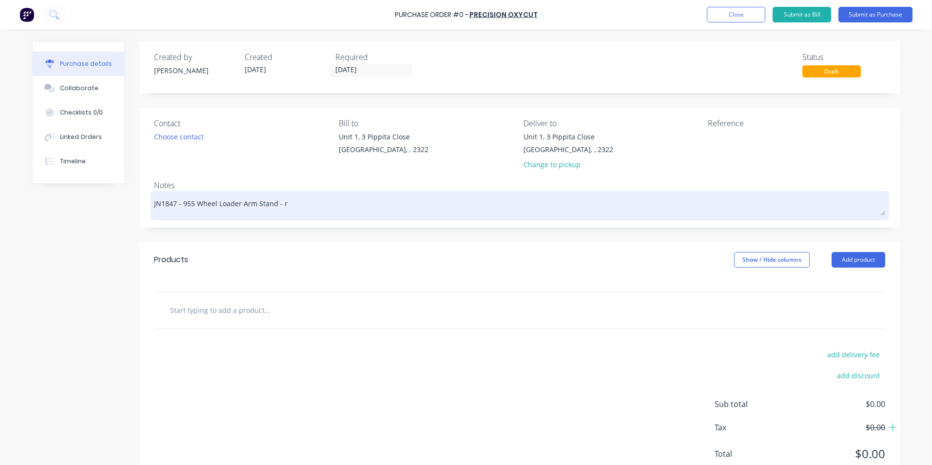
type textarea "JN1847 - 955 Wheel Loader Arm Stand - re"
type textarea "x"
type textarea "JN1847 - 955 Wheel Loader Arm Stand - rep"
type textarea "x"
type textarea "JN1847 - 955 Wheel Loader Arm Stand - repl"
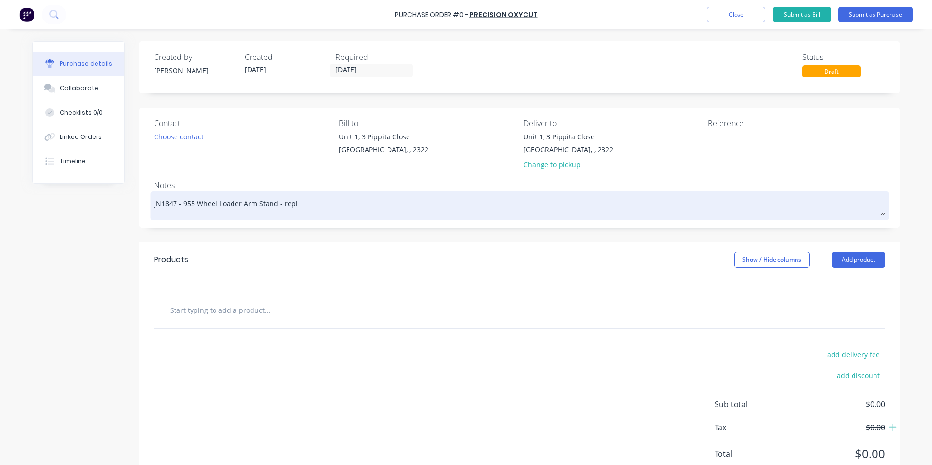
type textarea "x"
type textarea "JN1847 - 955 Wheel Loader Arm Stand - repla"
type textarea "x"
type textarea "JN1847 - 955 Wheel Loader Arm Stand - replac"
type textarea "x"
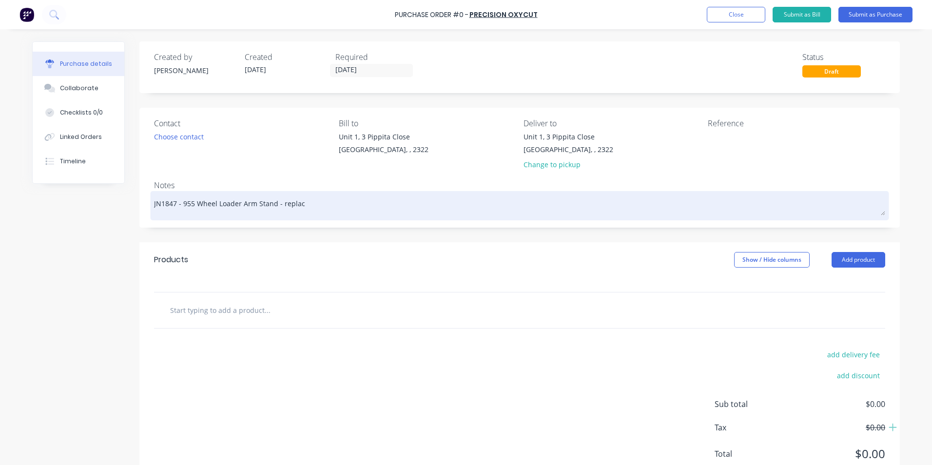
type textarea "JN1847 - 955 Wheel Loader Arm Stand - replace"
type textarea "x"
type textarea "JN1847 - 955 Wheel Loader Arm Stand - replacem"
type textarea "x"
type textarea "JN1847 - 955 Wheel Loader Arm Stand - replaceme"
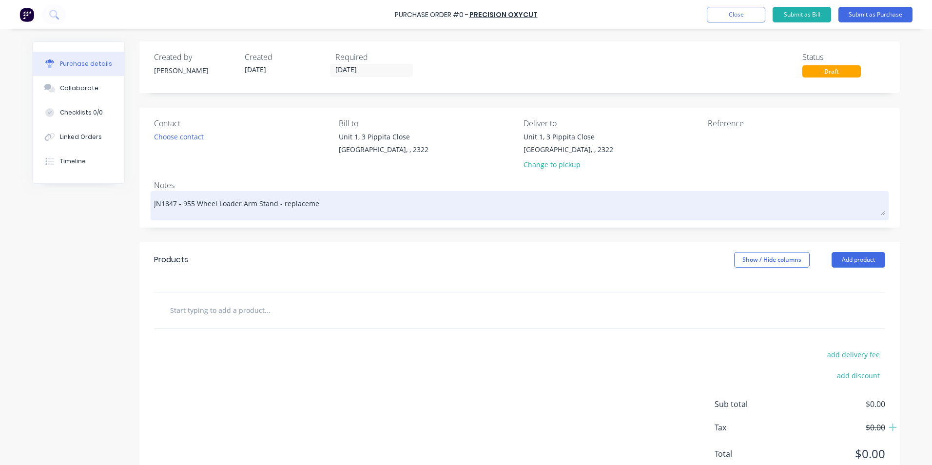
type textarea "x"
type textarea "JN1847 - 955 Wheel Loader Arm Stand - replacemen"
type textarea "x"
type textarea "JN1847 - 955 Wheel Loader Arm Stand - replacement"
type textarea "x"
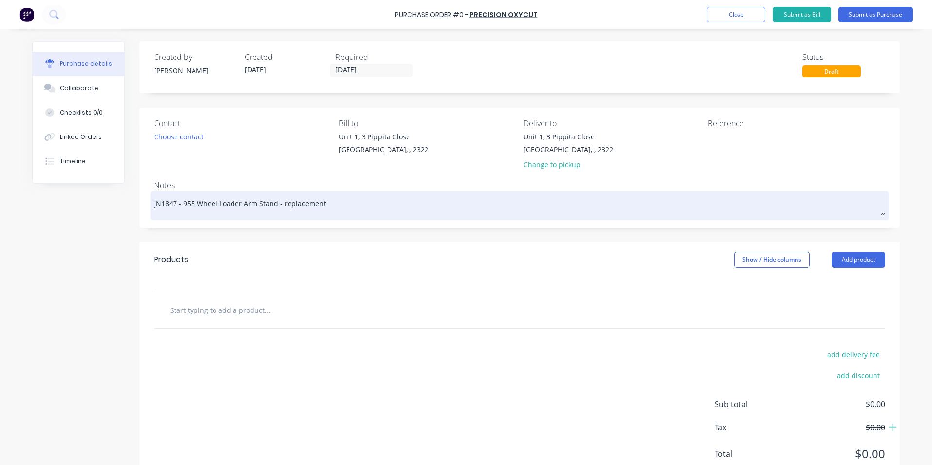
type textarea "JN1847 - 955 Wheel Loader Arm Stand - replacement"
type textarea "x"
type textarea "JN1847 - 955 Wheel Loader Arm Stand - replacement p"
type textarea "x"
type textarea "JN1847 - 955 Wheel Loader Arm Stand - replacement pl"
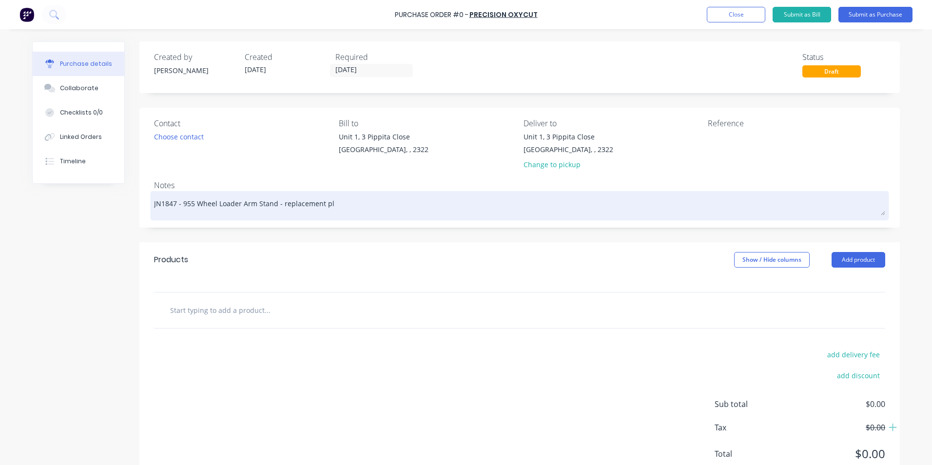
type textarea "x"
type textarea "JN1847 - 955 Wheel Loader Arm Stand - replacement pla"
type textarea "x"
type textarea "JN1847 - 955 Wheel Loader Arm Stand - replacement plat"
type textarea "x"
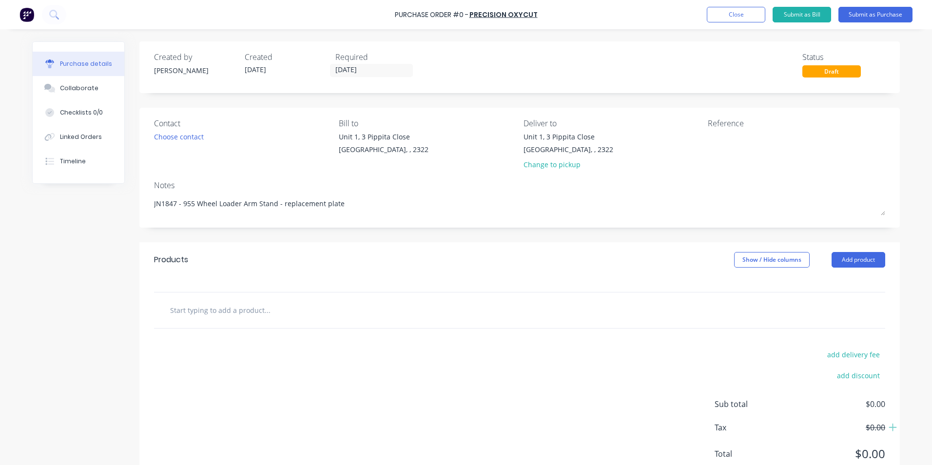
type textarea "JN1847 - 955 Wheel Loader Arm Stand - replacement plate"
type textarea "x"
type textarea "JN1847 - 955 Wheel Loader Arm Stand - replacement plate"
click at [208, 312] on input "text" at bounding box center [267, 310] width 195 height 20
type textarea "x"
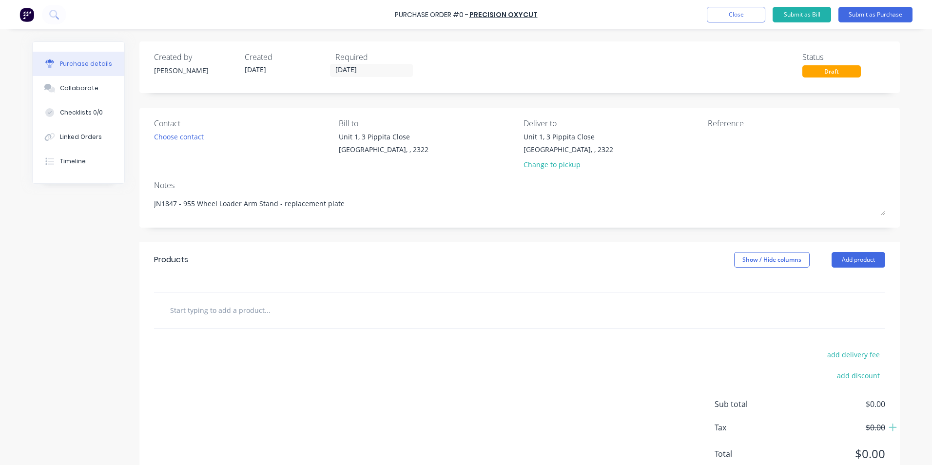
type input "S"
type textarea "x"
type input "Su"
type textarea "x"
type input "Sup"
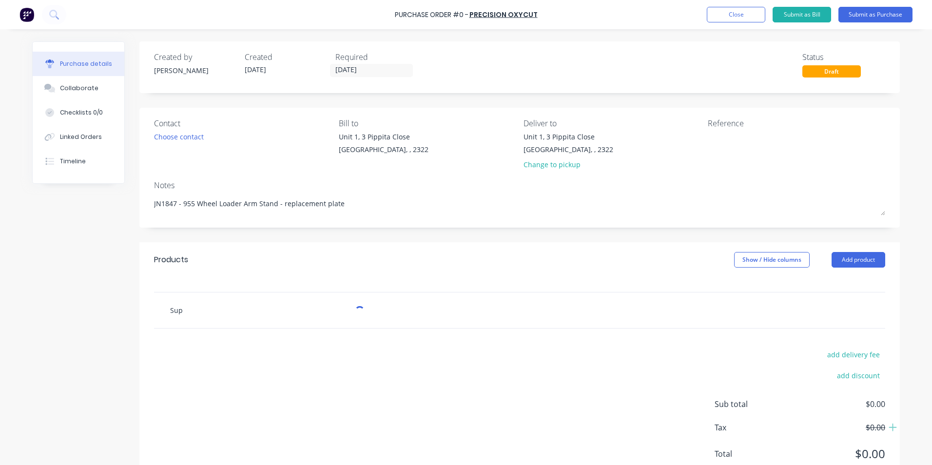
type textarea "x"
type input "Supp"
type textarea "x"
type input "Suppl"
type textarea "x"
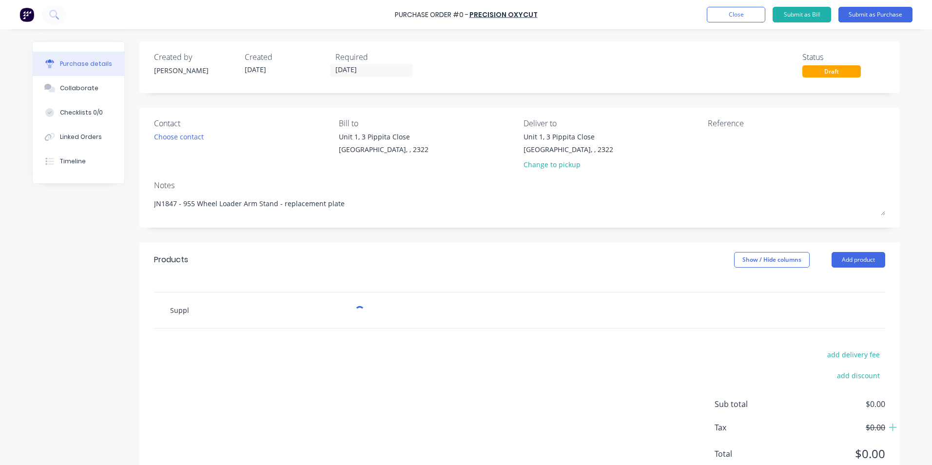
type input "Supply"
type textarea "x"
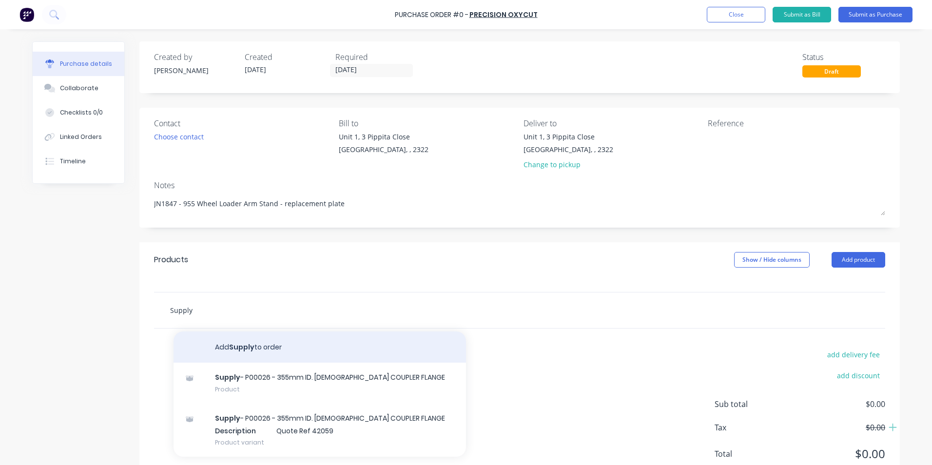
type input "Supply"
click at [238, 347] on button "Add Supply to order" at bounding box center [320, 347] width 293 height 31
type textarea "x"
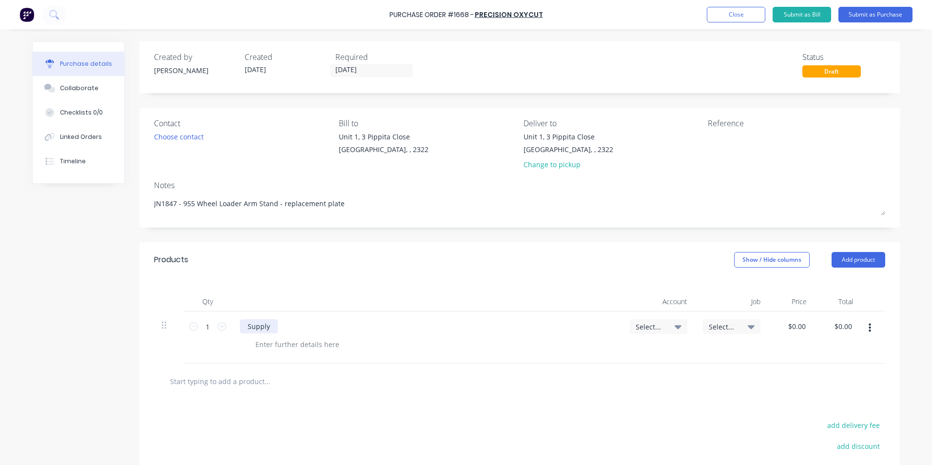
type textarea "x"
drag, startPoint x: 267, startPoint y: 326, endPoint x: 379, endPoint y: 330, distance: 112.2
click at [268, 326] on div "Supply" at bounding box center [259, 326] width 38 height 14
click at [353, 328] on div "Supply Part no. 412615-0100-02 - 10mm" at bounding box center [313, 326] width 146 height 14
drag, startPoint x: 351, startPoint y: 326, endPoint x: 380, endPoint y: 335, distance: 31.2
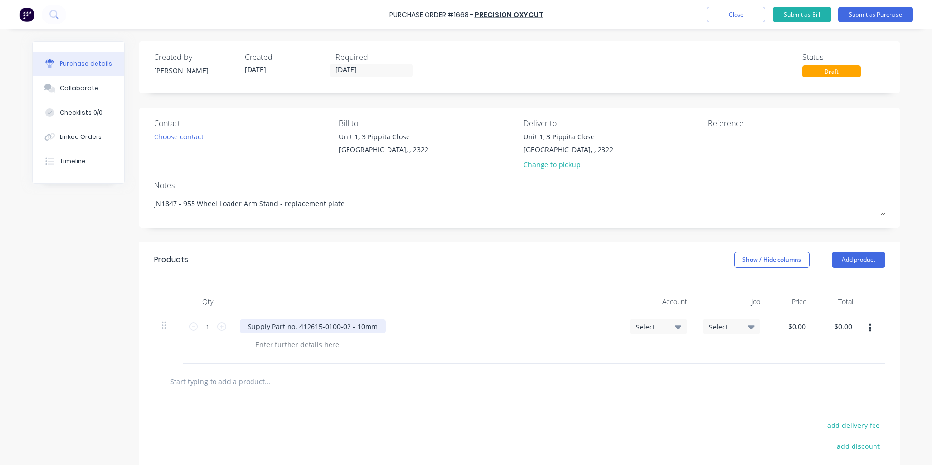
click at [352, 326] on div "Supply Part no. 412615-0100-02 - 10mm" at bounding box center [313, 326] width 146 height 14
type textarea "x"
click at [287, 348] on div at bounding box center [297, 344] width 99 height 14
click at [283, 344] on div "Quote ref" at bounding box center [271, 344] width 47 height 14
click at [646, 326] on span "Select..." at bounding box center [650, 327] width 29 height 10
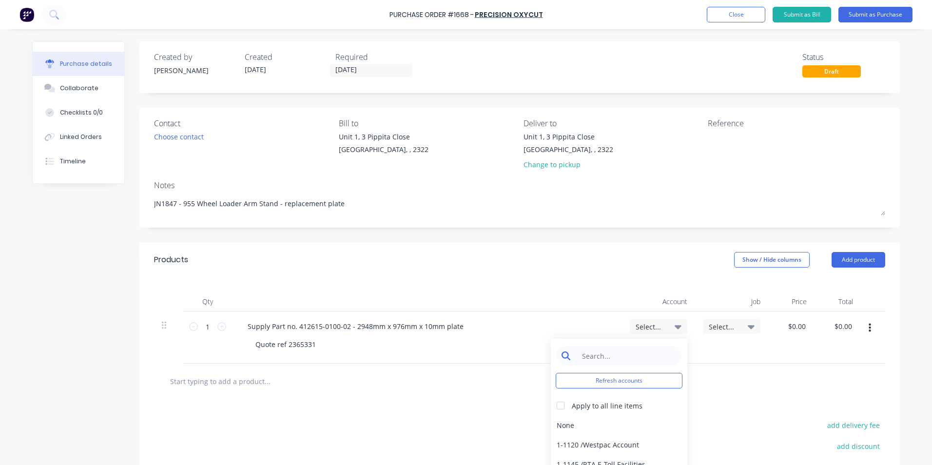
type textarea "x"
click at [608, 356] on input at bounding box center [627, 356] width 100 height 20
type input "rework"
click at [624, 425] on div "6-7001 / Materials - Rework" at bounding box center [619, 425] width 137 height 20
click at [720, 325] on span "Select..." at bounding box center [723, 327] width 29 height 10
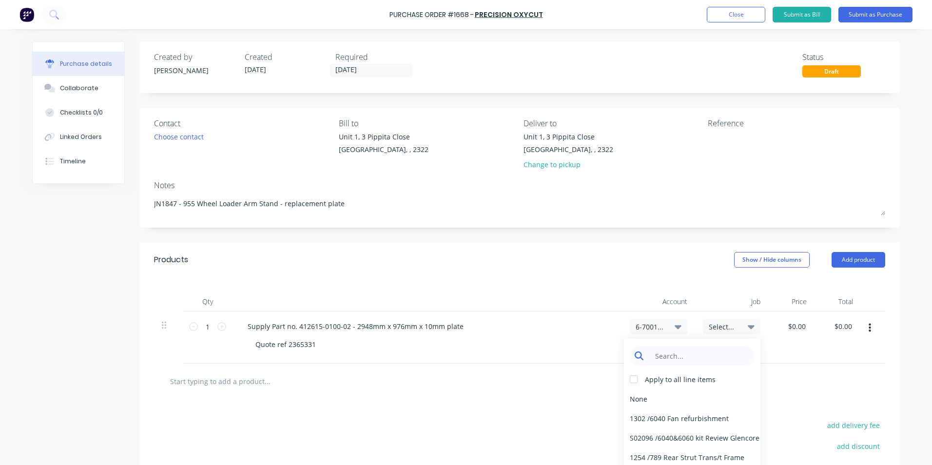
type textarea "x"
click at [672, 356] on input at bounding box center [700, 356] width 100 height 20
type input "1847"
click at [684, 418] on div "1847 / W/Trac-955 Arm Stand" at bounding box center [692, 419] width 137 height 20
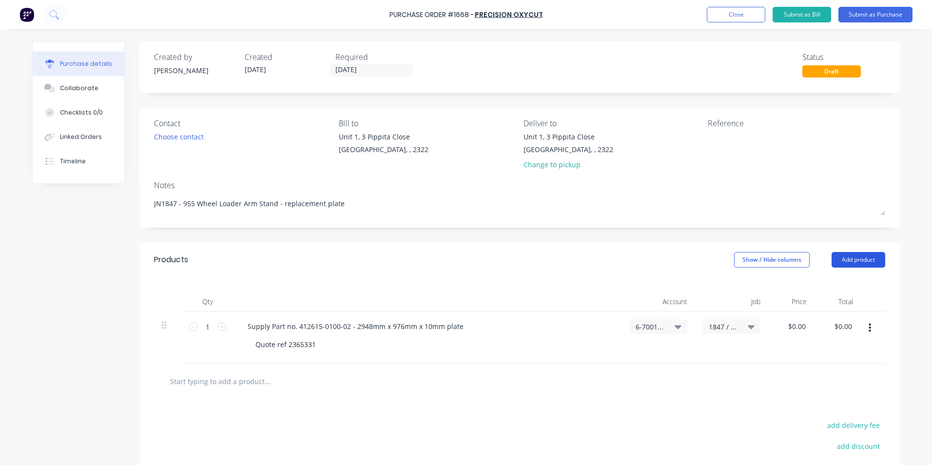
click at [862, 261] on button "Add product" at bounding box center [859, 260] width 54 height 16
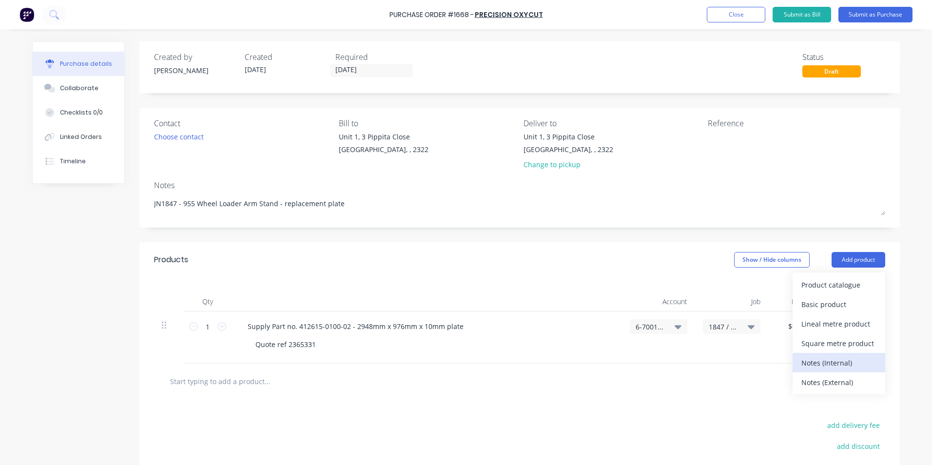
click at [824, 360] on div "Notes (Internal)" at bounding box center [839, 363] width 75 height 14
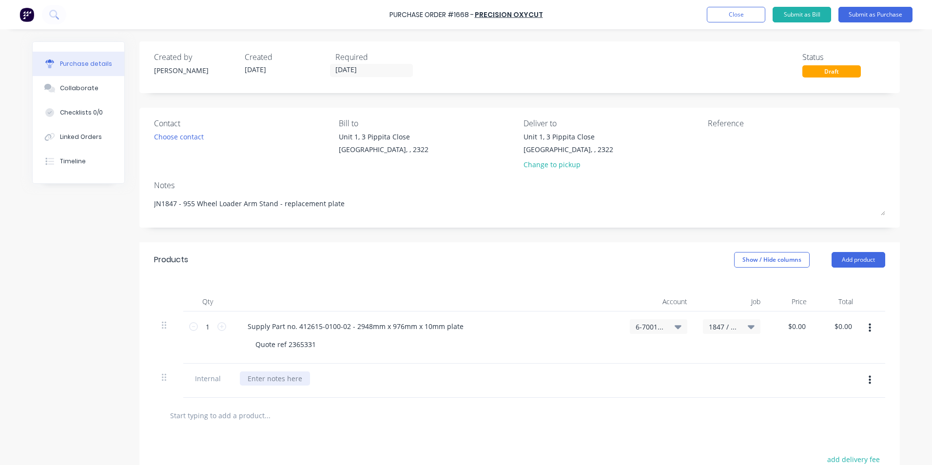
type textarea "x"
click at [254, 379] on div at bounding box center [275, 379] width 70 height 14
type textarea "x"
type input "0.00"
click at [787, 325] on input "0.00" at bounding box center [797, 326] width 22 height 14
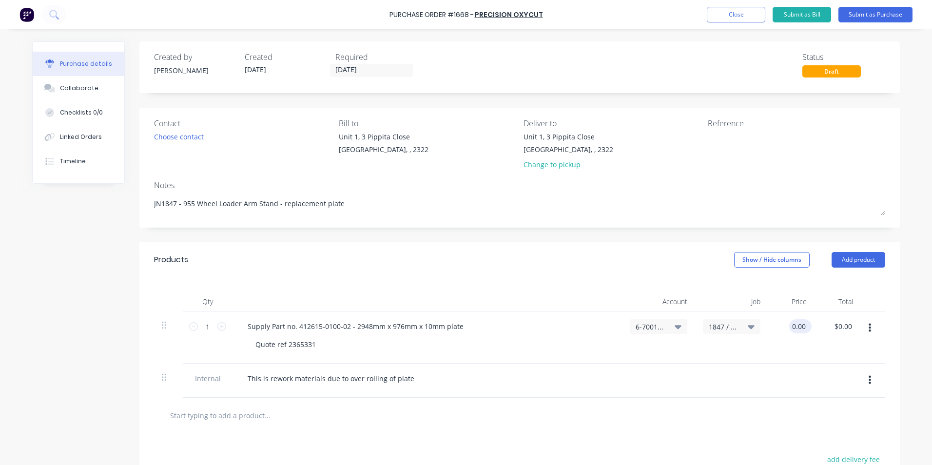
click at [797, 325] on input "0.00" at bounding box center [798, 326] width 19 height 14
type textarea "x"
click at [797, 325] on input "0.00" at bounding box center [798, 326] width 19 height 14
type input "569.48"
type textarea "x"
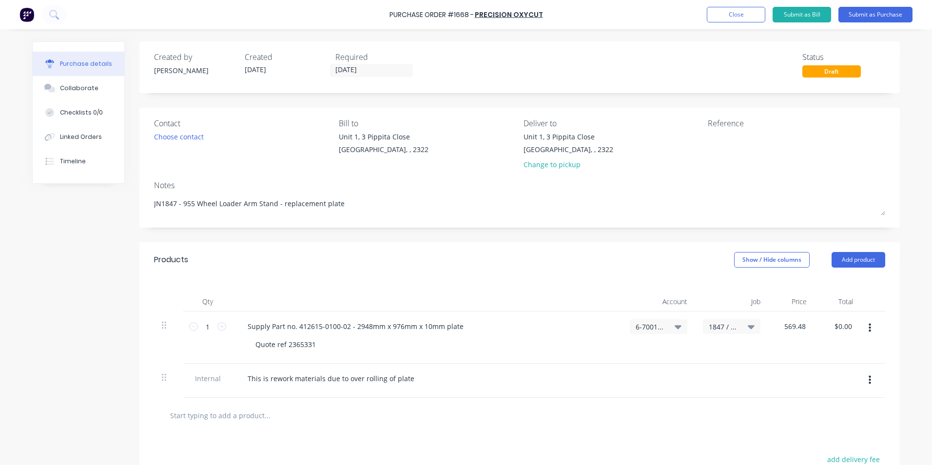
type input "$569.48"
click at [804, 346] on div "$569.48 569.48" at bounding box center [791, 338] width 46 height 52
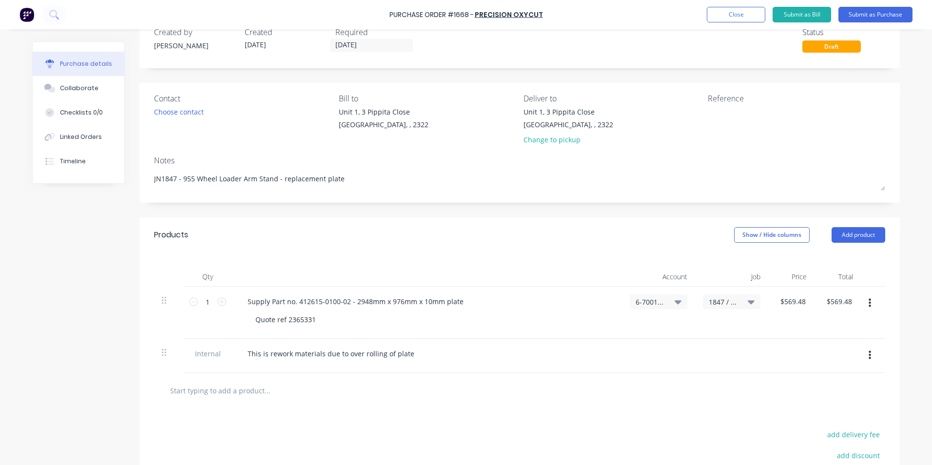
scroll to position [49, 0]
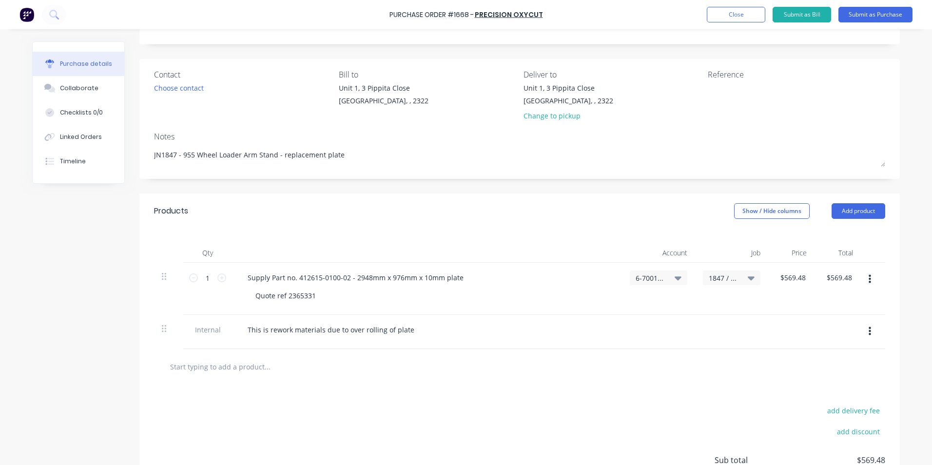
click at [869, 278] on icon "button" at bounding box center [870, 279] width 2 height 11
click at [821, 326] on button "Duplicate" at bounding box center [840, 325] width 83 height 20
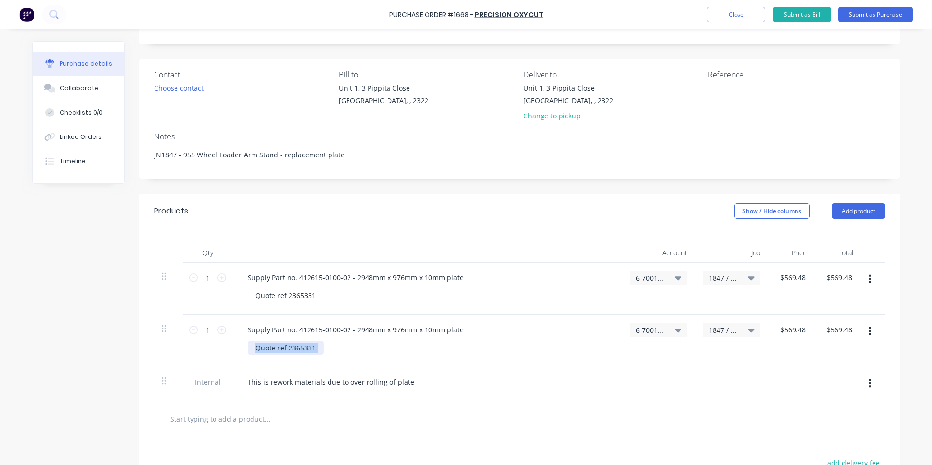
drag, startPoint x: 321, startPoint y: 349, endPoint x: 243, endPoint y: 349, distance: 78.0
click at [243, 349] on div "Supply Part no. 412615-0100-02 - 2948mm x 976mm x 10mm plate Quote ref 2365331" at bounding box center [427, 341] width 390 height 52
type textarea "x"
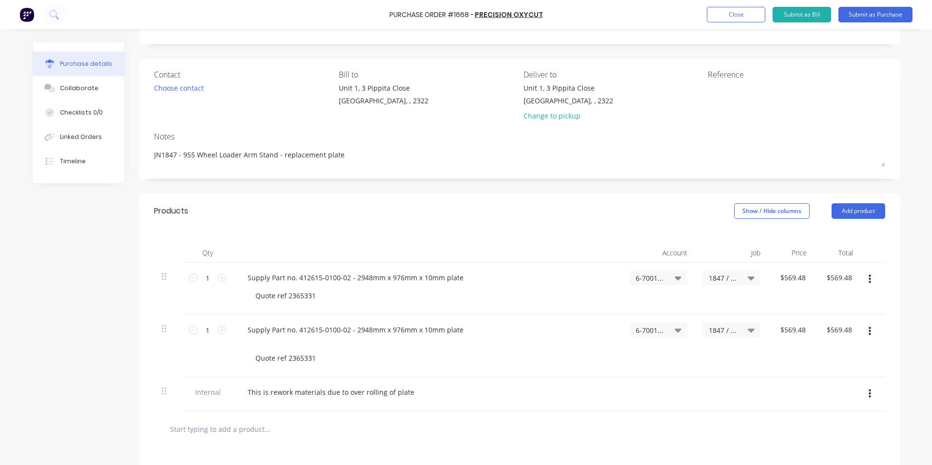
click at [869, 331] on icon "button" at bounding box center [870, 331] width 2 height 9
click at [819, 415] on button "Delete" at bounding box center [840, 416] width 83 height 20
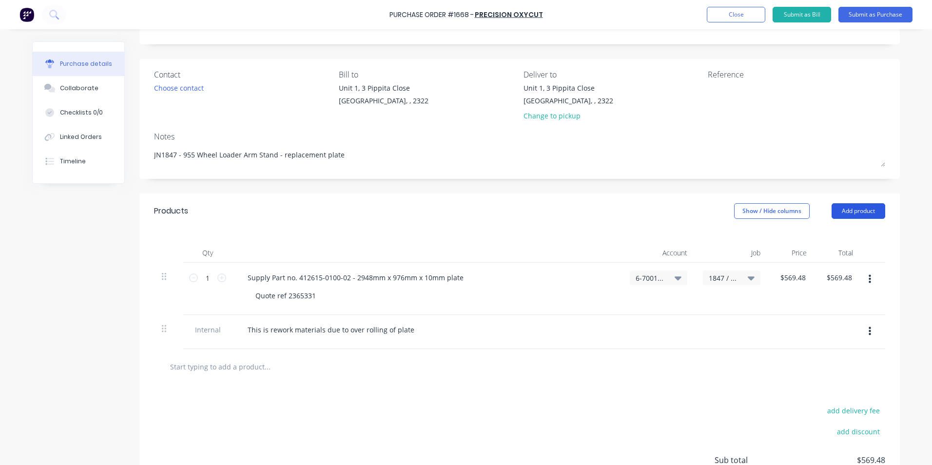
click at [862, 211] on button "Add product" at bounding box center [859, 211] width 54 height 16
click at [817, 334] on div "Notes (External)" at bounding box center [839, 334] width 75 height 14
type textarea "x"
click at [264, 363] on div at bounding box center [275, 364] width 70 height 14
click at [868, 367] on button "button" at bounding box center [870, 366] width 23 height 18
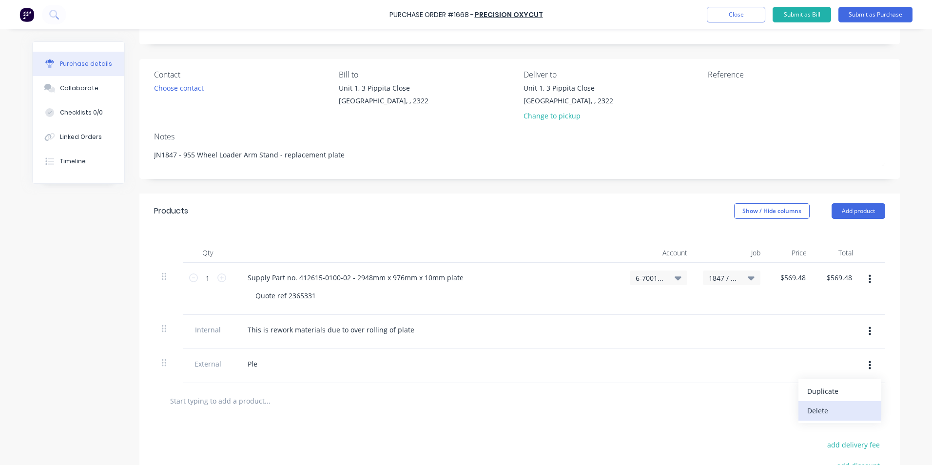
click at [813, 411] on button "Delete" at bounding box center [840, 411] width 83 height 20
click at [868, 279] on button "button" at bounding box center [870, 280] width 23 height 18
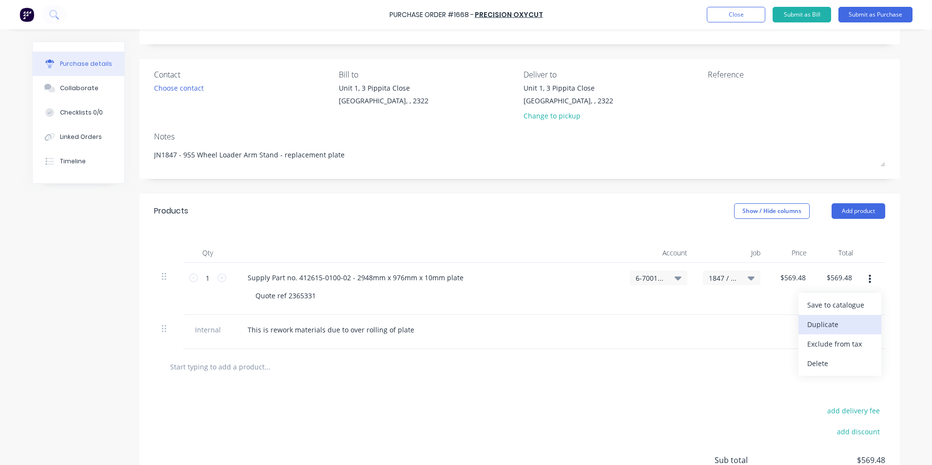
click at [839, 325] on button "Duplicate" at bounding box center [840, 325] width 83 height 20
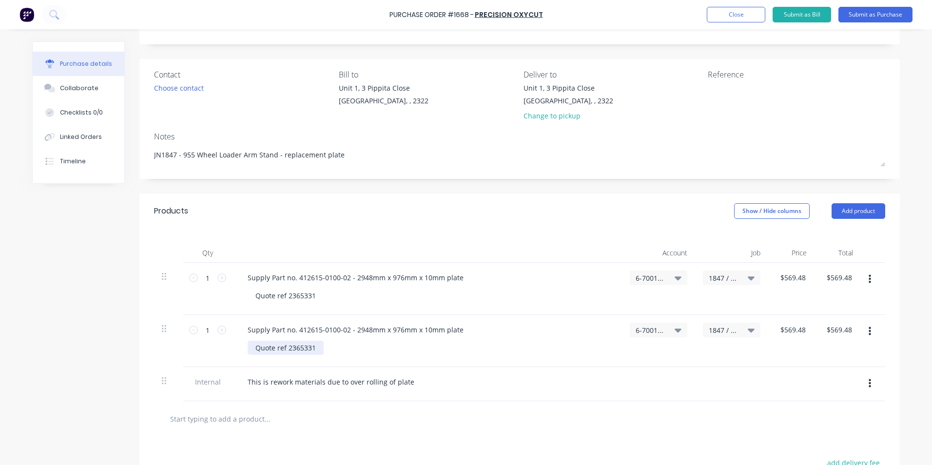
type textarea "x"
drag, startPoint x: 313, startPoint y: 348, endPoint x: 232, endPoint y: 345, distance: 81.0
click at [232, 345] on div "Supply Part no. 412615-0100-02 - 2948mm x 976mm x 10mm plate Quote ref 2365331" at bounding box center [427, 341] width 390 height 52
type textarea "x"
drag, startPoint x: 438, startPoint y: 330, endPoint x: 227, endPoint y: 323, distance: 211.3
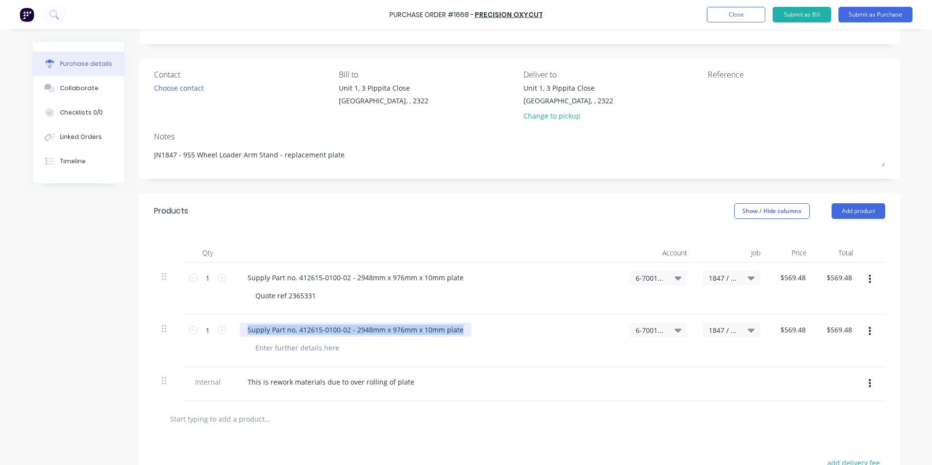
click at [227, 323] on div "1 1 Supply Part no. 412615-0100-02 - 2948mm x 976mm x 10mm plate 6-7001 / Mater…" at bounding box center [519, 341] width 731 height 52
type textarea "x"
type input "569.48"
click at [793, 326] on input "569.48" at bounding box center [793, 330] width 30 height 14
click at [789, 333] on input "569.48" at bounding box center [795, 330] width 26 height 14
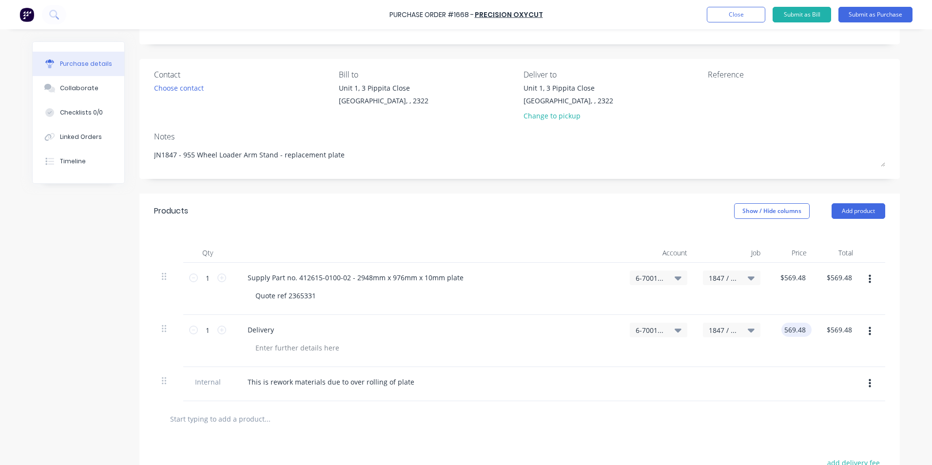
type textarea "x"
click at [789, 333] on input "569.48" at bounding box center [795, 330] width 26 height 14
type input "85"
type textarea "x"
type input "$85.00"
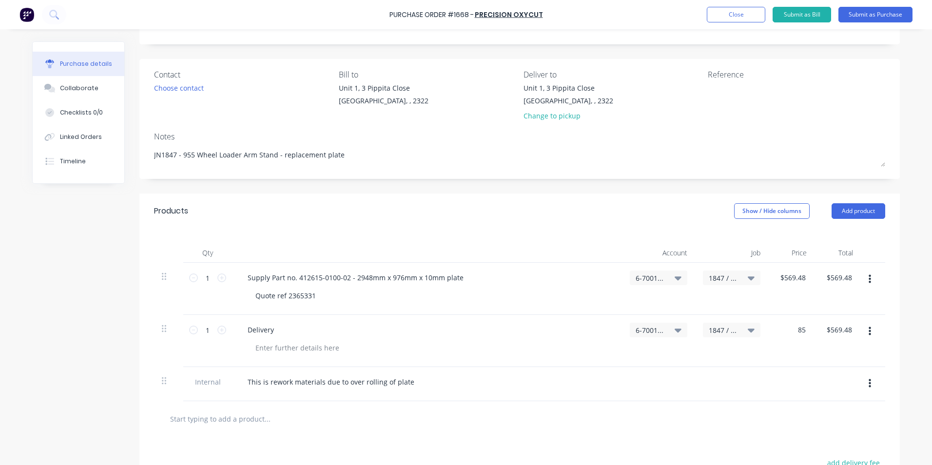
type input "$85.00"
click at [815, 363] on div "$85.00 $85.00" at bounding box center [838, 341] width 46 height 52
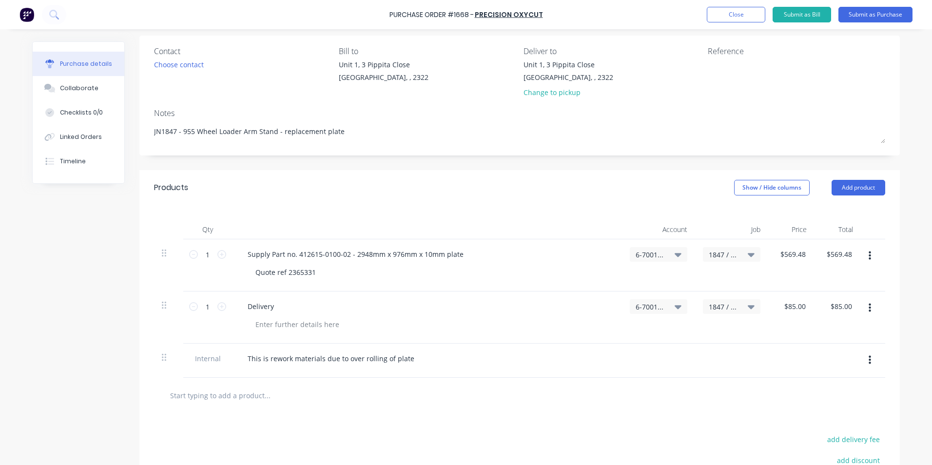
scroll to position [0, 0]
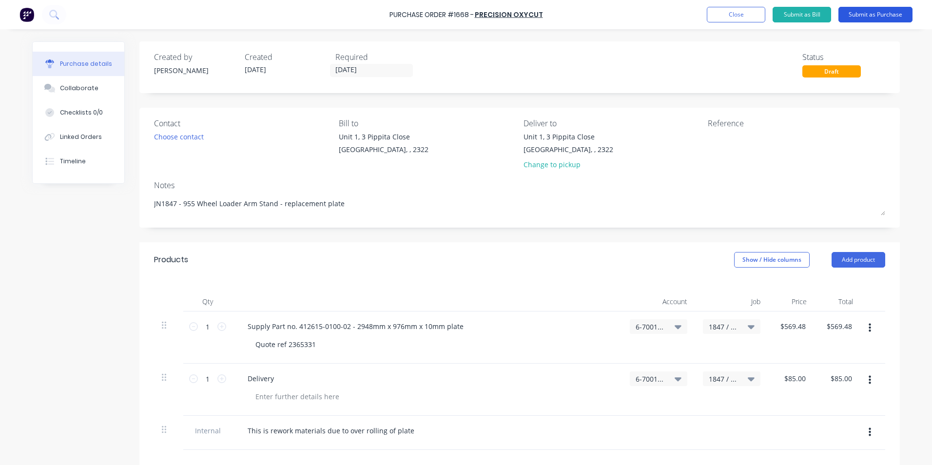
click at [869, 13] on button "Submit as Purchase" at bounding box center [876, 15] width 74 height 16
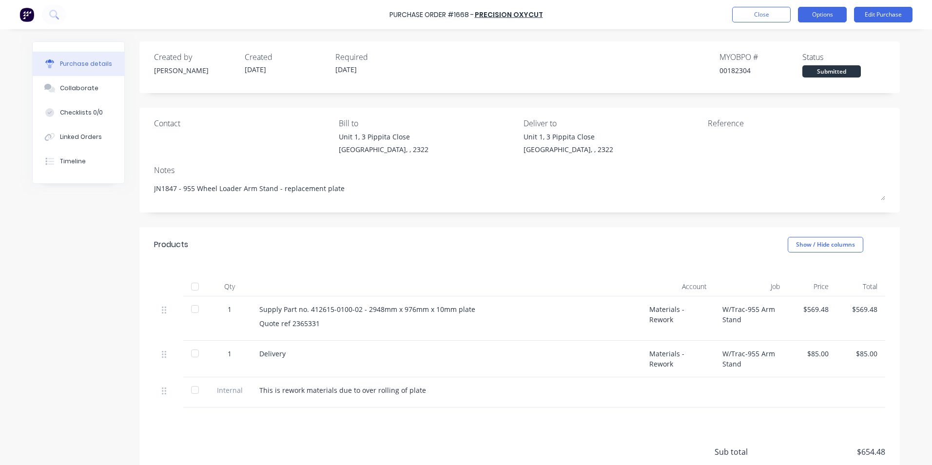
click at [824, 10] on button "Options" at bounding box center [822, 15] width 49 height 16
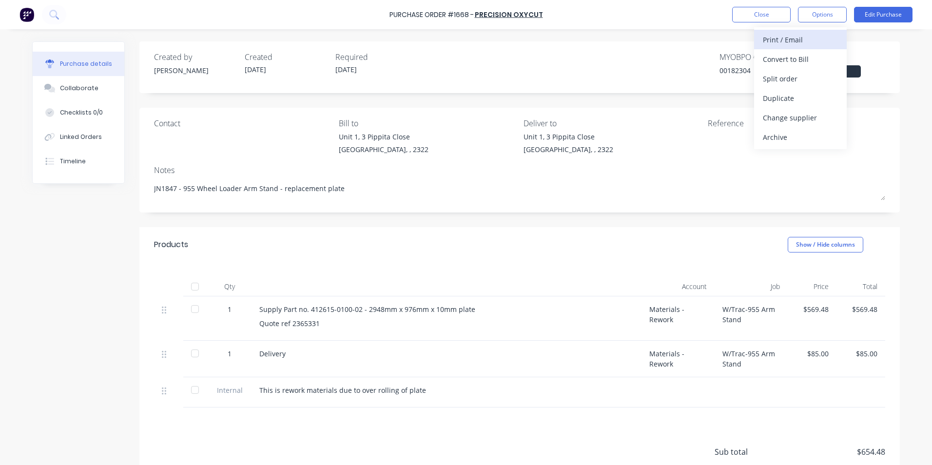
click at [791, 36] on div "Print / Email" at bounding box center [800, 40] width 75 height 14
click at [794, 56] on div "With pricing" at bounding box center [800, 59] width 75 height 14
type textarea "x"
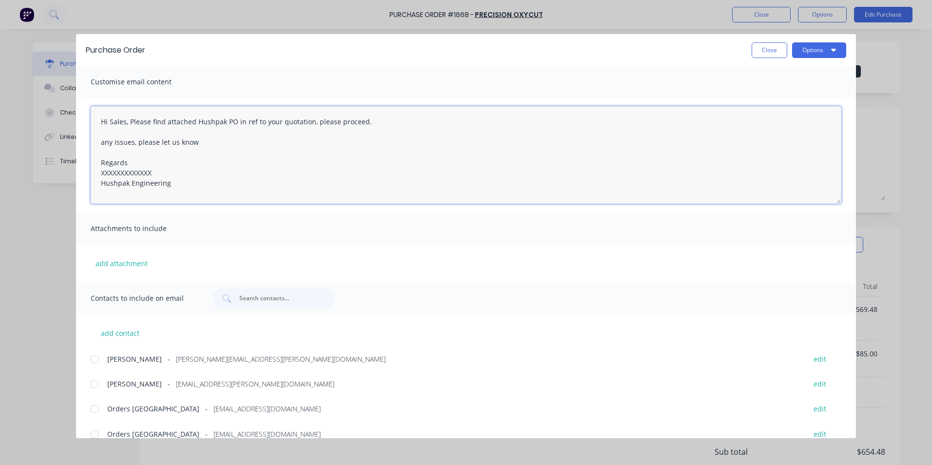
drag, startPoint x: 155, startPoint y: 174, endPoint x: 80, endPoint y: 175, distance: 74.1
click at [80, 175] on div "Hi Sales, Please find attached Hushpak PO in ref to your quotation, please proc…" at bounding box center [466, 155] width 780 height 115
drag, startPoint x: 365, startPoint y: 123, endPoint x: 315, endPoint y: 124, distance: 50.2
click at [315, 124] on textarea "Hi Sales, Please find attached Hushpak PO in ref to your quotation, please proc…" at bounding box center [466, 155] width 751 height 98
type textarea "Hi Sales, Please find attached Hushpak PO in ref to your quotation, noted we ha…"
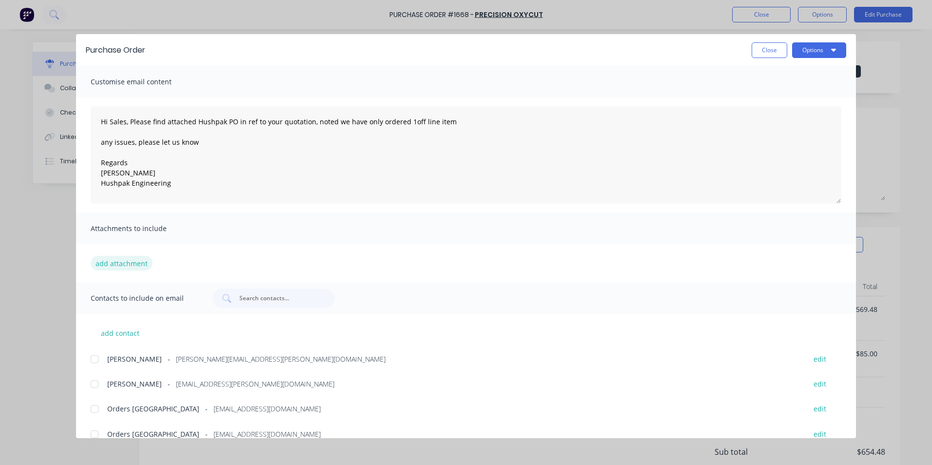
click at [132, 260] on button "add attachment" at bounding box center [122, 263] width 62 height 15
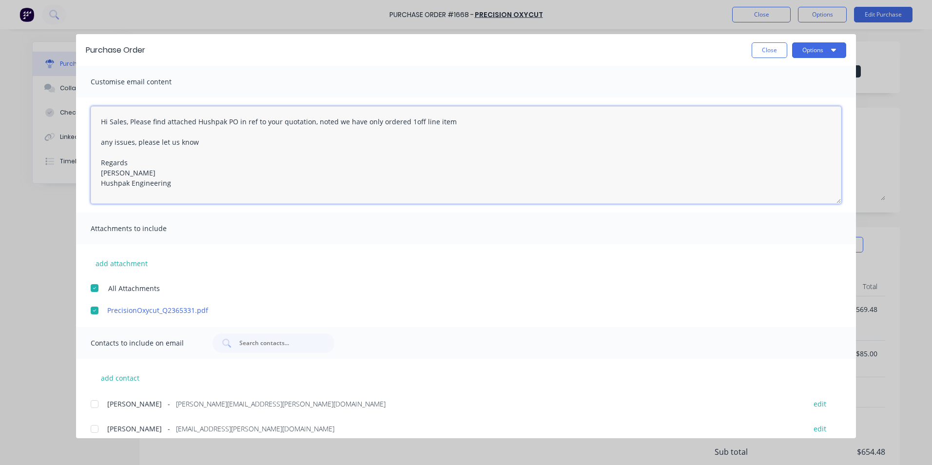
drag, startPoint x: 180, startPoint y: 184, endPoint x: 66, endPoint y: 99, distance: 142.1
click at [66, 99] on div "Purchase Order Close Options Customise email content Hi Sales, Please find atta…" at bounding box center [466, 232] width 932 height 465
click at [767, 48] on button "Close" at bounding box center [770, 50] width 36 height 16
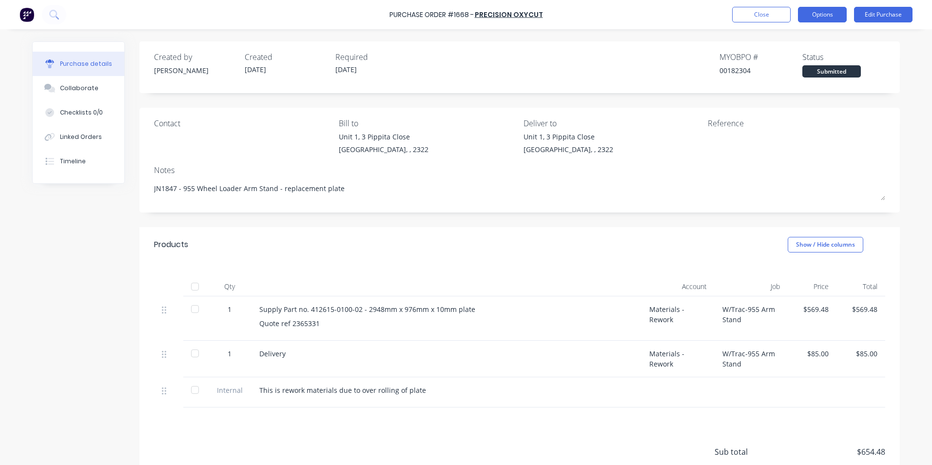
click at [823, 13] on button "Options" at bounding box center [822, 15] width 49 height 16
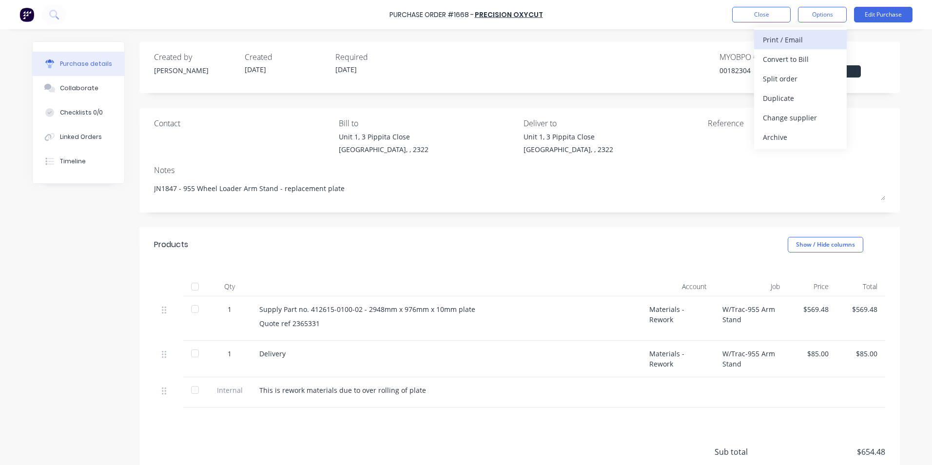
click at [797, 37] on div "Print / Email" at bounding box center [800, 40] width 75 height 14
click at [787, 60] on div "With pricing" at bounding box center [800, 59] width 75 height 14
type textarea "x"
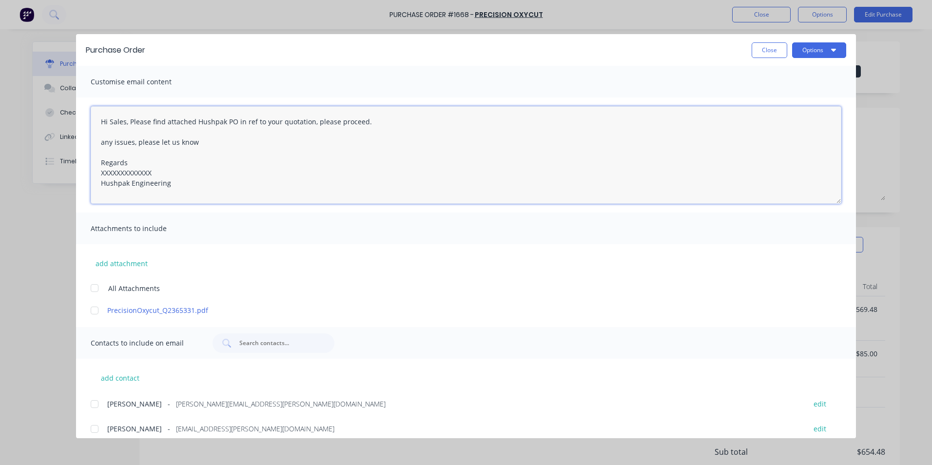
drag, startPoint x: 180, startPoint y: 185, endPoint x: 47, endPoint y: 81, distance: 168.2
click at [47, 81] on div "Purchase Order Close Options Customise email content Hi Sales, Please find atta…" at bounding box center [466, 232] width 932 height 465
paste textarea "noted we have only ordered 1off line item any issues, please let us know Regard…"
type textarea "Hi Sales, Please find attached Hushpak PO in ref to your quotation, noted we ha…"
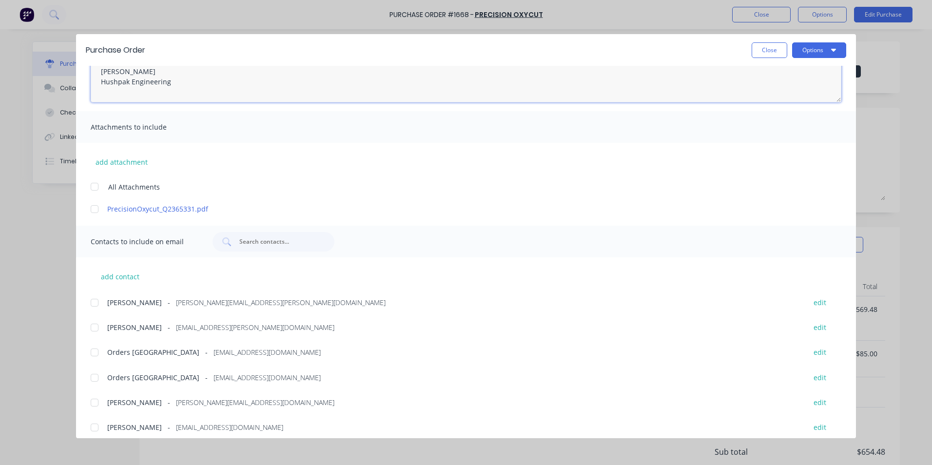
scroll to position [109, 0]
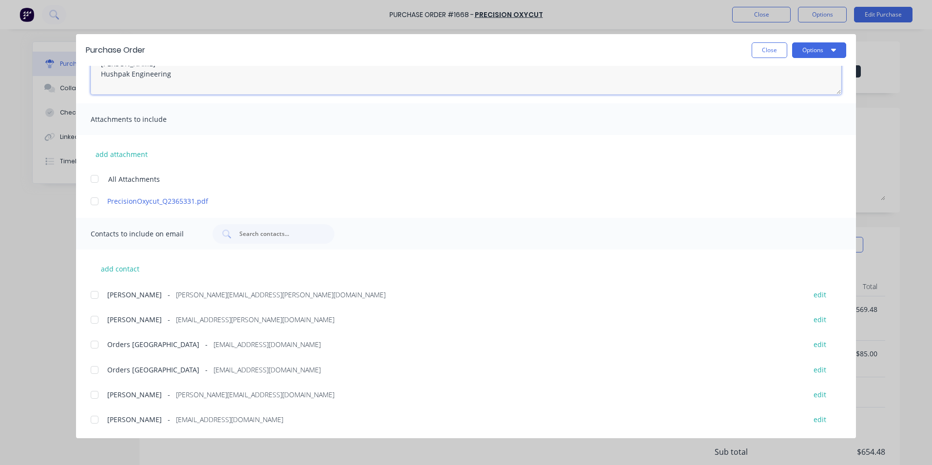
click at [96, 179] on div at bounding box center [95, 179] width 20 height 20
type textarea "x"
click at [94, 294] on div at bounding box center [95, 295] width 20 height 20
click at [96, 344] on div at bounding box center [95, 345] width 20 height 20
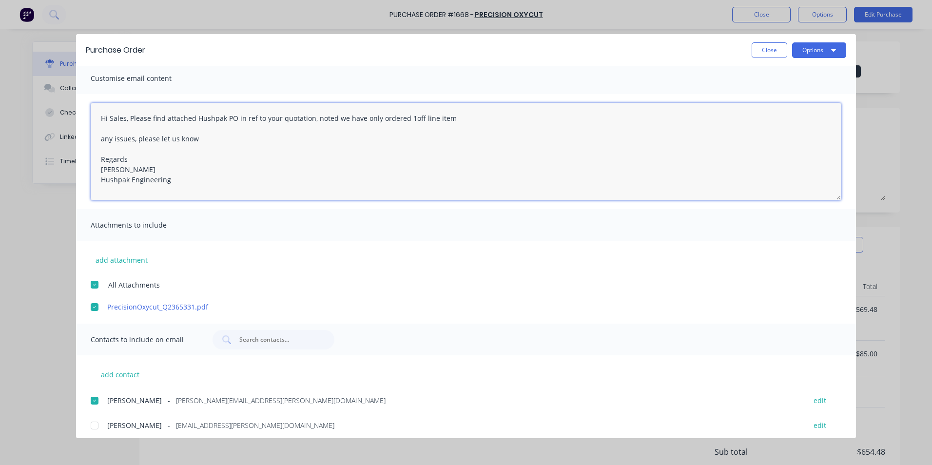
scroll to position [0, 0]
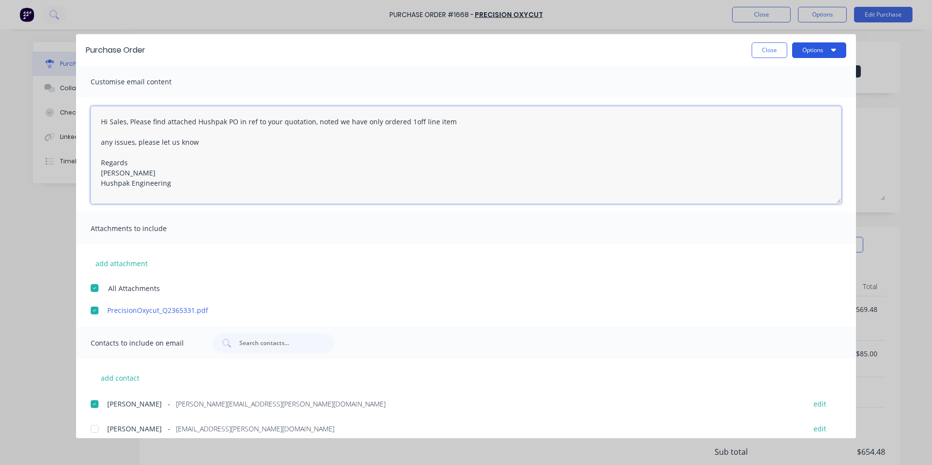
type textarea "Hi Sales, Please find attached Hushpak PO in ref to your quotation, noted we ha…"
click at [811, 51] on button "Options" at bounding box center [819, 50] width 54 height 16
click at [770, 112] on div "Email" at bounding box center [800, 114] width 75 height 14
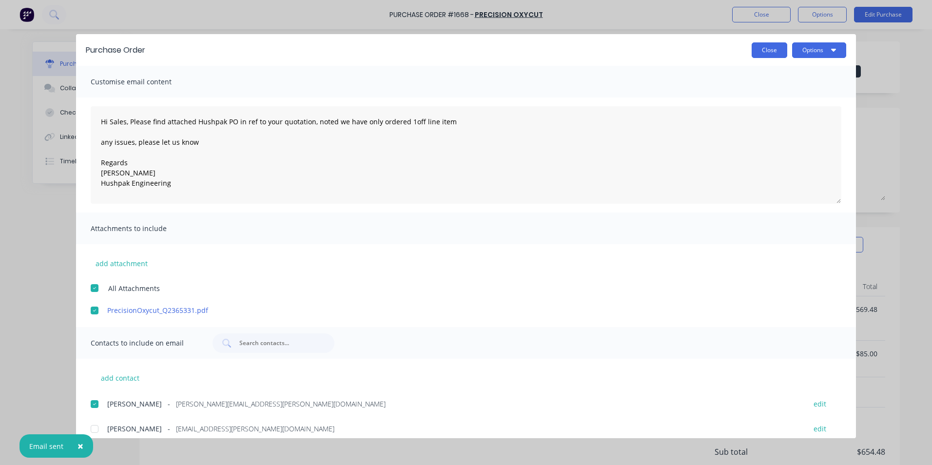
click at [775, 53] on button "Close" at bounding box center [770, 50] width 36 height 16
type textarea "x"
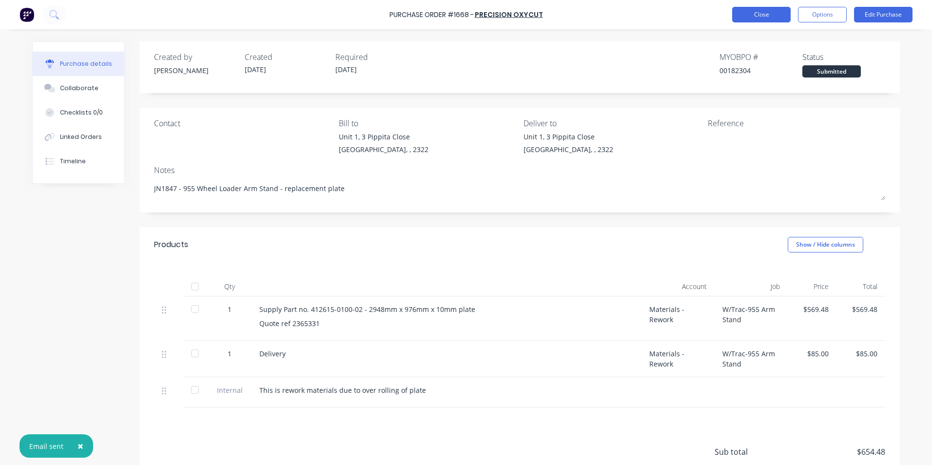
click at [773, 12] on button "Close" at bounding box center [761, 15] width 59 height 16
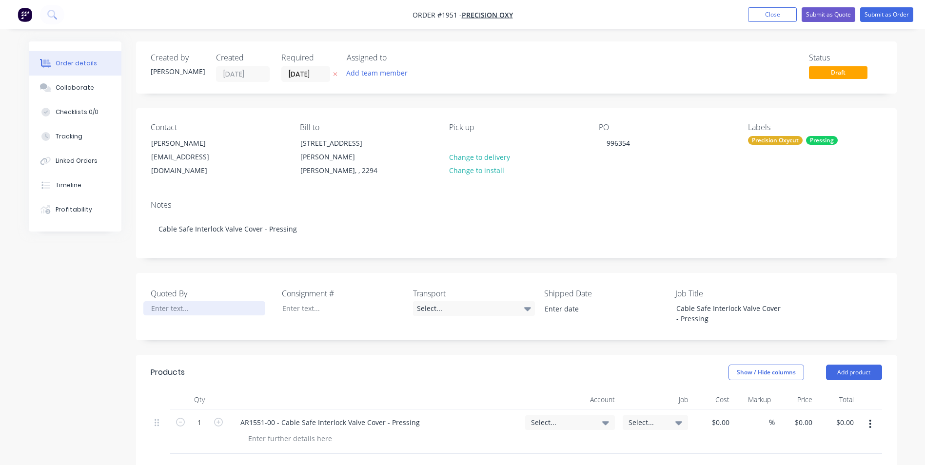
click at [177, 301] on div at bounding box center [204, 308] width 122 height 14
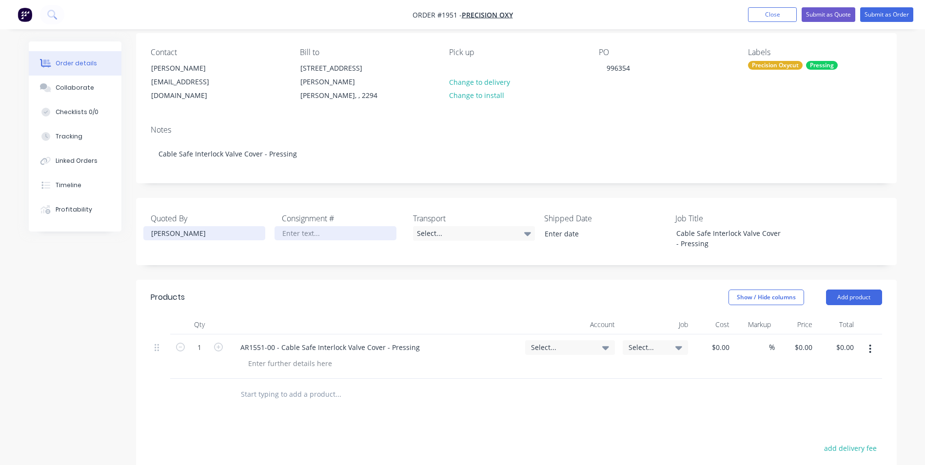
scroll to position [98, 0]
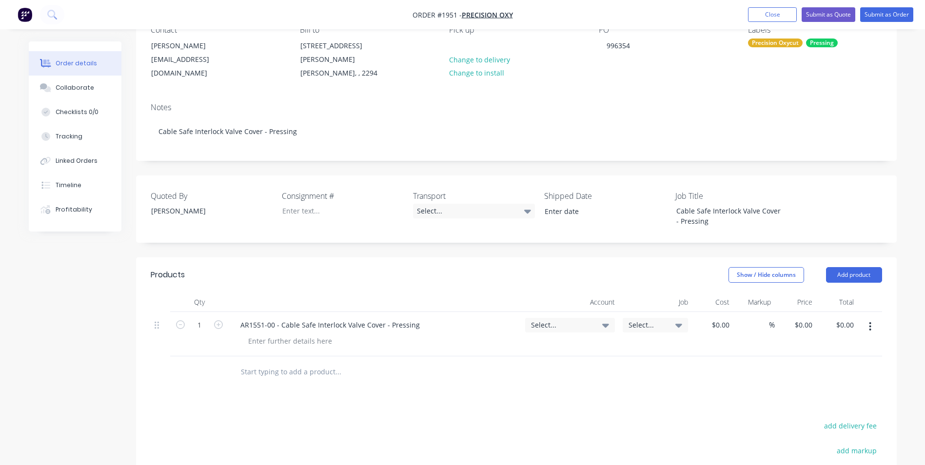
click at [539, 320] on span "Select..." at bounding box center [561, 325] width 61 height 10
click at [523, 345] on input at bounding box center [554, 355] width 100 height 20
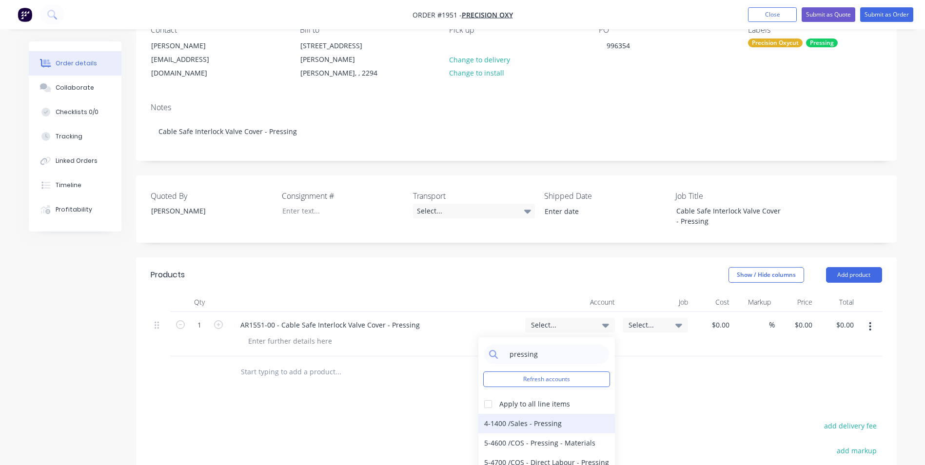
type input "pressing"
click at [549, 414] on div "4-1400 / Sales - Pressing" at bounding box center [546, 424] width 137 height 20
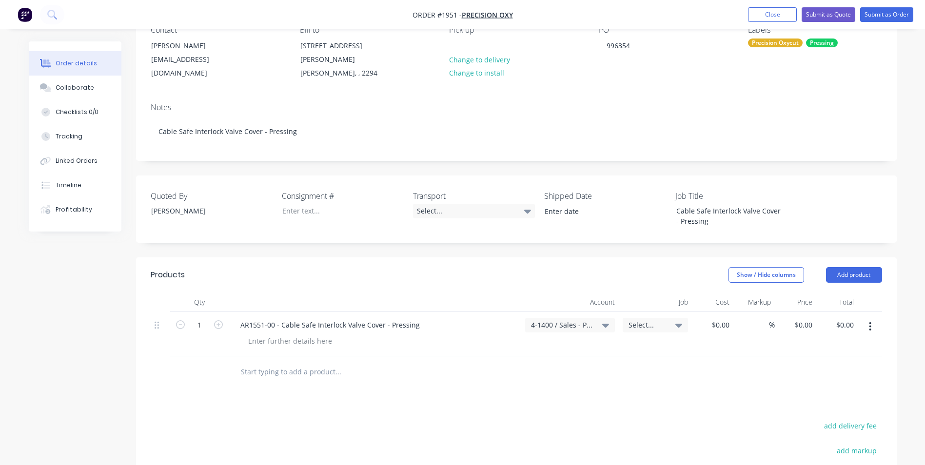
click at [641, 320] on span "Select..." at bounding box center [647, 325] width 37 height 10
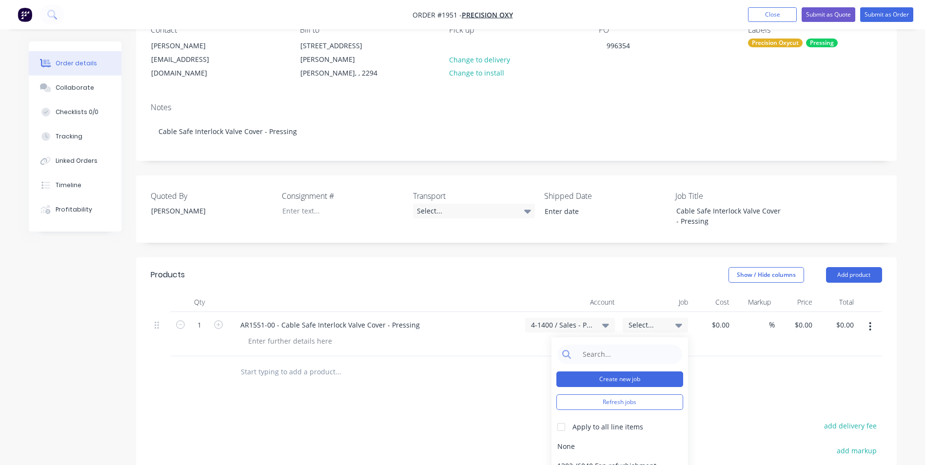
click at [615, 372] on button "Create new job" at bounding box center [619, 380] width 127 height 16
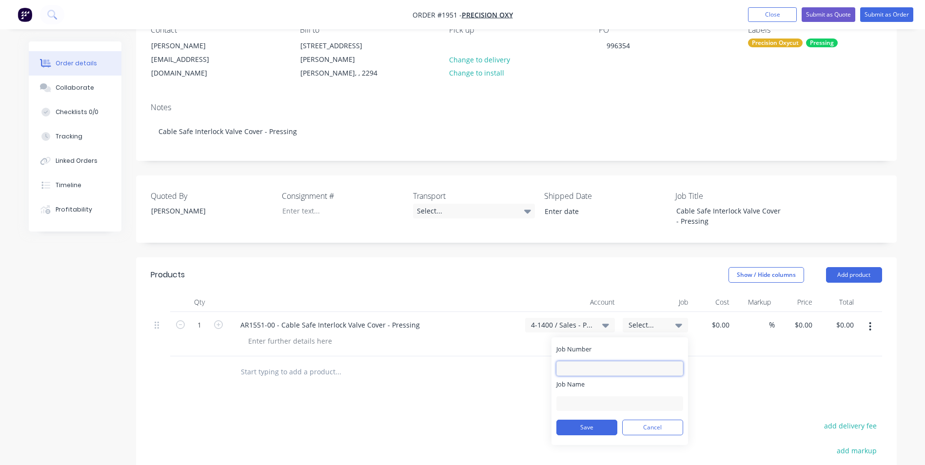
click at [571, 361] on input "Job Number" at bounding box center [619, 368] width 127 height 15
type input "1951"
click at [577, 396] on input "Job Name" at bounding box center [619, 403] width 127 height 15
drag, startPoint x: 612, startPoint y: 393, endPoint x: 587, endPoint y: 393, distance: 25.4
click at [587, 396] on input "Oxycut-Pymble-Pressing" at bounding box center [619, 403] width 127 height 15
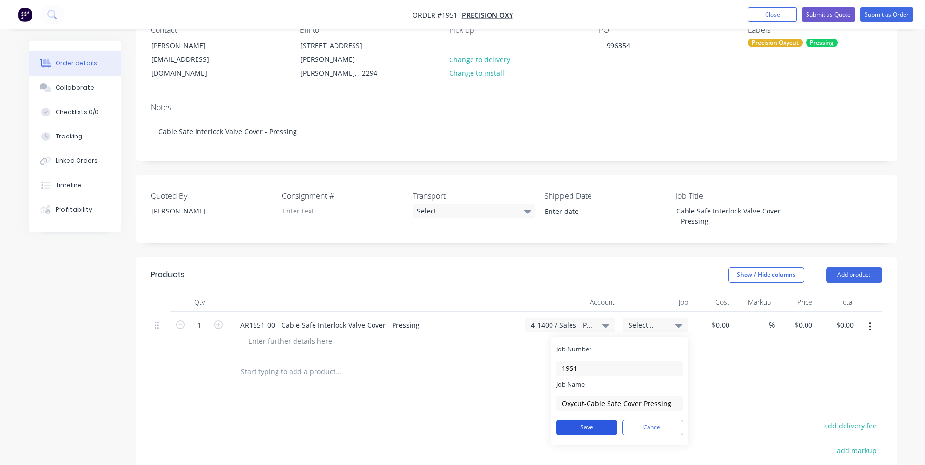
click at [598, 420] on button "Save" at bounding box center [586, 428] width 61 height 16
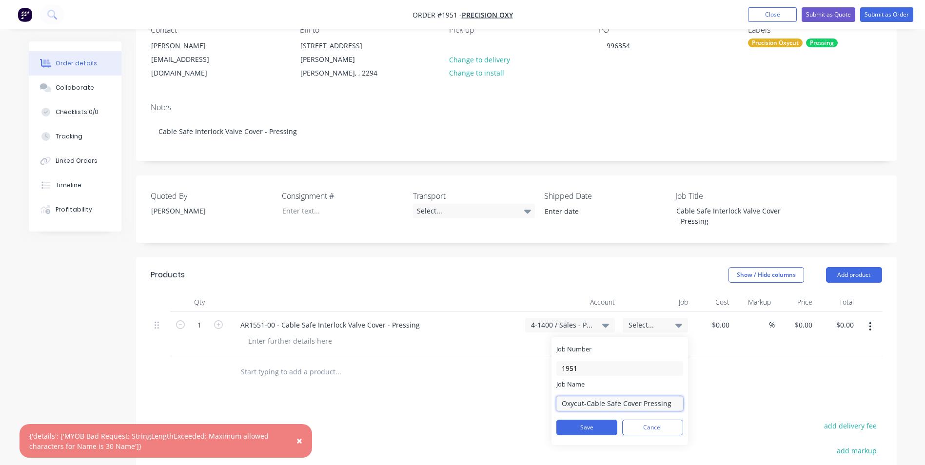
drag, startPoint x: 583, startPoint y: 393, endPoint x: 577, endPoint y: 395, distance: 6.0
click at [575, 396] on input "Oxycut-Cable Safe Cover Pressing" at bounding box center [619, 403] width 127 height 15
type input "Oxy-Cable Safe Cover Pressing"
click at [592, 420] on button "Save" at bounding box center [586, 428] width 61 height 16
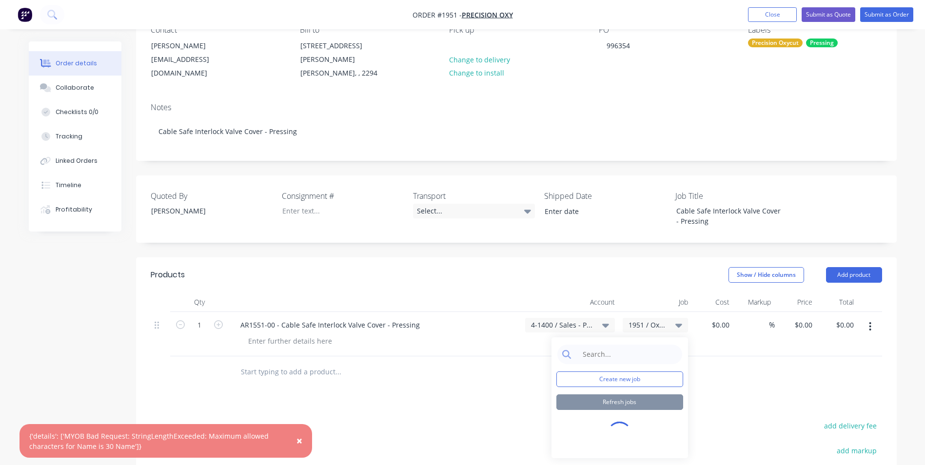
click at [298, 438] on span "×" at bounding box center [299, 441] width 6 height 14
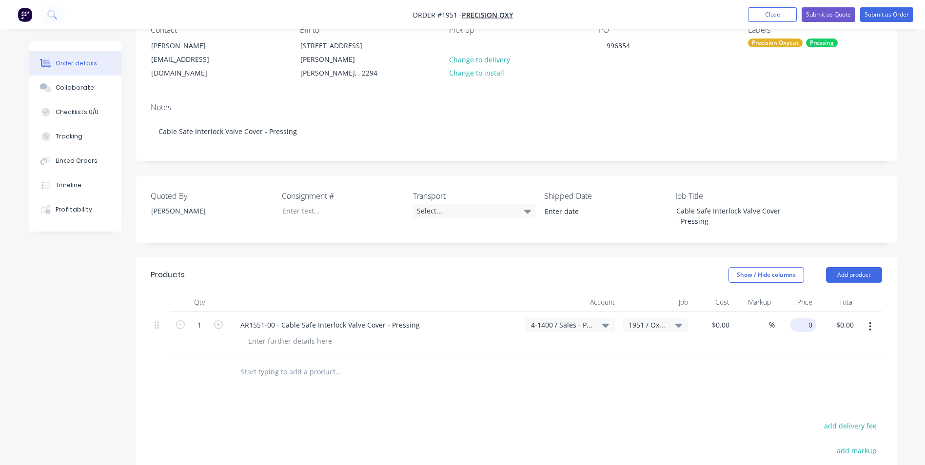
click at [807, 318] on input "0" at bounding box center [805, 325] width 22 height 14
click at [807, 318] on input "0" at bounding box center [810, 325] width 11 height 14
type input "$46.00"
click at [805, 318] on input "46" at bounding box center [803, 325] width 26 height 14
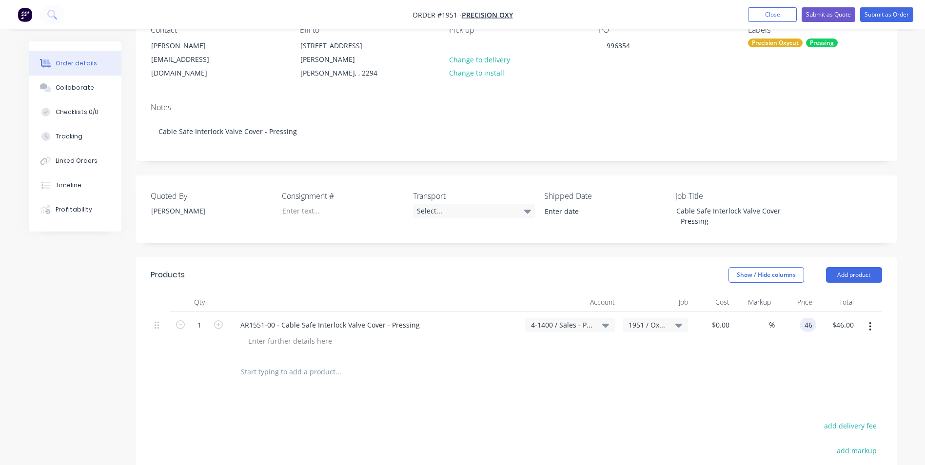
click at [805, 318] on input "46" at bounding box center [810, 325] width 13 height 14
type input "$46.70"
click at [795, 357] on div at bounding box center [516, 372] width 731 height 32
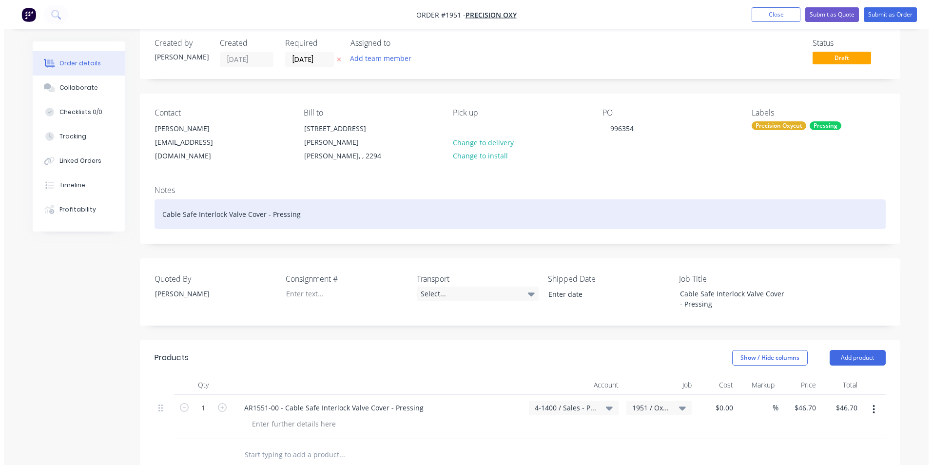
scroll to position [0, 0]
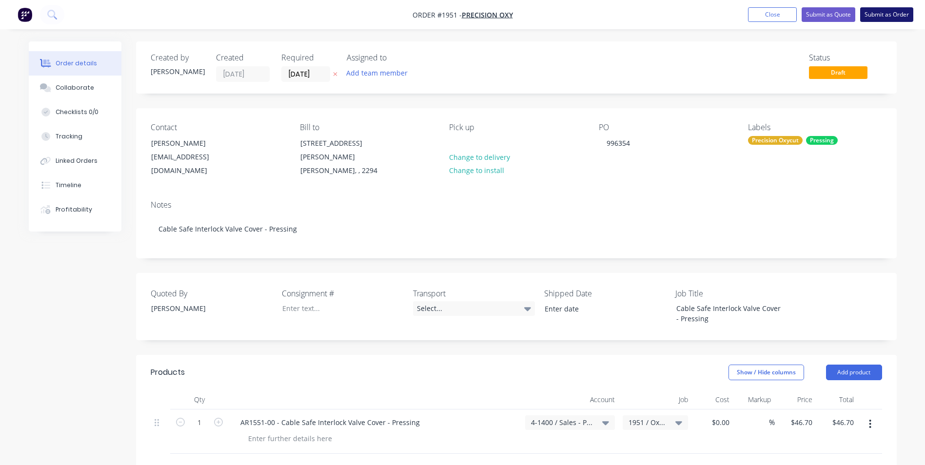
click at [896, 12] on button "Submit as Order" at bounding box center [886, 14] width 53 height 15
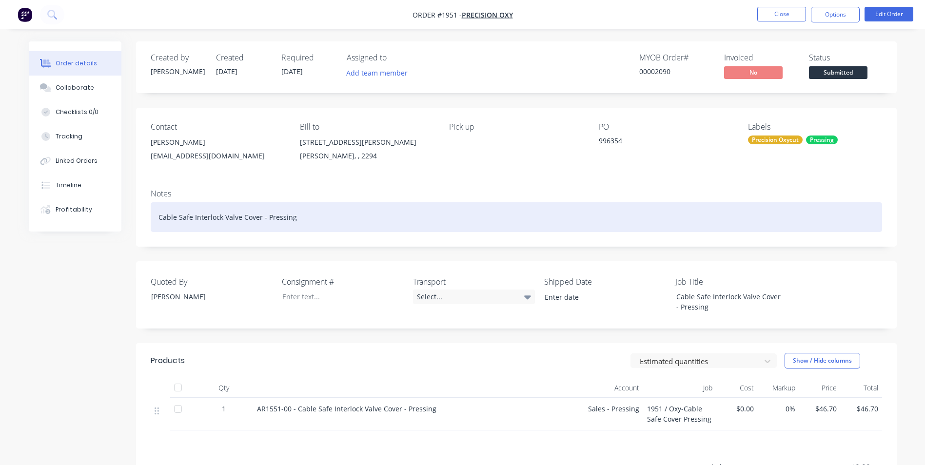
click at [295, 217] on div "Cable Safe Interlock Valve Cover - Pressing" at bounding box center [516, 217] width 731 height 30
click at [293, 217] on div "Cable Safe Interlock Valve Cover - Pressing" at bounding box center [516, 217] width 731 height 30
drag, startPoint x: 294, startPoint y: 216, endPoint x: 154, endPoint y: 216, distance: 139.5
click at [154, 216] on div "Cable Safe Interlock Valve Cover - Pressing" at bounding box center [516, 217] width 731 height 30
click at [293, 219] on div "Cable Safe Interlock Valve Cover - Pressing" at bounding box center [516, 217] width 731 height 30
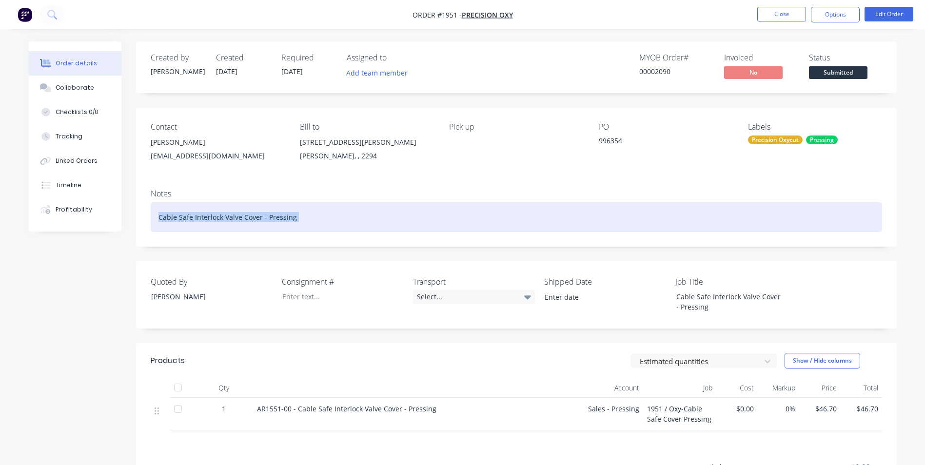
drag, startPoint x: 294, startPoint y: 218, endPoint x: 169, endPoint y: 217, distance: 125.3
click at [169, 217] on div "Cable Safe Interlock Valve Cover - Pressing" at bounding box center [516, 217] width 731 height 30
click at [174, 216] on div "Cable Safe Interlock Valve Cover - Pressing" at bounding box center [516, 217] width 731 height 30
click at [161, 218] on div "Cable Safe Interlock Valve Cover - Pressing" at bounding box center [516, 217] width 731 height 30
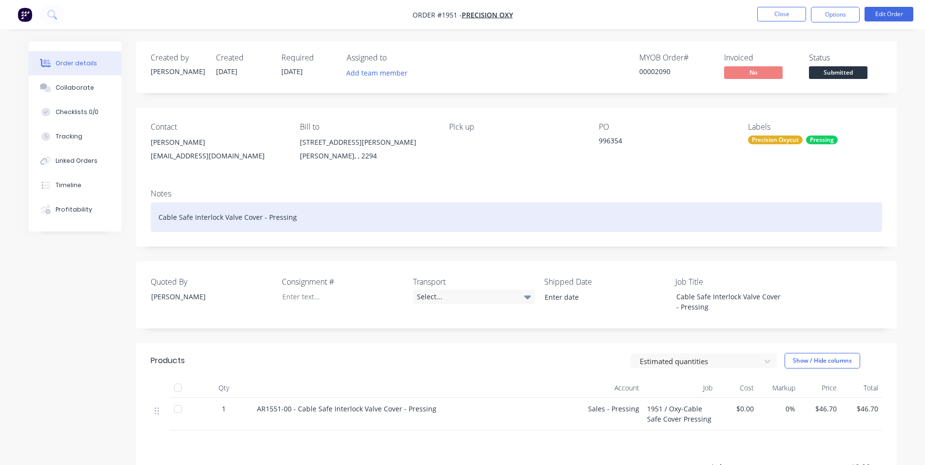
click at [157, 218] on div "Cable Safe Interlock Valve Cover - Pressing" at bounding box center [516, 217] width 731 height 30
drag, startPoint x: 157, startPoint y: 216, endPoint x: 287, endPoint y: 221, distance: 129.8
click at [295, 220] on div "Cable Safe Interlock Valve Cover - Pressing" at bounding box center [516, 217] width 731 height 30
copy div "Cable Safe Interlock Valve Cover - Pressing"
click at [440, 207] on div "Cable Safe Interlock Valve Cover - Pressing" at bounding box center [516, 217] width 731 height 30
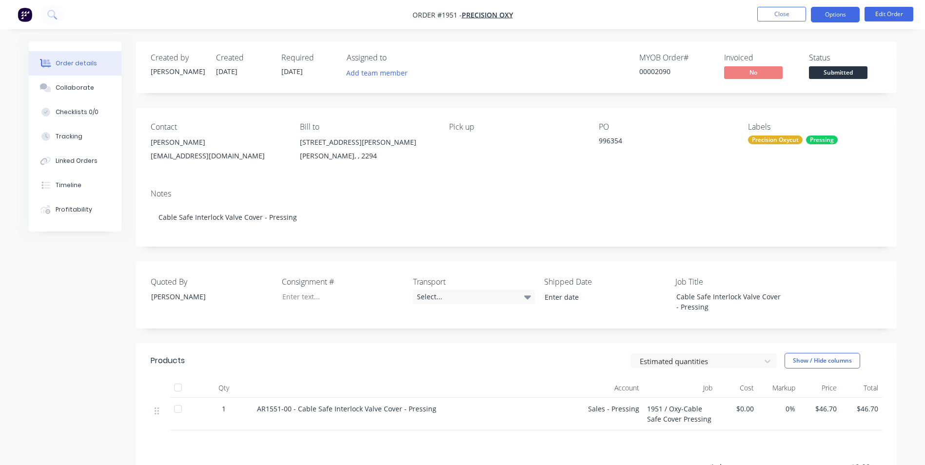
click at [843, 13] on button "Options" at bounding box center [835, 15] width 49 height 16
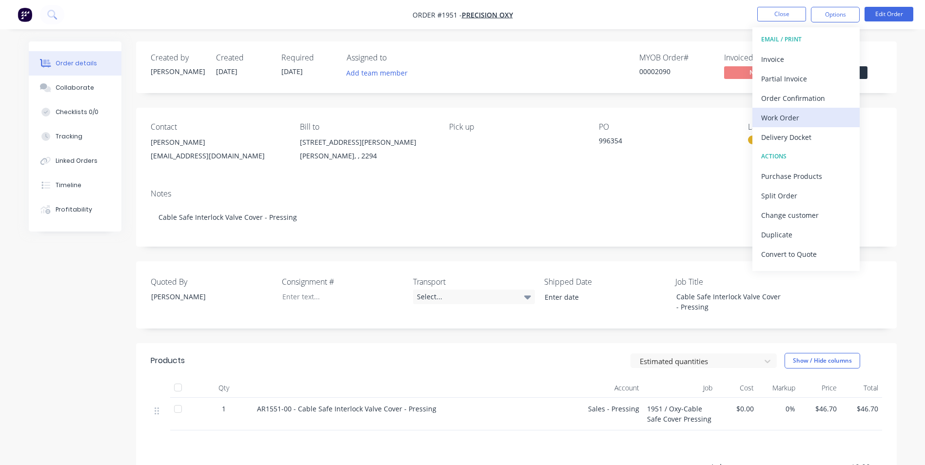
click at [782, 117] on div "Work Order" at bounding box center [806, 118] width 90 height 14
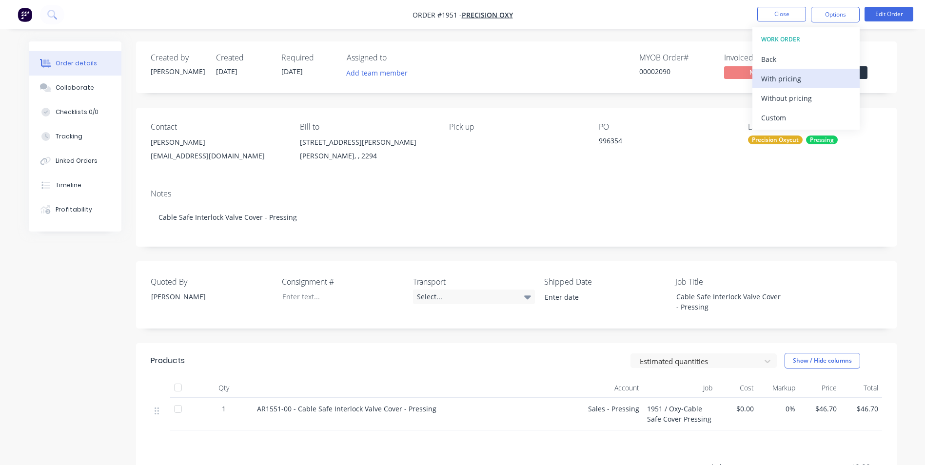
click at [785, 80] on div "With pricing" at bounding box center [806, 79] width 90 height 14
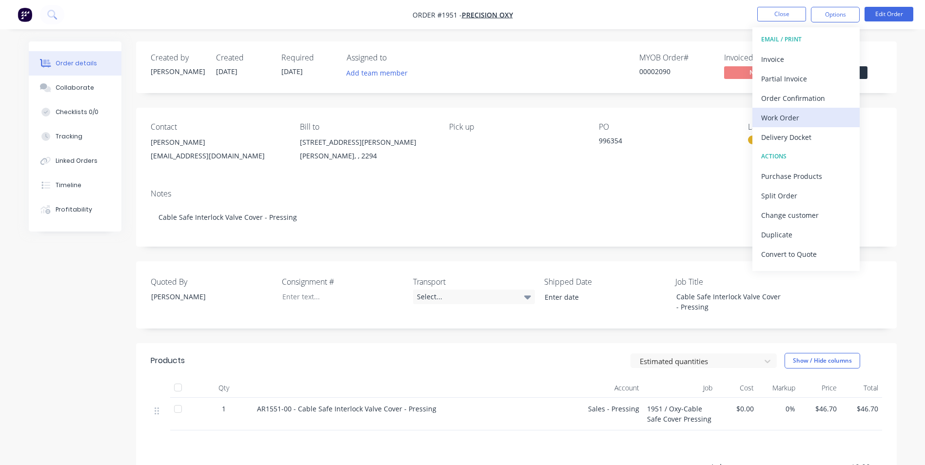
click at [783, 115] on div "Work Order" at bounding box center [806, 118] width 90 height 14
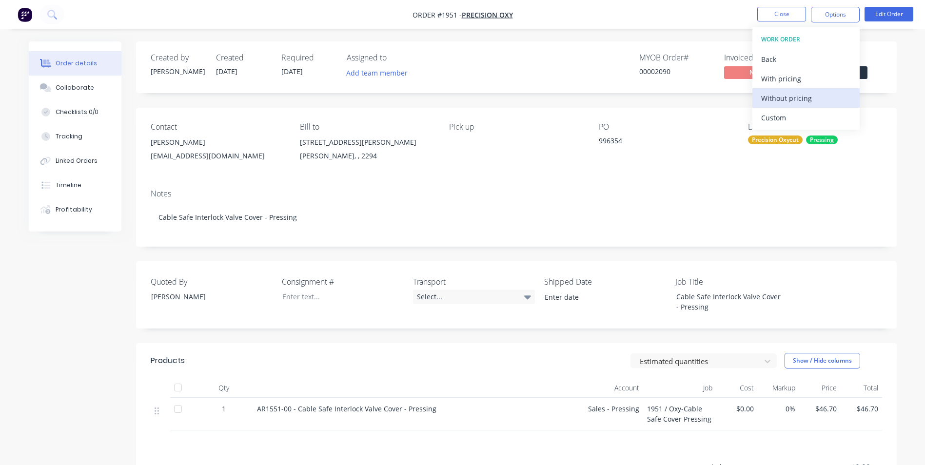
click at [781, 98] on div "Without pricing" at bounding box center [806, 98] width 90 height 14
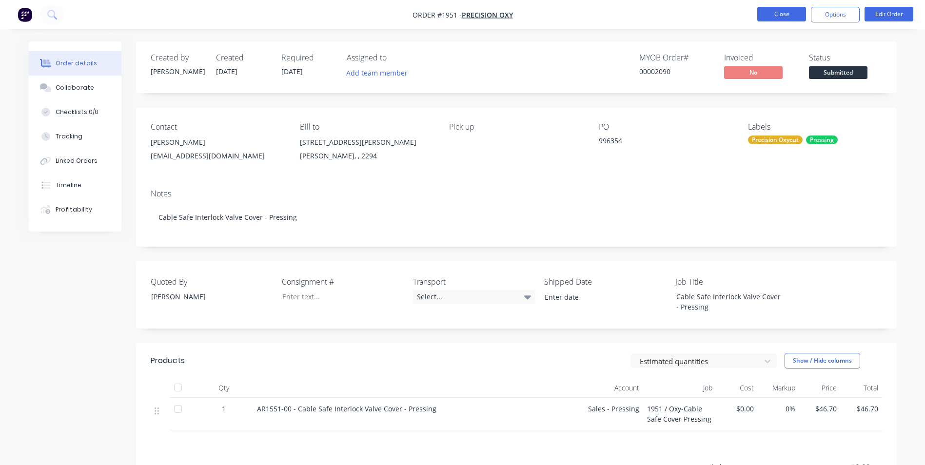
click at [779, 15] on button "Close" at bounding box center [781, 14] width 49 height 15
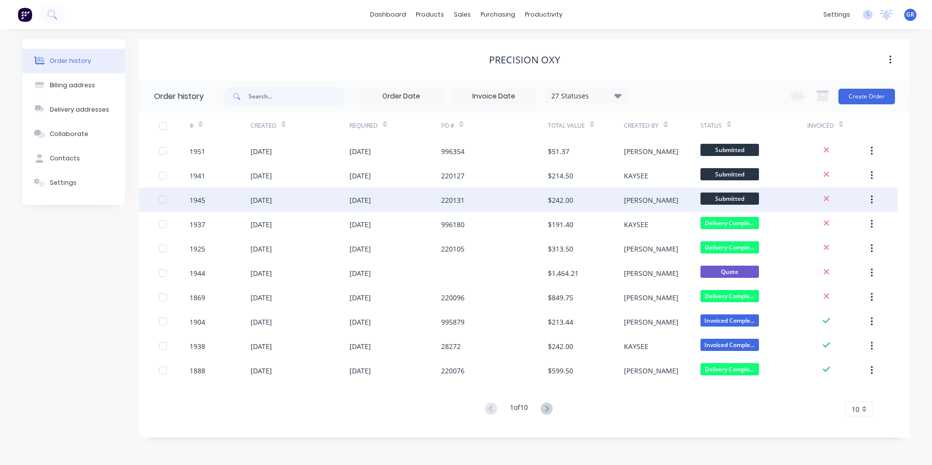
click at [200, 199] on div "1945" at bounding box center [198, 200] width 16 height 10
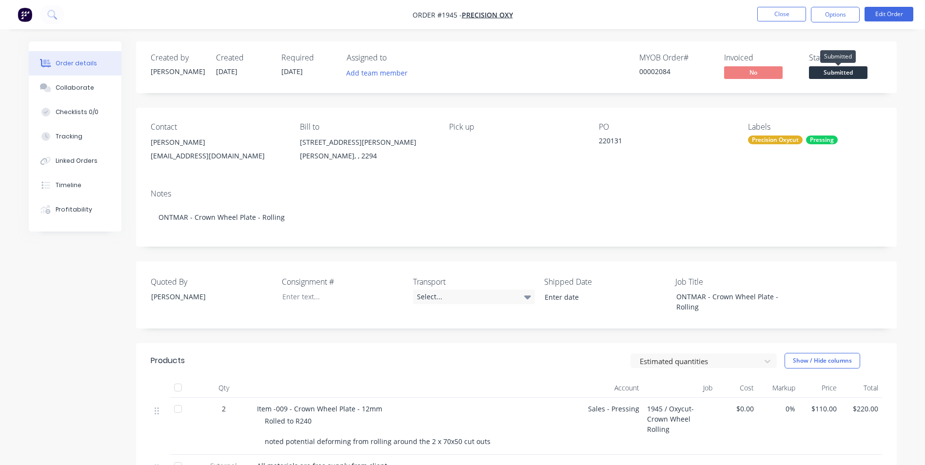
click at [828, 72] on span "Submitted" at bounding box center [838, 72] width 59 height 12
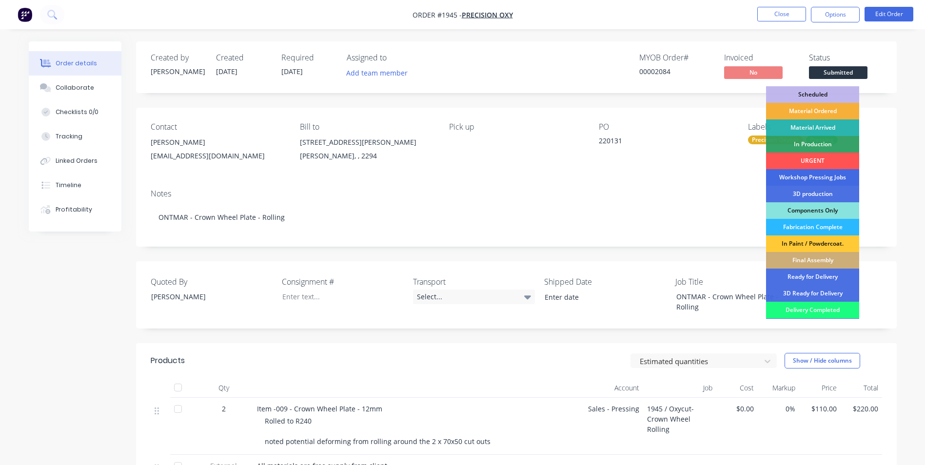
click at [836, 176] on div "Workshop Pressing Jobs" at bounding box center [812, 177] width 93 height 17
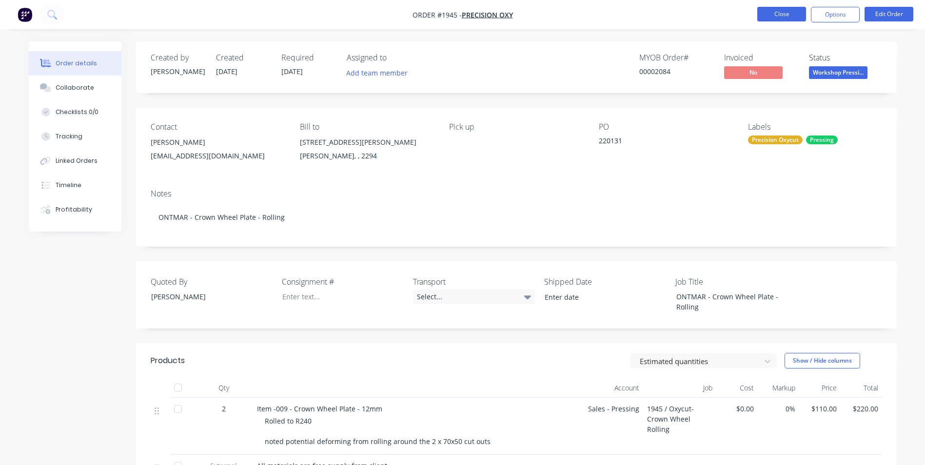
click at [776, 11] on button "Close" at bounding box center [781, 14] width 49 height 15
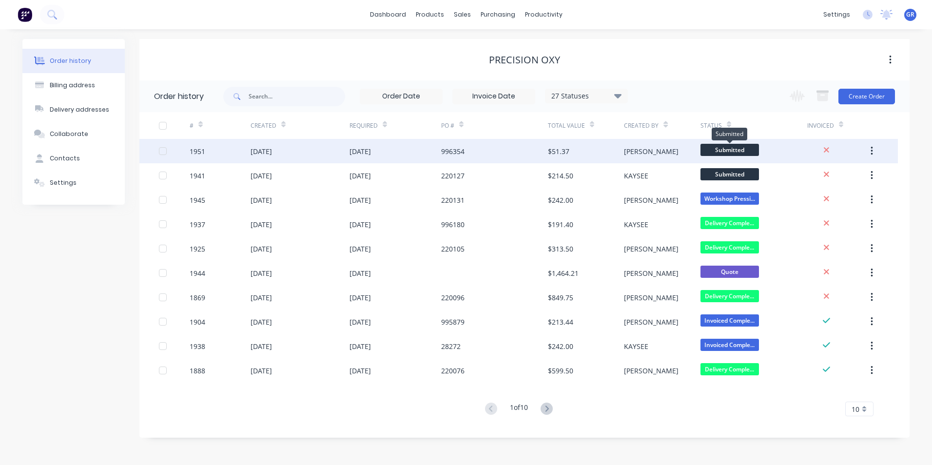
click at [729, 147] on span "Submitted" at bounding box center [730, 150] width 59 height 12
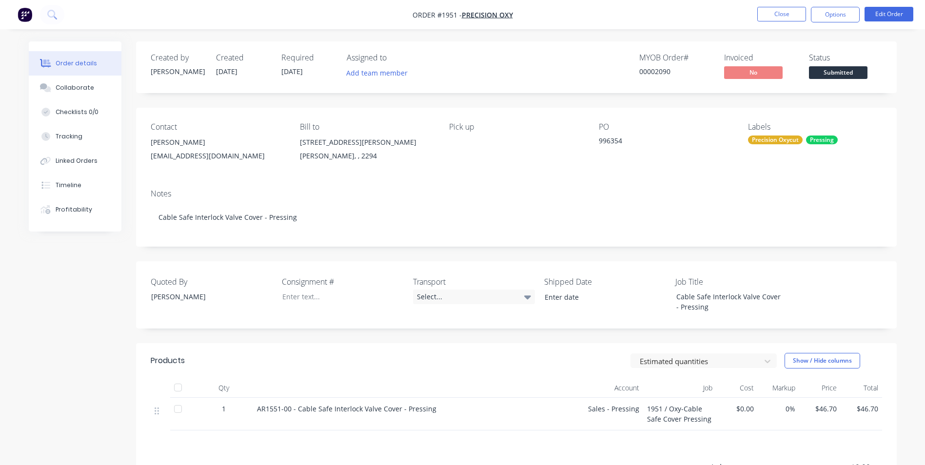
click at [829, 72] on span "Submitted" at bounding box center [838, 72] width 59 height 12
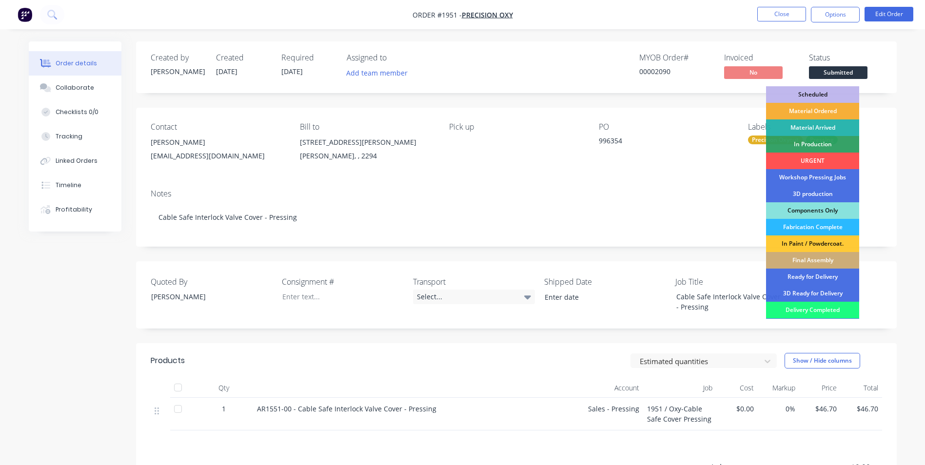
click at [805, 175] on div "Workshop Pressing Jobs" at bounding box center [812, 177] width 93 height 17
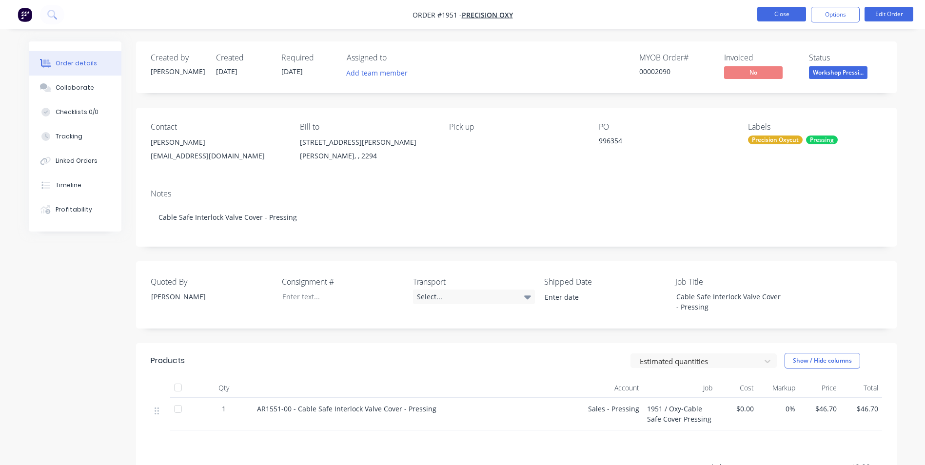
click at [782, 11] on button "Close" at bounding box center [781, 14] width 49 height 15
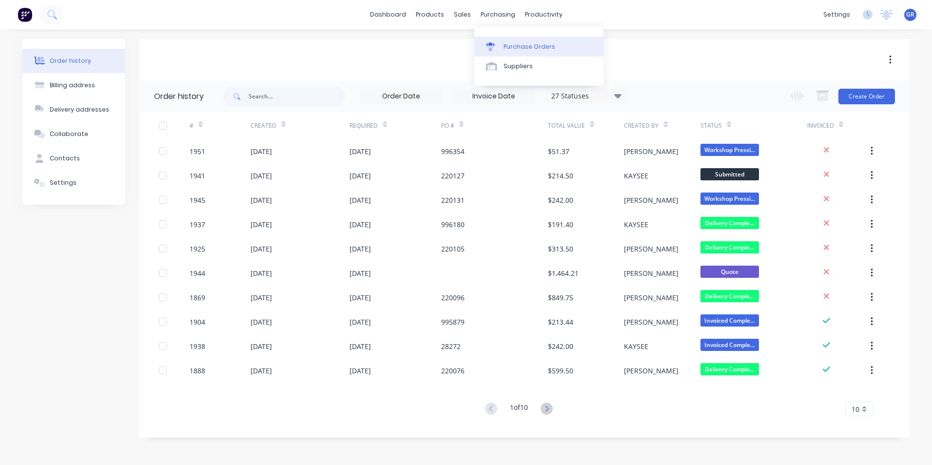
click at [545, 46] on div "Purchase Orders" at bounding box center [530, 46] width 52 height 9
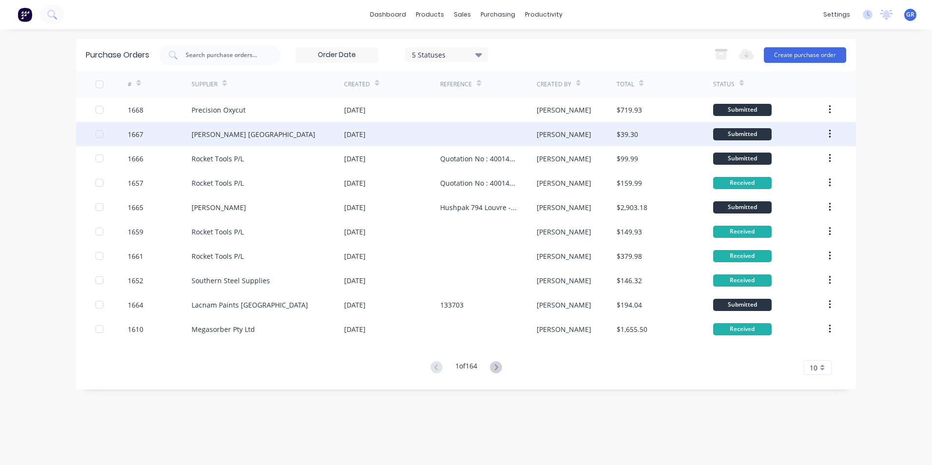
click at [136, 133] on div "1667" at bounding box center [136, 134] width 16 height 10
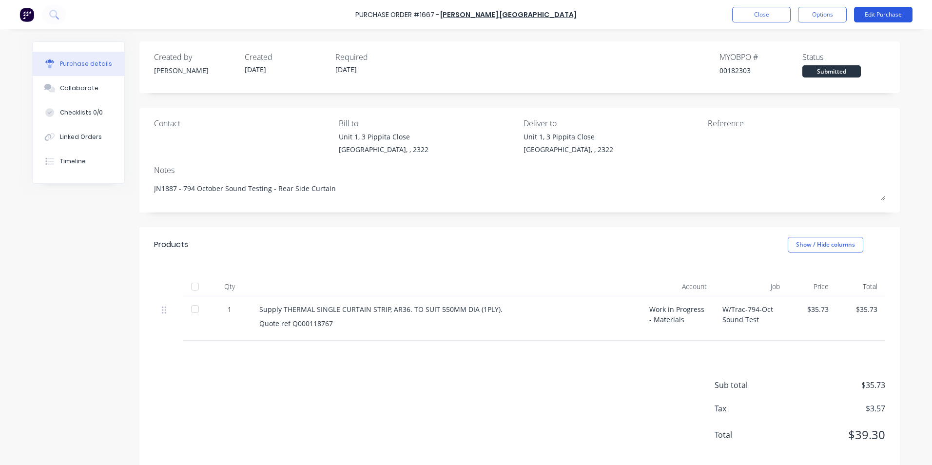
click at [881, 14] on button "Edit Purchase" at bounding box center [883, 15] width 59 height 16
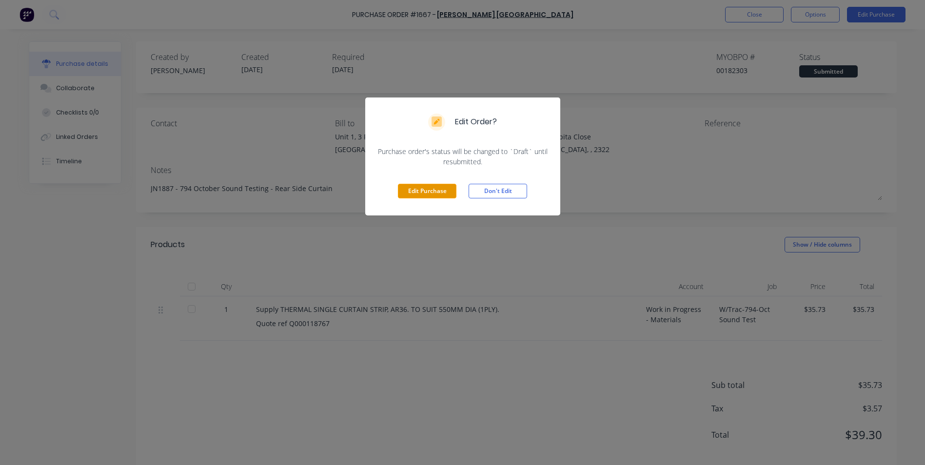
click at [420, 191] on button "Edit Purchase" at bounding box center [427, 191] width 59 height 15
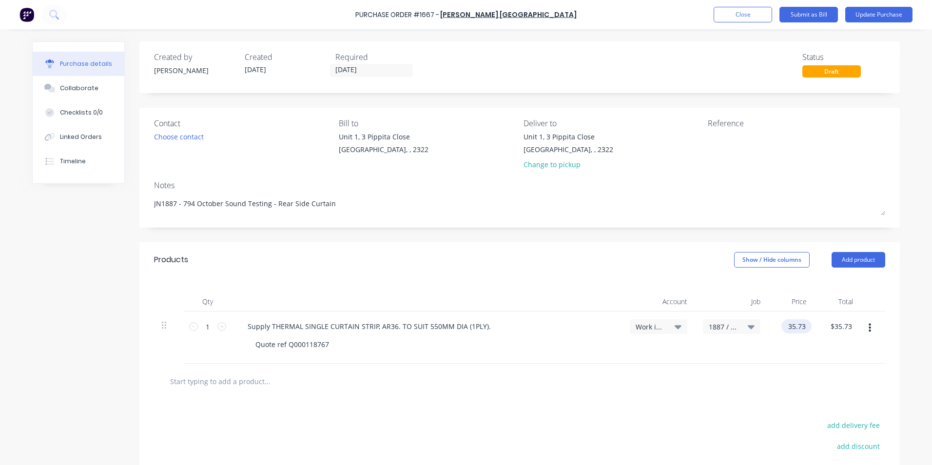
click at [792, 325] on input "35.73" at bounding box center [795, 326] width 26 height 14
click at [792, 325] on input "35.73" at bounding box center [797, 326] width 22 height 14
type input "$52.52"
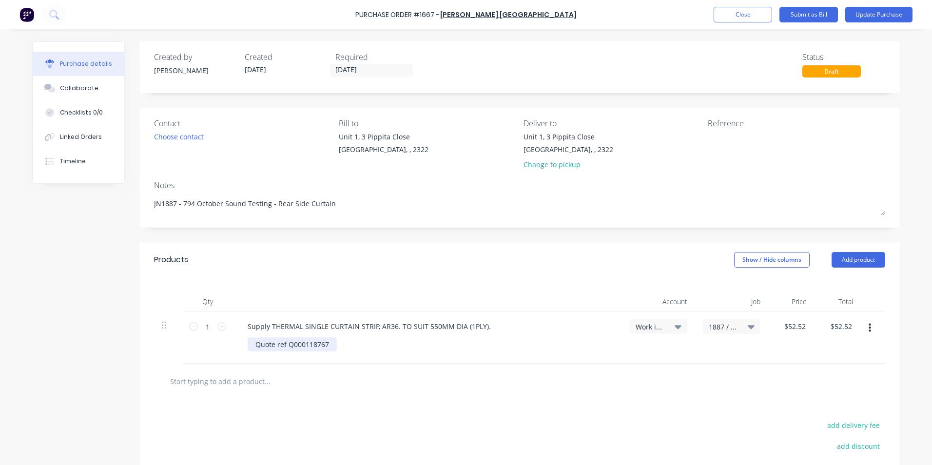
click at [327, 345] on div "Quote ref Q000118767" at bounding box center [292, 344] width 89 height 14
click at [873, 13] on button "Update Purchase" at bounding box center [879, 15] width 67 height 16
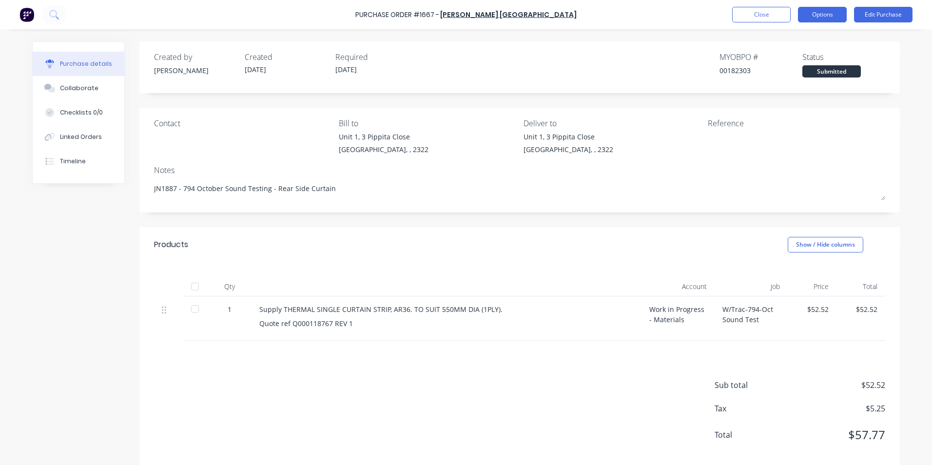
click at [826, 10] on button "Options" at bounding box center [822, 15] width 49 height 16
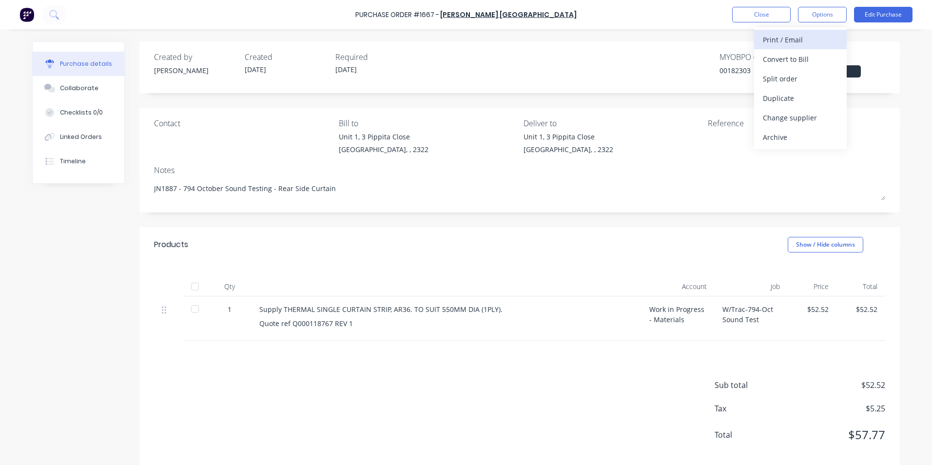
click at [795, 38] on div "Print / Email" at bounding box center [800, 40] width 75 height 14
click at [794, 59] on div "With pricing" at bounding box center [800, 59] width 75 height 14
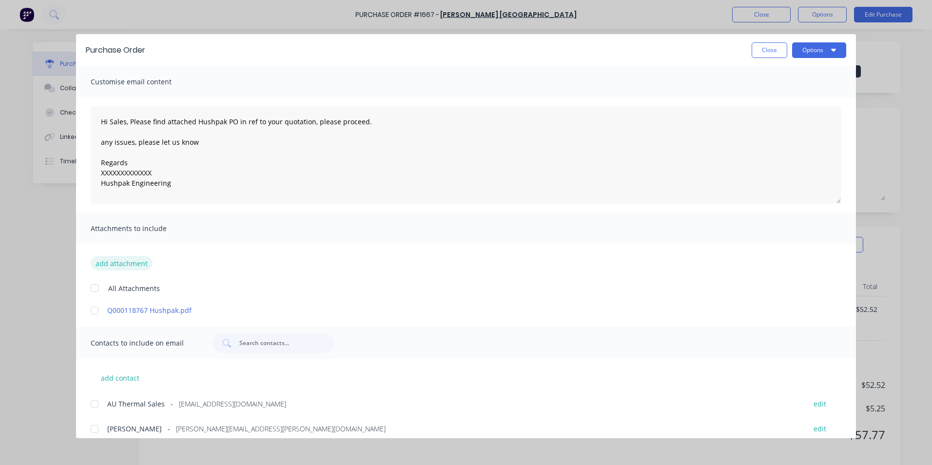
click at [132, 260] on button "add attachment" at bounding box center [122, 263] width 62 height 15
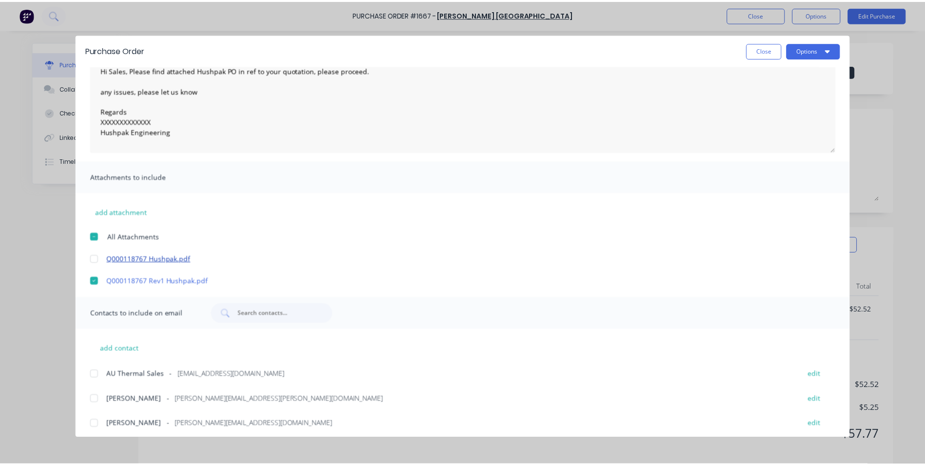
scroll to position [56, 0]
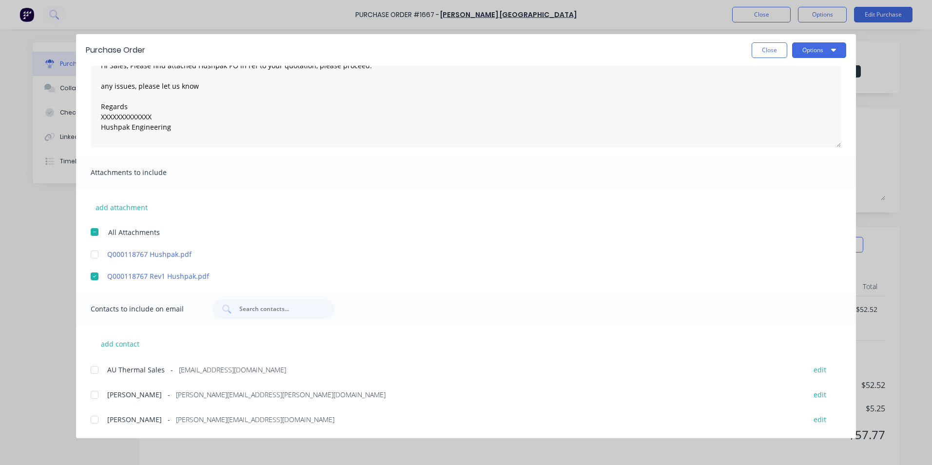
click at [98, 394] on div at bounding box center [95, 395] width 20 height 20
click at [826, 53] on button "Options" at bounding box center [819, 50] width 54 height 16
click at [772, 114] on div "Email" at bounding box center [800, 114] width 75 height 14
click at [765, 49] on button "Close" at bounding box center [770, 50] width 36 height 16
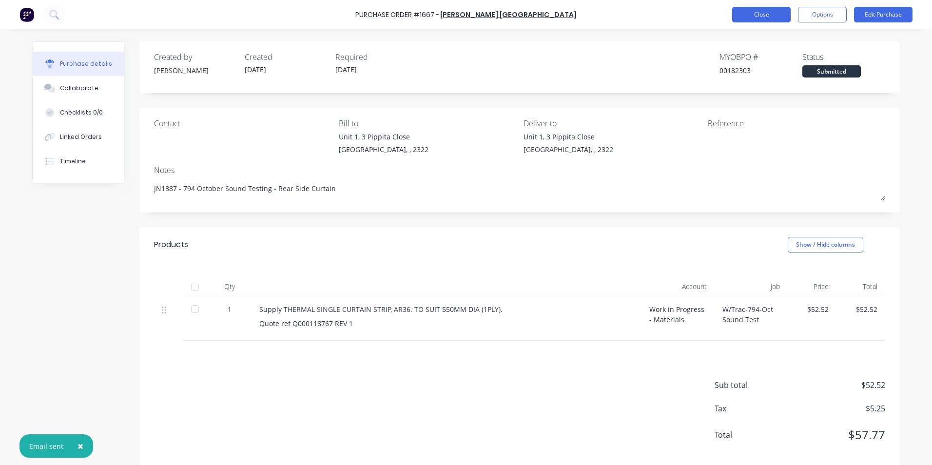
click at [767, 16] on button "Close" at bounding box center [761, 15] width 59 height 16
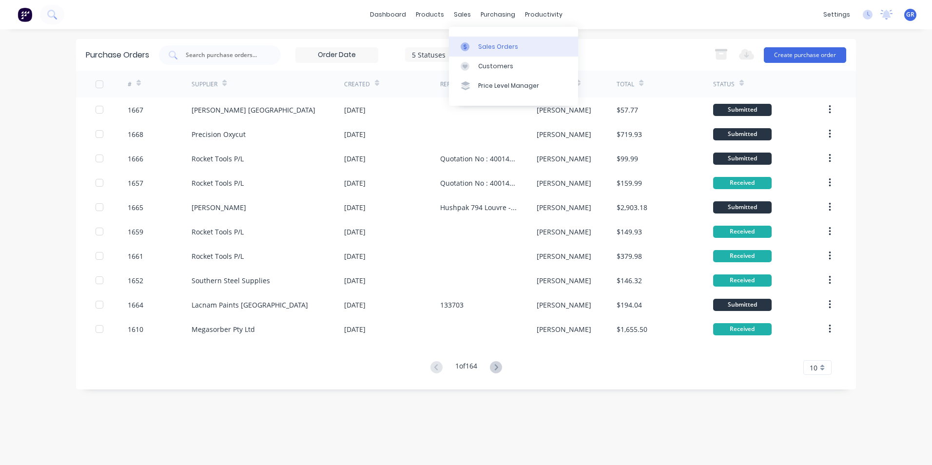
click at [492, 45] on div "Sales Orders" at bounding box center [498, 46] width 40 height 9
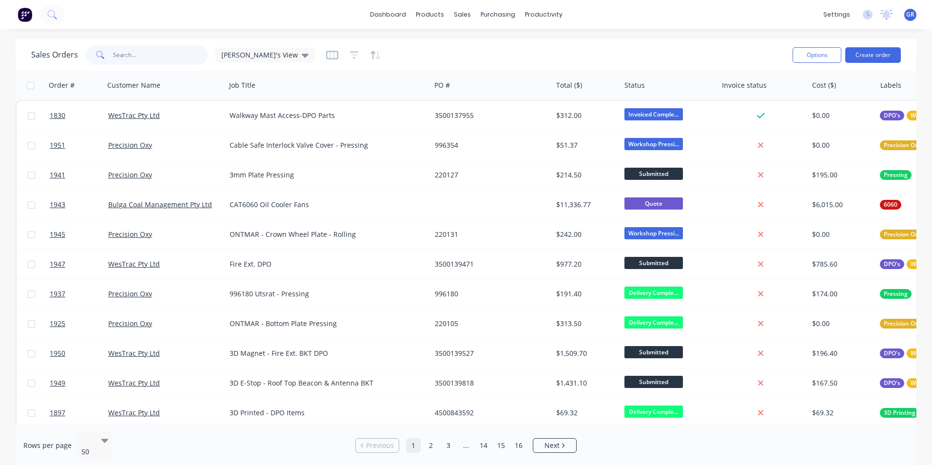
click at [122, 54] on input "text" at bounding box center [160, 55] width 95 height 20
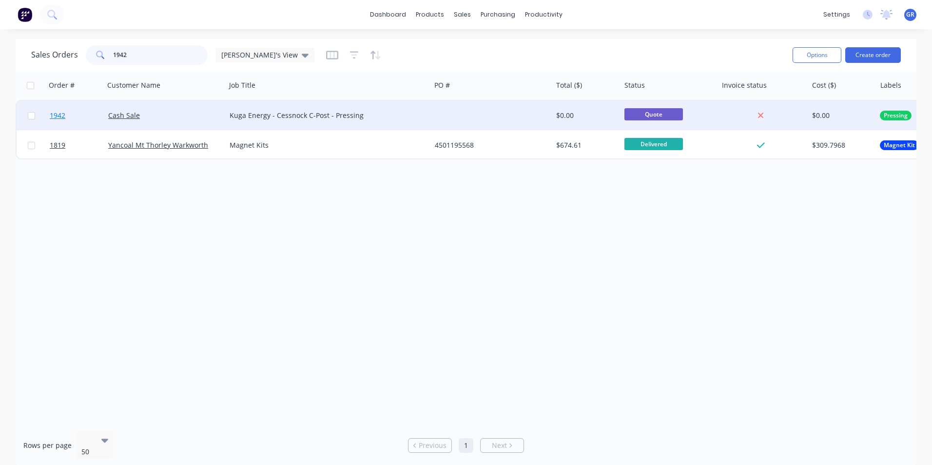
type input "1942"
click at [57, 115] on span "1942" at bounding box center [58, 116] width 16 height 10
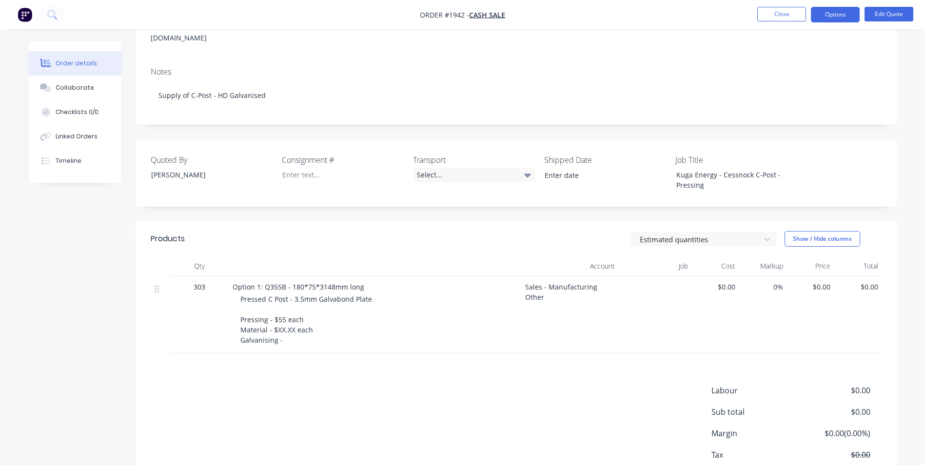
scroll to position [145, 0]
click at [885, 16] on button "Edit Quote" at bounding box center [889, 14] width 49 height 15
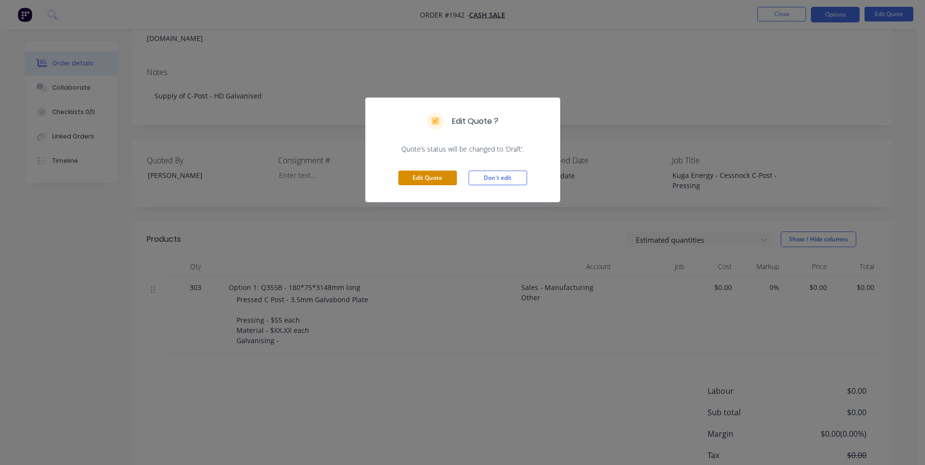
click at [420, 177] on button "Edit Quote" at bounding box center [427, 178] width 59 height 15
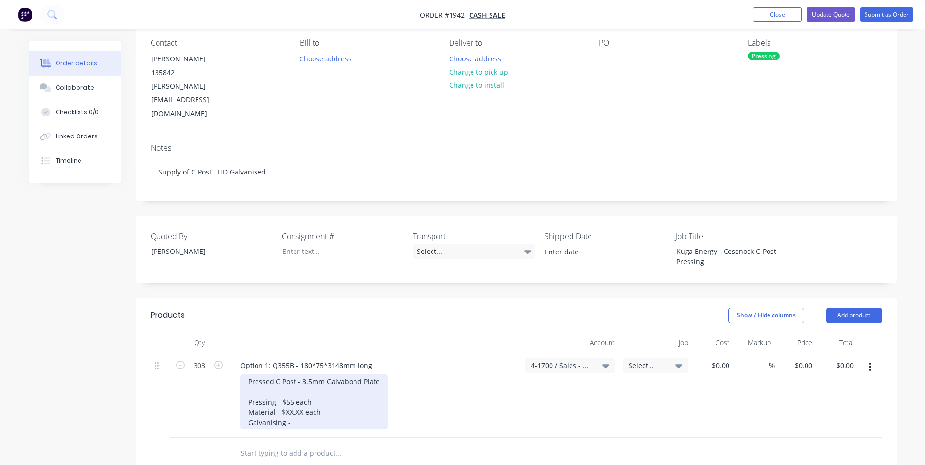
scroll to position [146, 0]
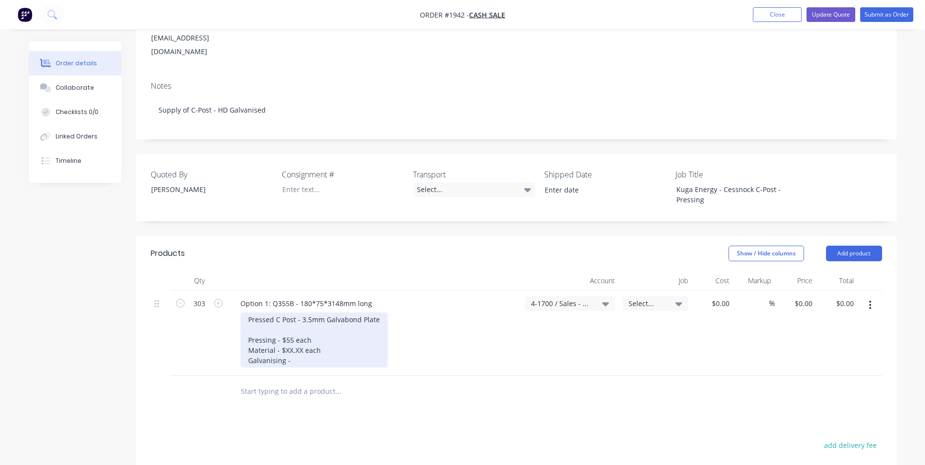
click at [301, 325] on div "Pressed C Post - 3.5mm Galvabond Plate Pressing - $55 each Material - $XX.XX ea…" at bounding box center [313, 340] width 147 height 55
drag, startPoint x: 301, startPoint y: 325, endPoint x: 285, endPoint y: 325, distance: 16.1
click at [285, 325] on div "Pressed C Post - 3.5mm Galvabond Plate Pressing - $55 each Material - $XX.XX ea…" at bounding box center [313, 340] width 147 height 55
click at [290, 324] on div "Pressed C Post - 3.5mm Galvabond Plate Pressing - $55 each Material - $95 each …" at bounding box center [313, 340] width 147 height 55
click at [290, 323] on div "Pressed C Post - 3.5mm Galvabond Plate Pressing - $55 each Material - $95 each …" at bounding box center [313, 340] width 147 height 55
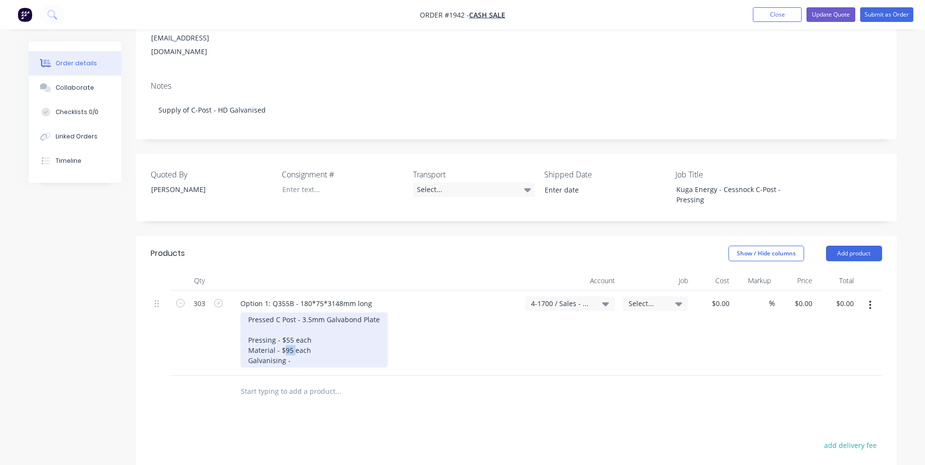
click at [288, 323] on div "Pressed C Post - 3.5mm Galvabond Plate Pressing - $55 each Material - $95 each …" at bounding box center [313, 340] width 147 height 55
click at [289, 323] on div "Pressed C Post - 3.5mm Galvabond Plate Pressing - $55 each Material - $95 each …" at bounding box center [313, 340] width 147 height 55
click at [316, 323] on div "Pressed C Post - 3.5mm Galvabond Plate Pressing - $55 each Material - $97 each …" at bounding box center [313, 340] width 147 height 55
click at [295, 333] on div "Pressed C Post - 3.5mm Galvabond Plate Pressing - $55 each Material - $97 each …" at bounding box center [313, 340] width 147 height 55
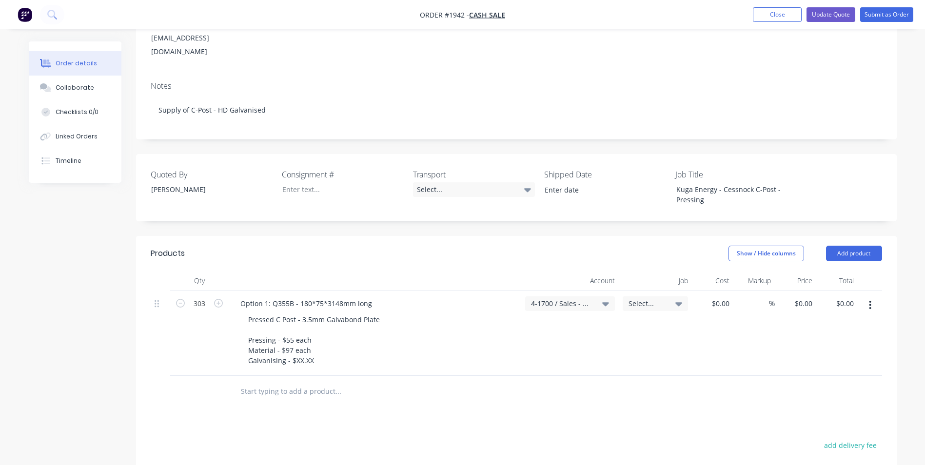
click at [491, 331] on div "Pressed C Post - 3.5mm Galvabond Plate Pressing - $55 each Material - $97 each …" at bounding box center [378, 340] width 277 height 55
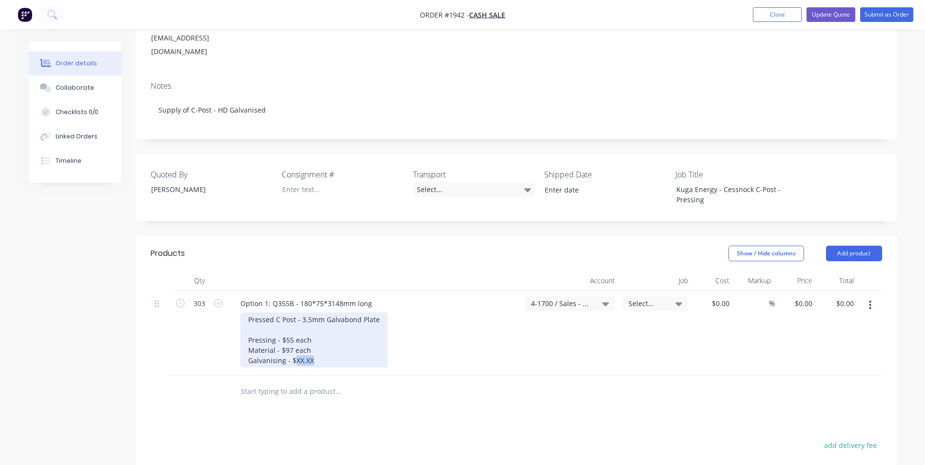
drag, startPoint x: 312, startPoint y: 333, endPoint x: 295, endPoint y: 334, distance: 16.6
click at [295, 334] on div "Pressed C Post - 3.5mm Galvabond Plate Pressing - $55 each Material - $97 each …" at bounding box center [313, 340] width 147 height 55
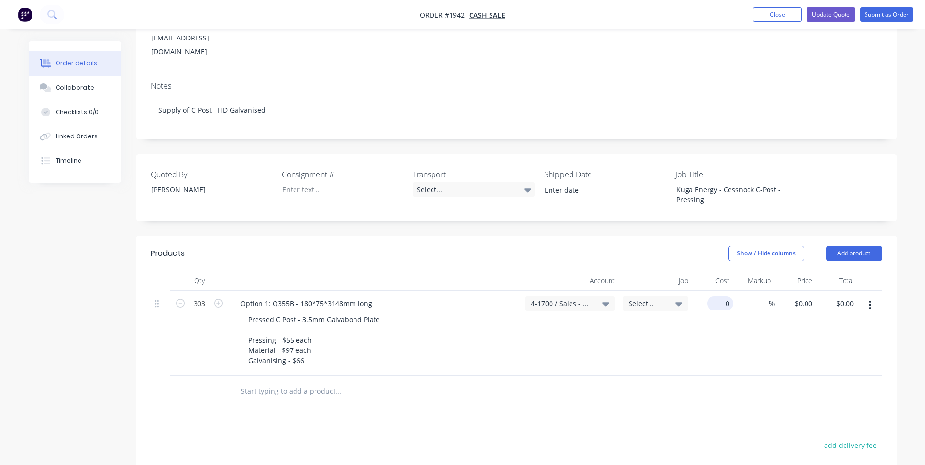
click at [726, 296] on input "0" at bounding box center [722, 303] width 22 height 14
type input "$218.00"
type input "$66,054.00"
drag, startPoint x: 765, startPoint y: 276, endPoint x: 792, endPoint y: 281, distance: 27.8
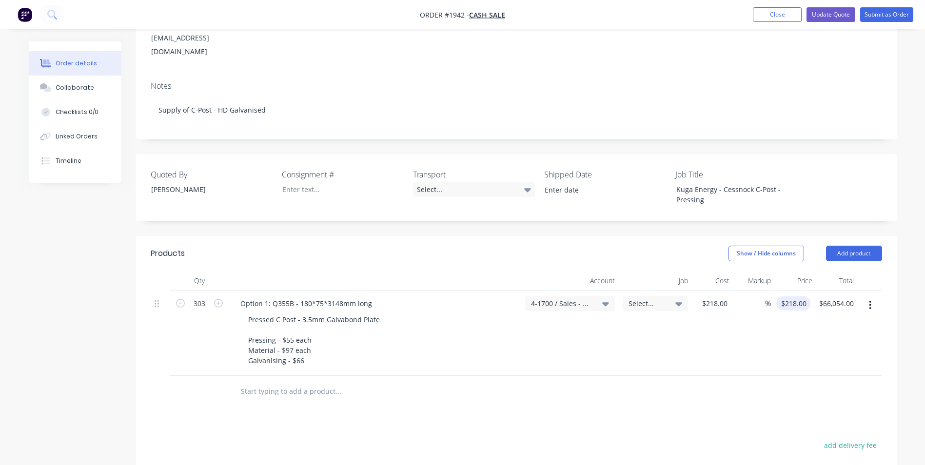
click at [766, 296] on div "%" at bounding box center [760, 303] width 21 height 14
type input "50"
type input "$327.00"
type input "$99,081.00"
click at [806, 313] on div "$327.00 $327.00" at bounding box center [790, 333] width 39 height 85
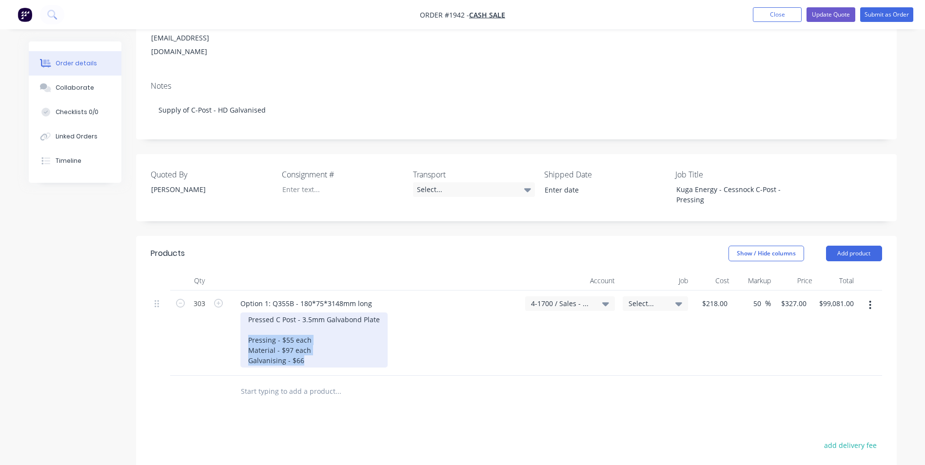
drag, startPoint x: 307, startPoint y: 333, endPoint x: 230, endPoint y: 312, distance: 79.4
click at [230, 312] on div "Option 1: Q355B - 180*75*3148mm long Pressed C Post - 3.5mm Galvabond Plate Pre…" at bounding box center [375, 333] width 293 height 85
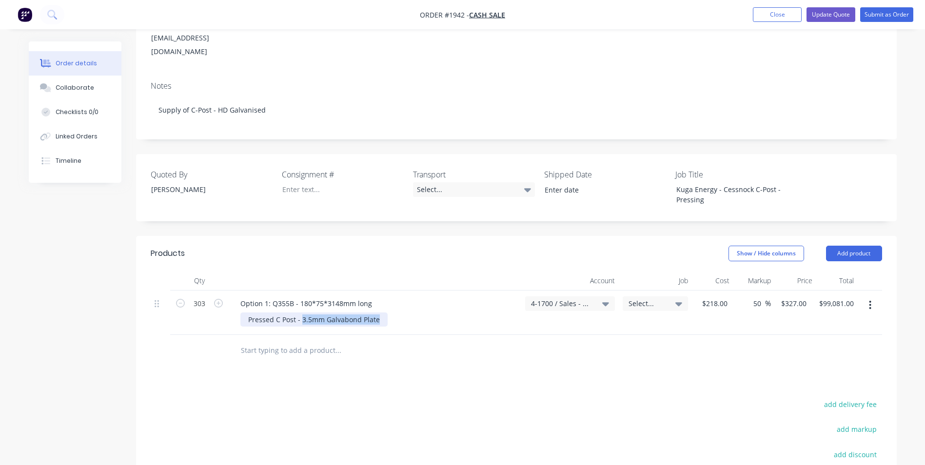
drag, startPoint x: 376, startPoint y: 292, endPoint x: 300, endPoint y: 293, distance: 76.1
click at [300, 313] on div "Pressed C Post - 3.5mm Galvabond Plate" at bounding box center [313, 320] width 147 height 14
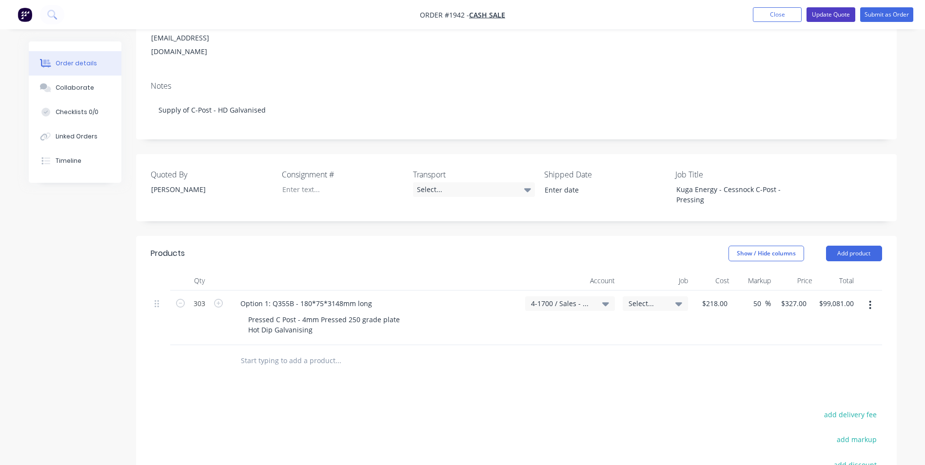
click at [822, 15] on button "Update Quote" at bounding box center [830, 14] width 49 height 15
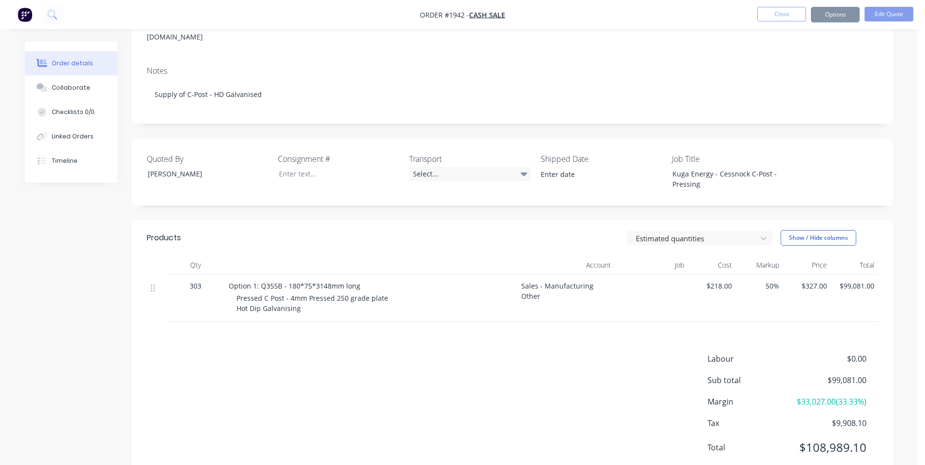
scroll to position [0, 0]
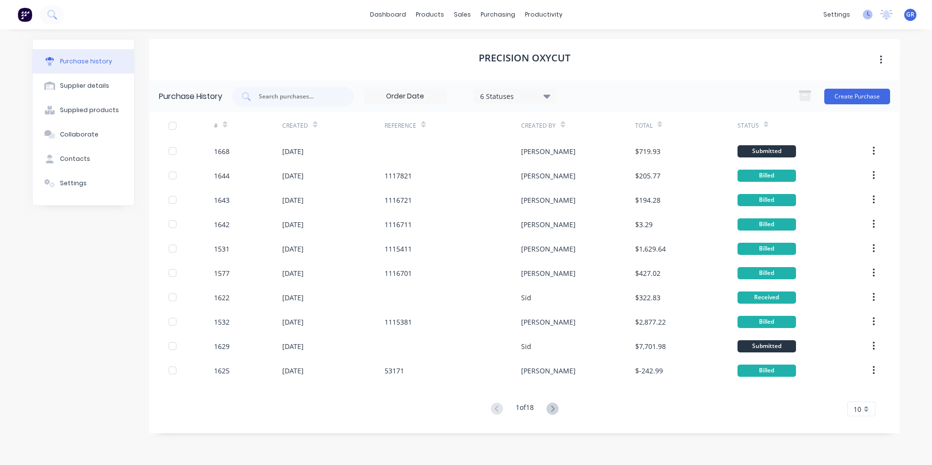
click at [864, 14] on icon at bounding box center [868, 15] width 10 height 10
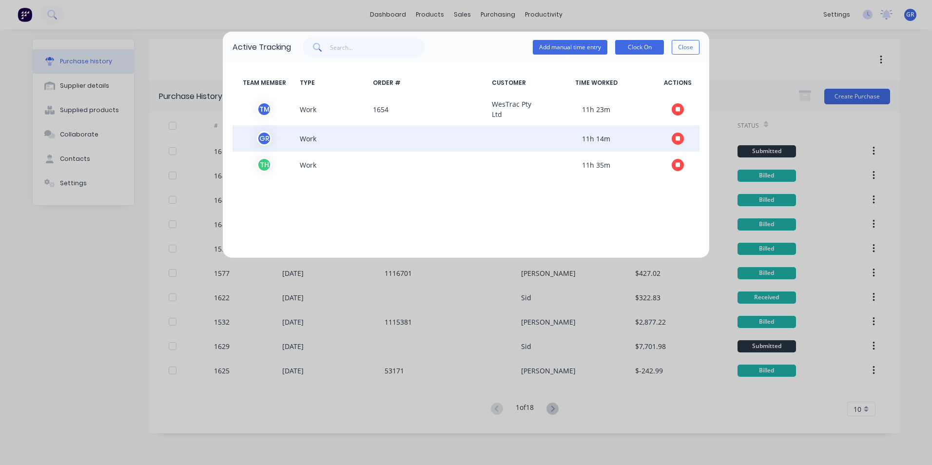
click at [678, 136] on icon "button" at bounding box center [678, 139] width 5 height 6
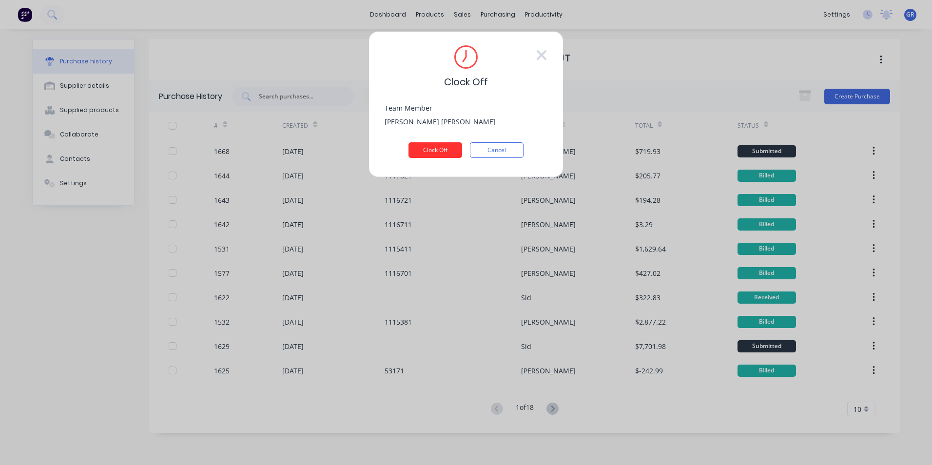
click at [439, 150] on button "Clock Off" at bounding box center [436, 150] width 54 height 16
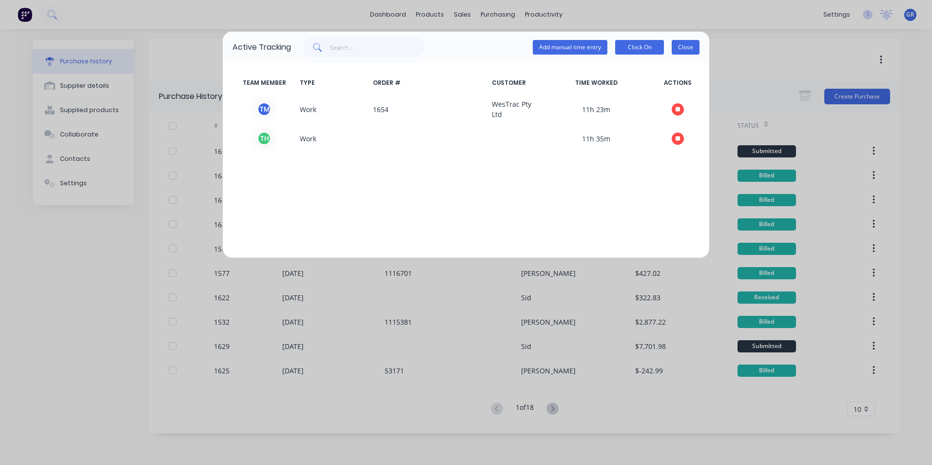
click at [695, 48] on button "Close" at bounding box center [686, 47] width 28 height 15
